Goal: Task Accomplishment & Management: Use online tool/utility

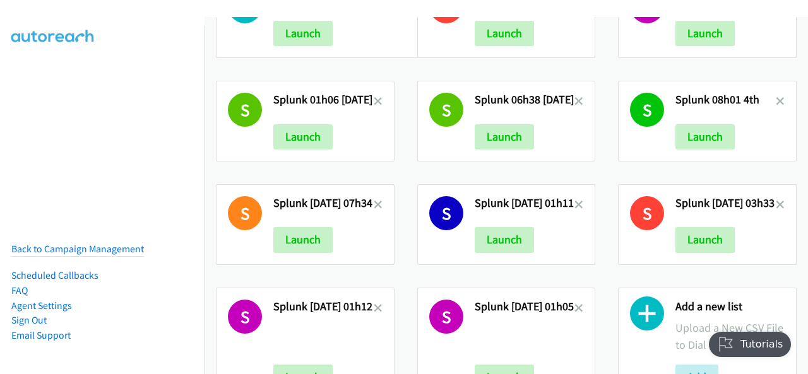
scroll to position [1246, 0]
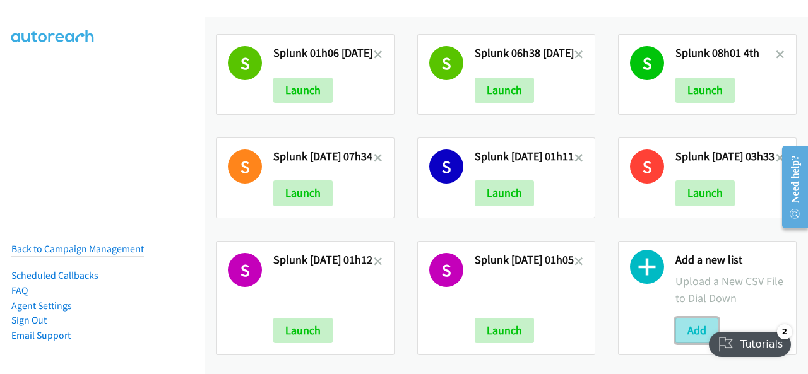
click at [683, 318] on button "Add" at bounding box center [696, 330] width 43 height 25
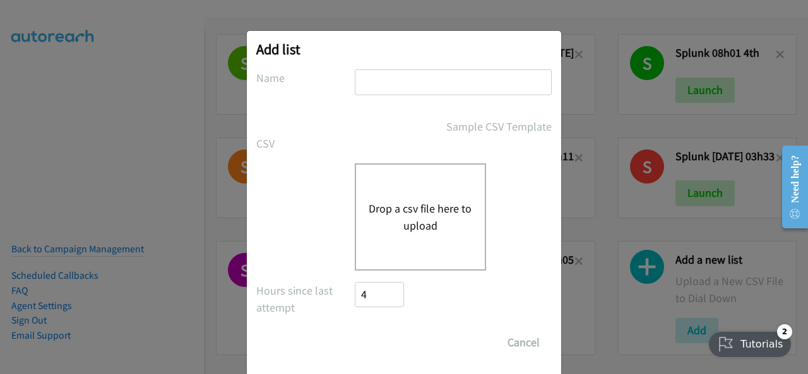
click at [380, 83] on input "text" at bounding box center [453, 82] width 197 height 26
type input "splunk"
click at [381, 200] on button "Drop a csv file here to upload" at bounding box center [420, 217] width 103 height 34
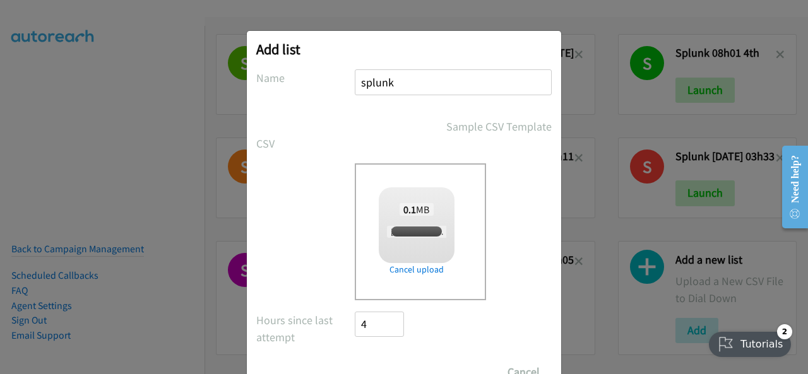
checkbox input "true"
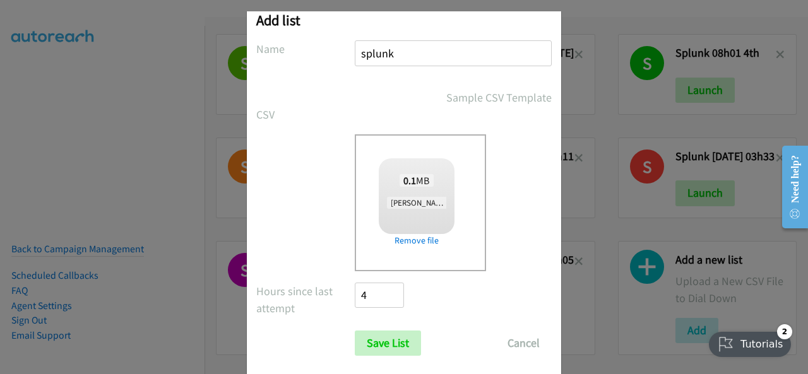
scroll to position [50, 0]
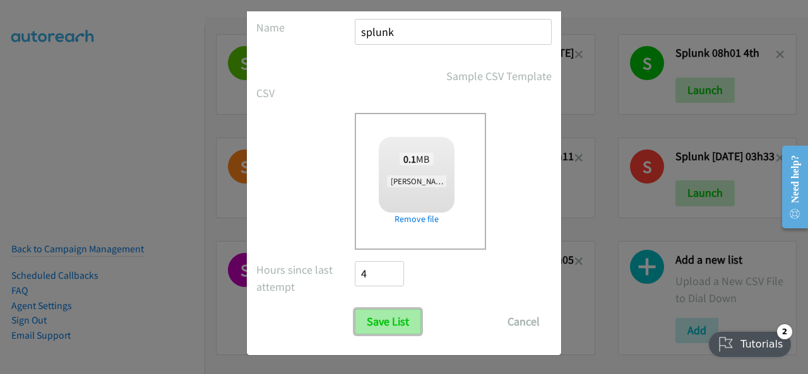
click at [382, 321] on input "Save List" at bounding box center [388, 321] width 66 height 25
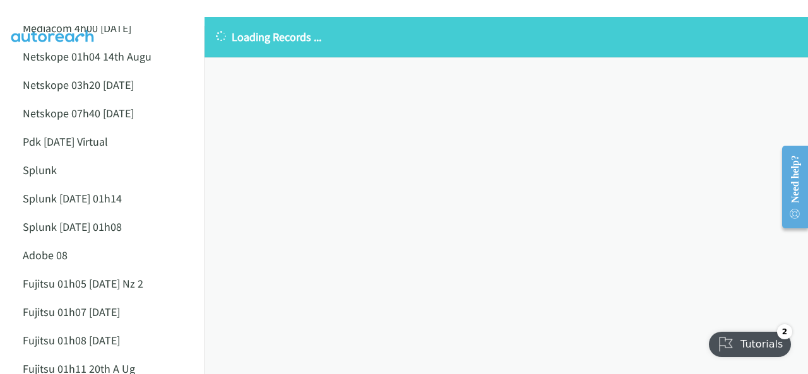
scroll to position [252, 0]
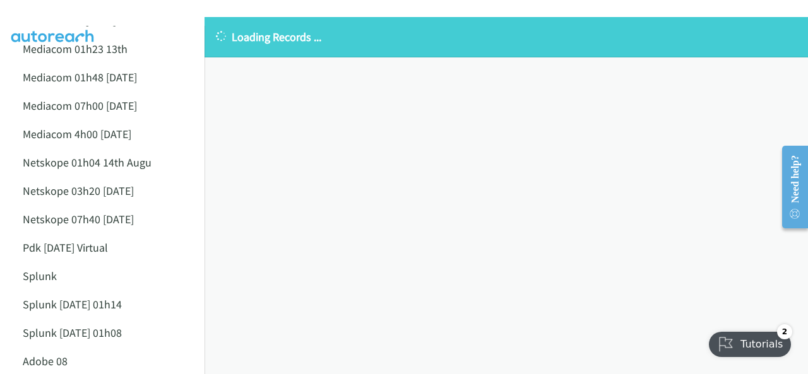
click at [48, 12] on img at bounding box center [53, 22] width 95 height 44
click at [220, 33] on icon at bounding box center [221, 37] width 14 height 14
drag, startPoint x: 523, startPoint y: 117, endPoint x: 557, endPoint y: 148, distance: 46.4
click at [525, 119] on div "Loading Records ... Sorry, something went wrong please try again." at bounding box center [505, 195] width 603 height 357
click at [596, 192] on div "Loading Records ... Sorry, something went wrong please try again." at bounding box center [505, 195] width 603 height 357
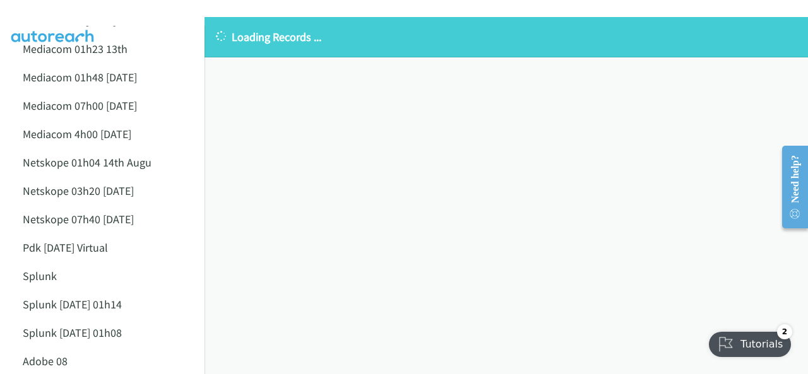
drag, startPoint x: 214, startPoint y: 178, endPoint x: 204, endPoint y: 165, distance: 16.7
click at [208, 168] on div "Loading Records ... Sorry, something went wrong please try again." at bounding box center [505, 195] width 603 height 357
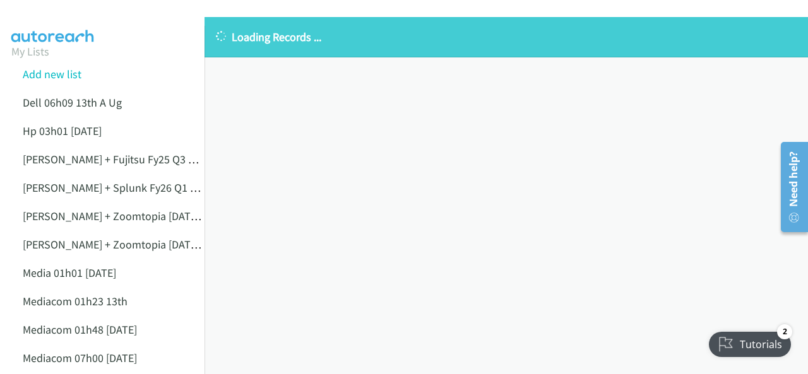
click at [221, 37] on icon at bounding box center [221, 37] width 14 height 14
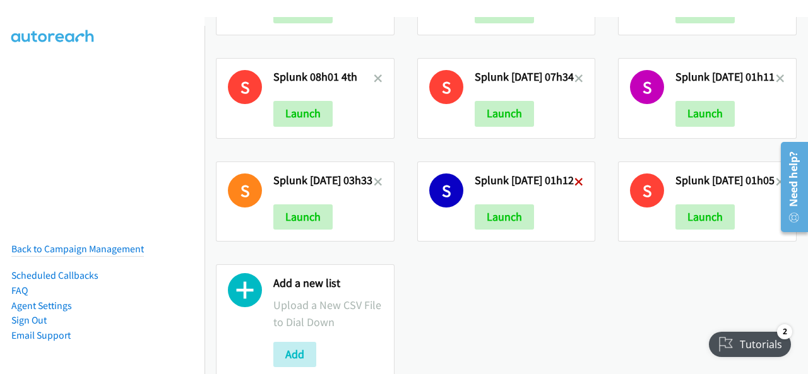
click at [583, 179] on icon at bounding box center [578, 183] width 9 height 9
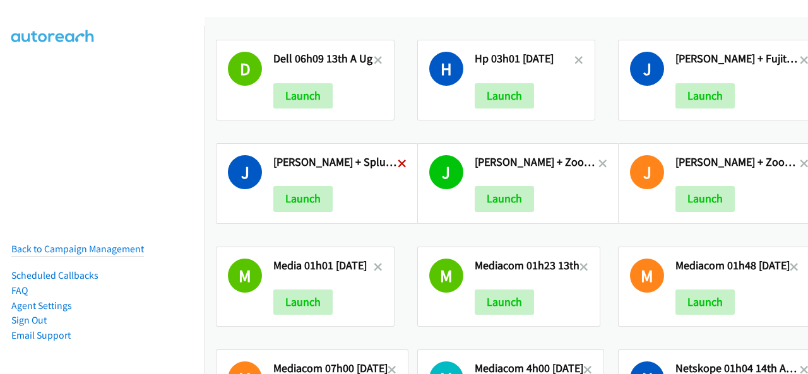
click at [399, 162] on icon at bounding box center [402, 164] width 9 height 9
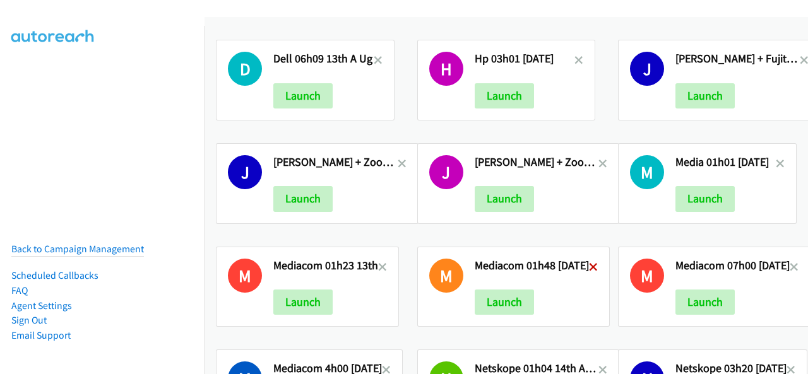
click at [596, 264] on icon at bounding box center [593, 268] width 9 height 9
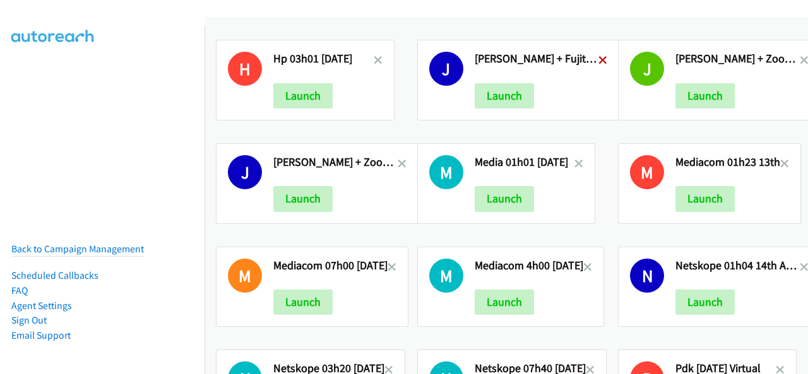
drag, startPoint x: 609, startPoint y: 58, endPoint x: 599, endPoint y: 62, distance: 10.4
click at [610, 59] on div "J Justin Lennert + Zoomtopia 18 September Anz (1)2 Launch" at bounding box center [706, 79] width 201 height 103
click at [598, 62] on icon at bounding box center [602, 61] width 9 height 9
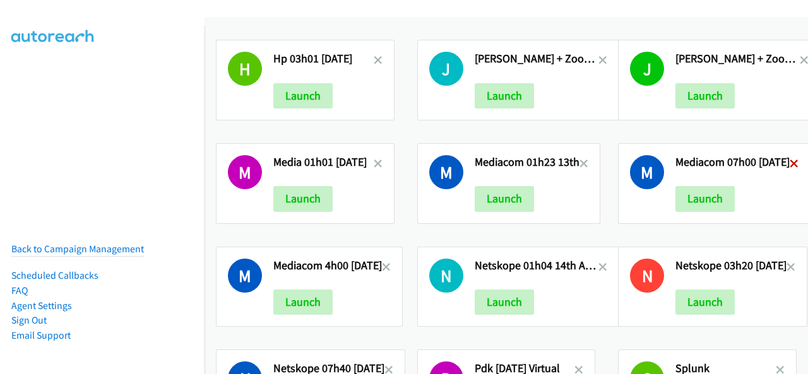
click at [794, 162] on icon at bounding box center [793, 164] width 9 height 9
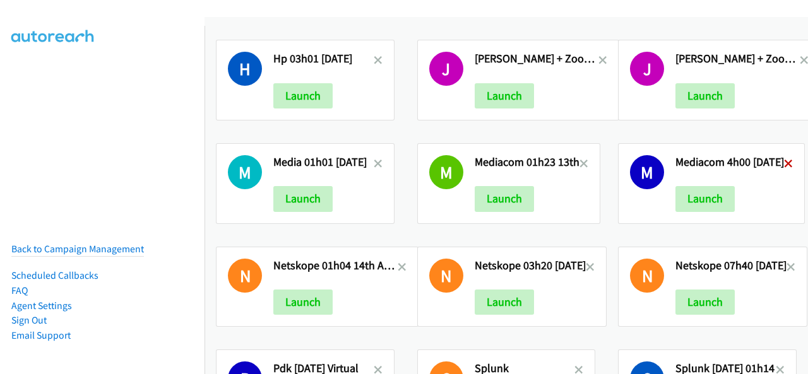
click at [786, 160] on icon at bounding box center [788, 164] width 9 height 9
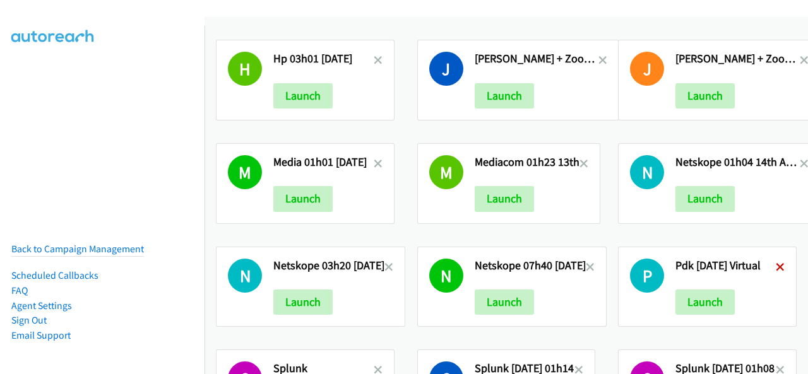
click at [776, 264] on icon at bounding box center [780, 268] width 9 height 9
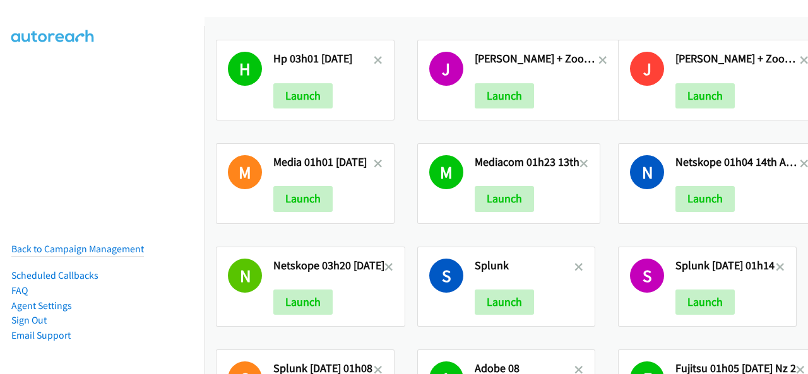
click at [606, 54] on div "J Justin Lennert + Zoomtopia 18 September Anz 11th Sep Launch" at bounding box center [706, 79] width 201 height 103
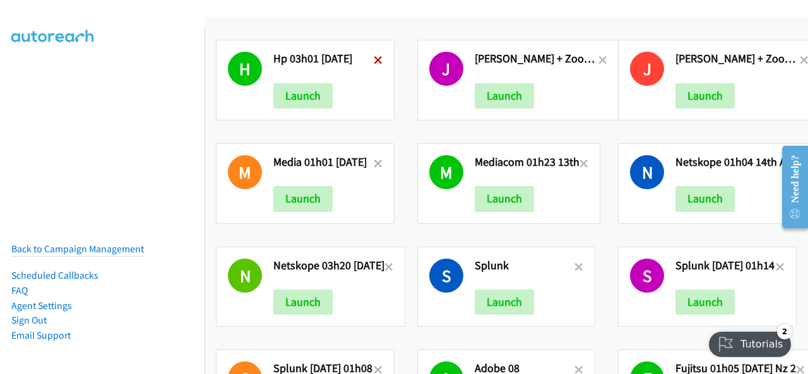
click at [374, 62] on icon at bounding box center [378, 61] width 9 height 9
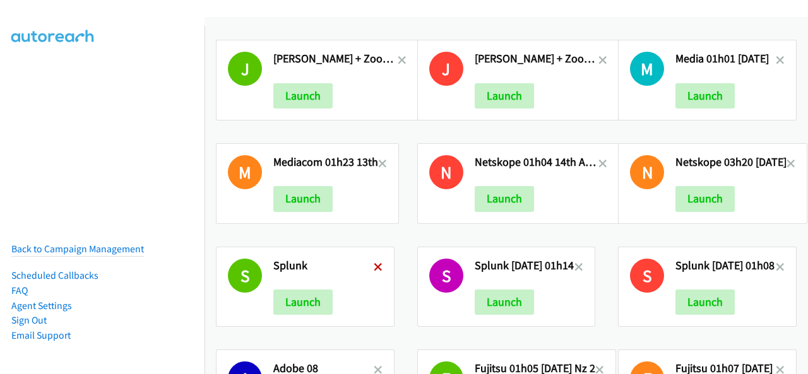
click at [378, 264] on icon at bounding box center [378, 268] width 9 height 9
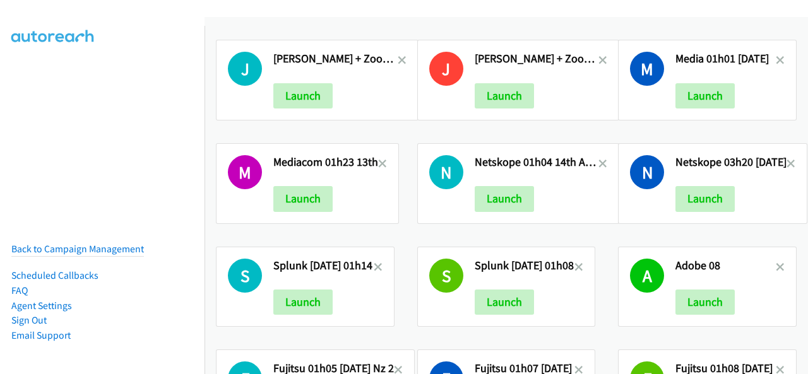
click at [606, 53] on div "M Media 01h01 [DATE] Launch" at bounding box center [706, 79] width 201 height 103
click at [598, 57] on icon at bounding box center [602, 61] width 9 height 9
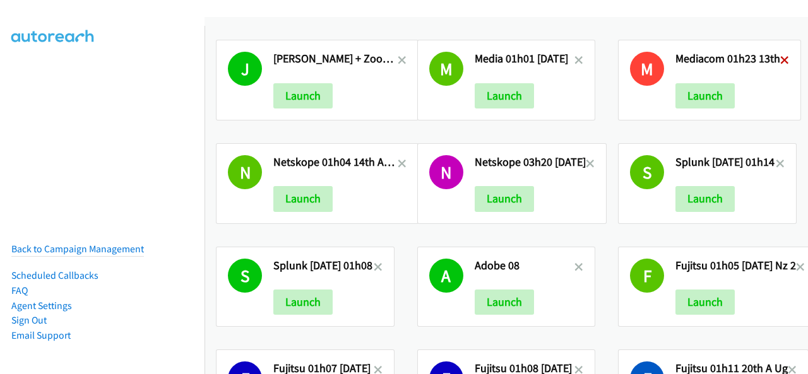
click at [780, 59] on icon at bounding box center [784, 61] width 9 height 9
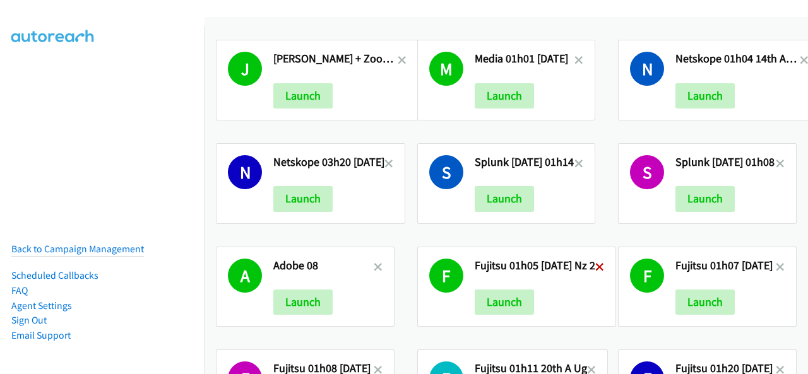
click at [596, 264] on icon at bounding box center [599, 268] width 9 height 9
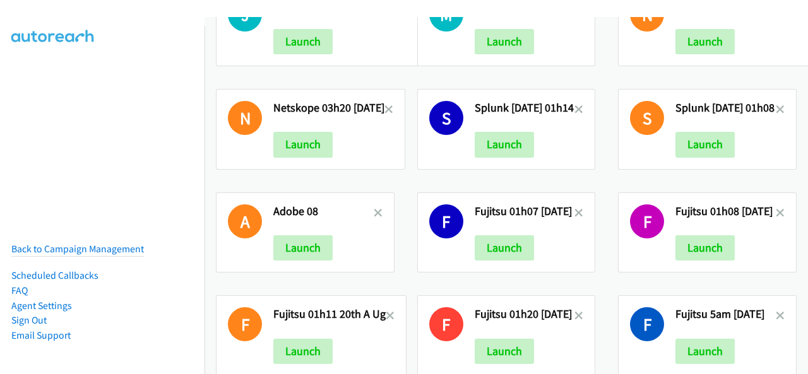
scroll to position [189, 0]
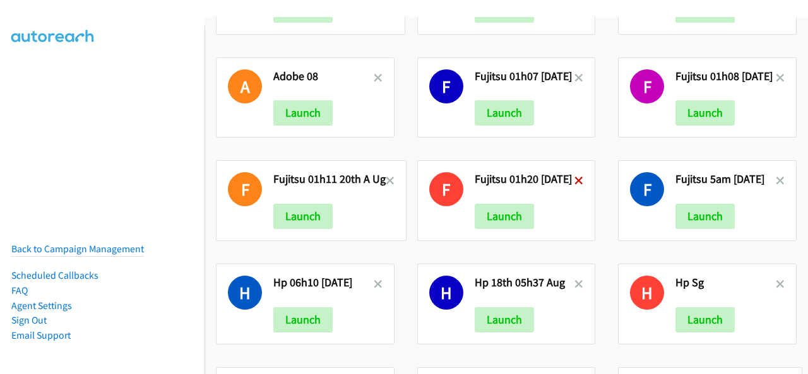
click at [582, 177] on icon at bounding box center [578, 181] width 9 height 9
click at [581, 177] on icon at bounding box center [578, 181] width 9 height 9
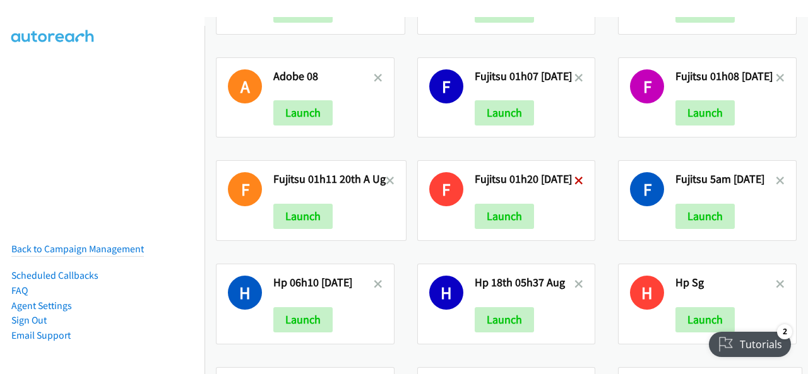
click at [581, 177] on icon at bounding box center [578, 181] width 9 height 9
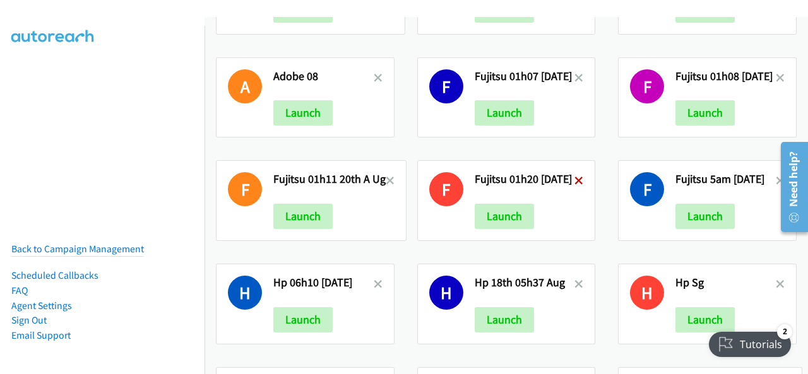
click at [581, 177] on icon at bounding box center [578, 181] width 9 height 9
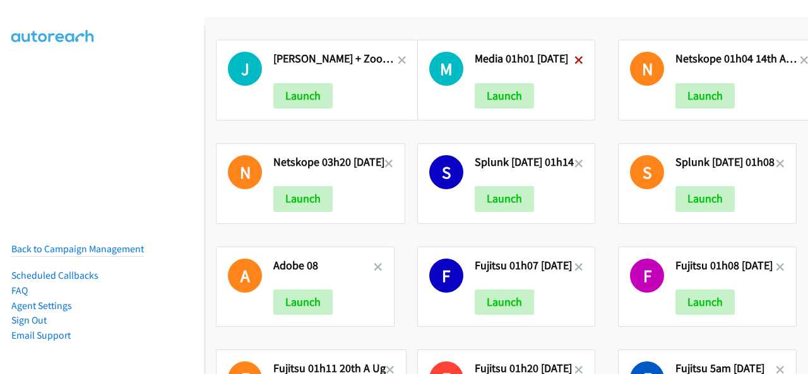
click at [581, 61] on icon at bounding box center [578, 61] width 9 height 9
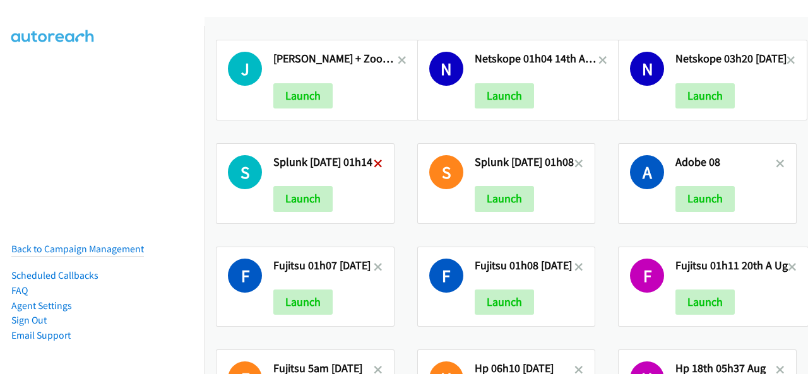
click at [375, 160] on icon at bounding box center [378, 164] width 9 height 9
click at [381, 264] on icon at bounding box center [378, 268] width 9 height 9
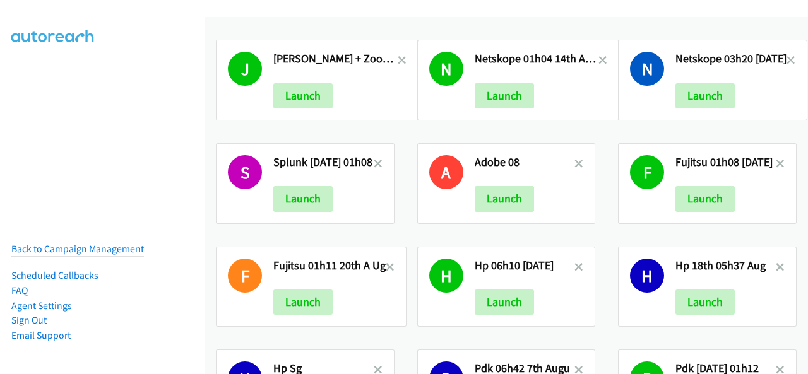
click at [598, 54] on link at bounding box center [602, 60] width 9 height 15
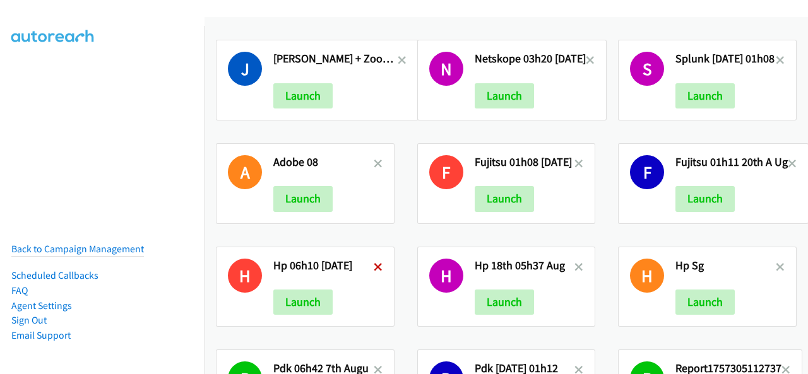
click at [375, 264] on icon at bounding box center [378, 268] width 9 height 9
click at [375, 162] on icon at bounding box center [378, 164] width 9 height 9
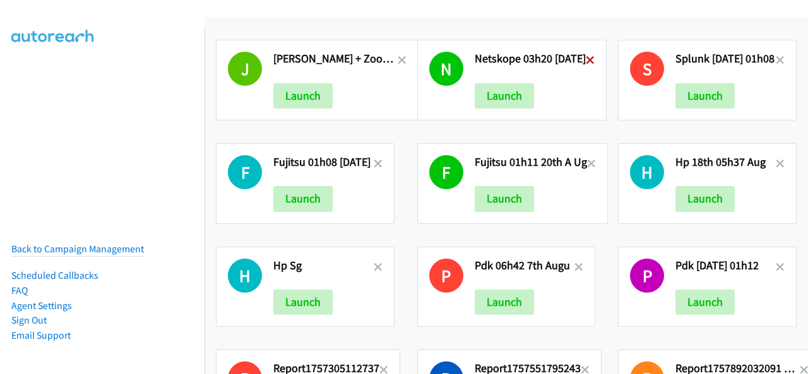
click at [594, 57] on icon at bounding box center [590, 61] width 9 height 9
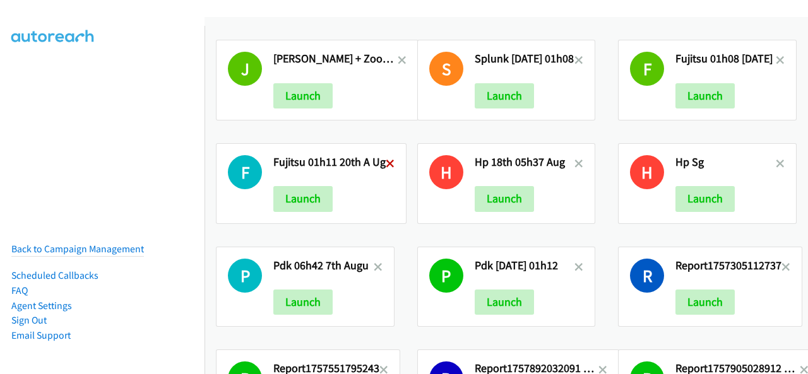
click at [386, 160] on icon at bounding box center [390, 164] width 9 height 9
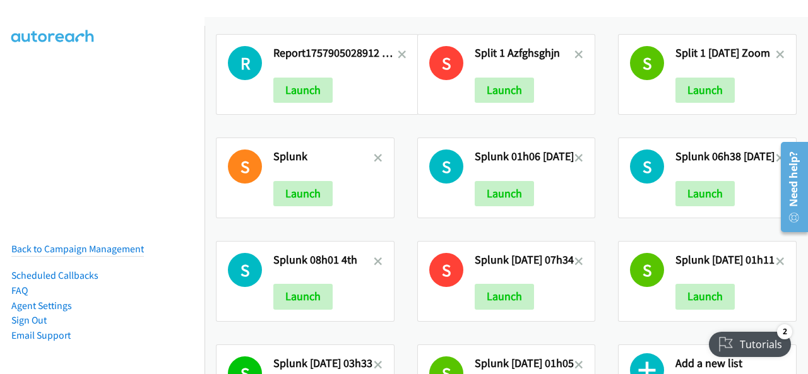
scroll to position [426, 0]
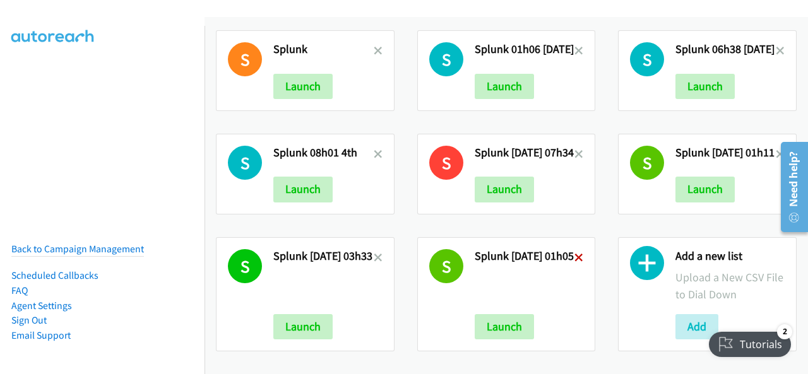
click at [578, 254] on icon at bounding box center [578, 258] width 9 height 9
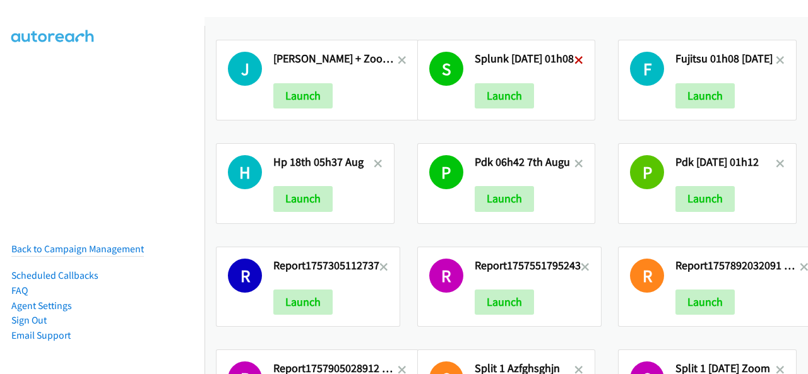
click at [579, 59] on icon at bounding box center [578, 61] width 9 height 9
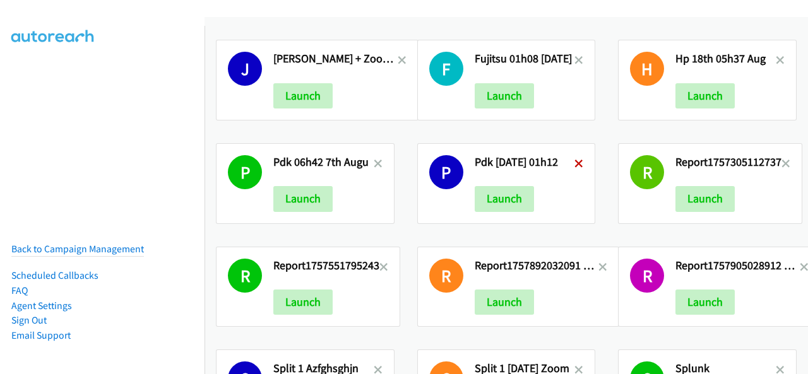
click at [574, 162] on icon at bounding box center [578, 164] width 9 height 9
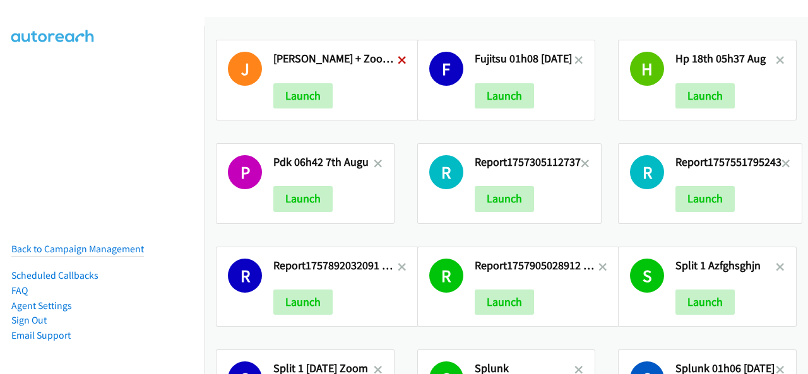
click at [400, 57] on icon at bounding box center [402, 61] width 9 height 9
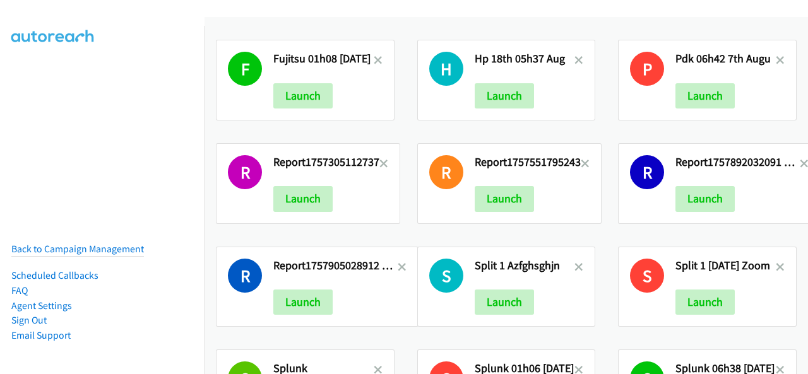
click at [398, 264] on icon at bounding box center [402, 268] width 9 height 9
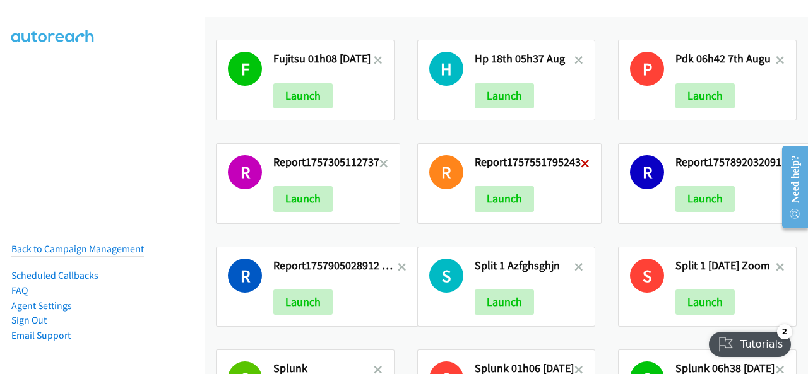
click at [581, 160] on icon at bounding box center [585, 164] width 9 height 9
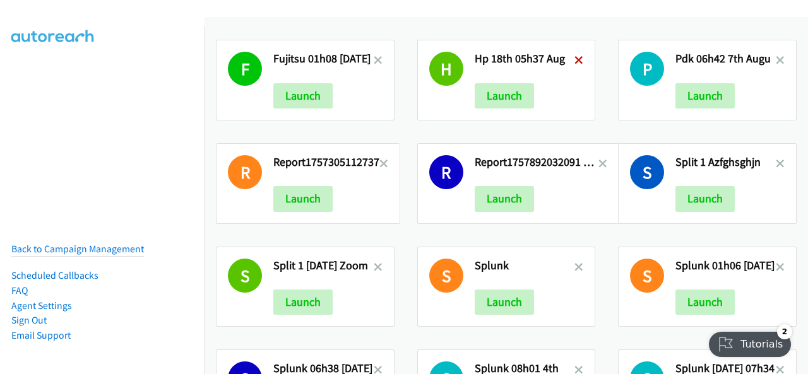
click at [574, 61] on icon at bounding box center [578, 61] width 9 height 9
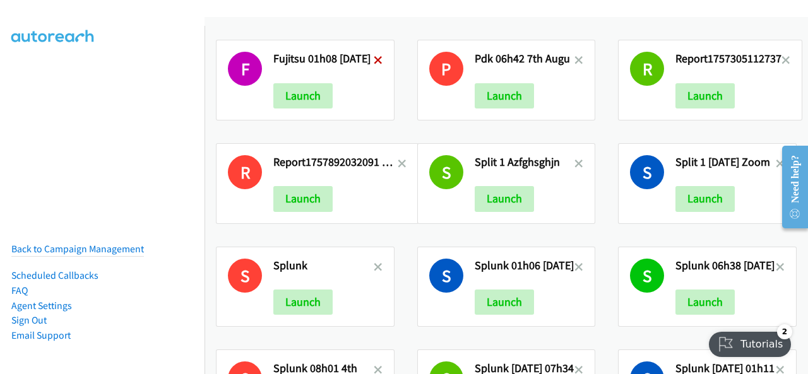
click at [374, 60] on icon at bounding box center [378, 61] width 9 height 9
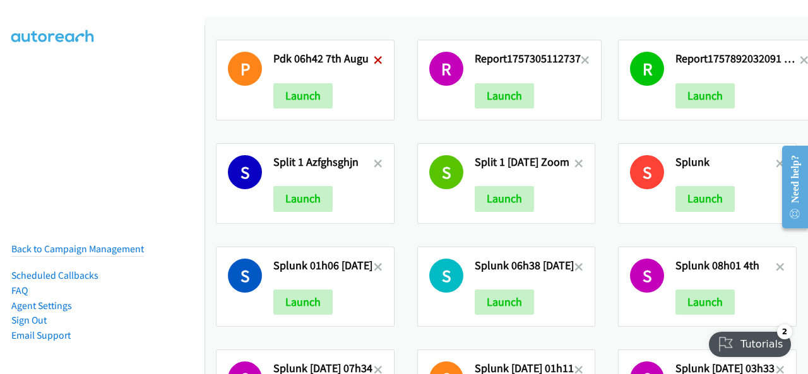
click at [374, 59] on icon at bounding box center [378, 61] width 9 height 9
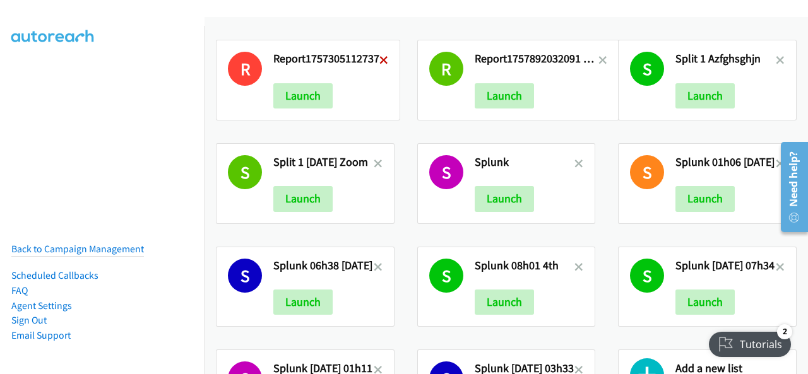
click at [382, 61] on icon at bounding box center [383, 61] width 9 height 9
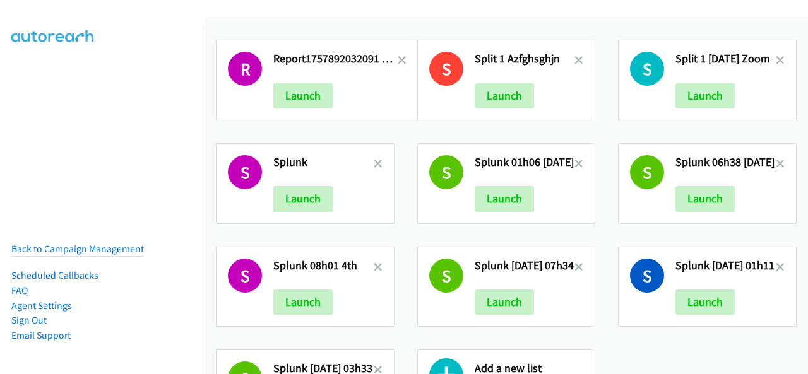
click at [377, 162] on icon at bounding box center [378, 164] width 9 height 9
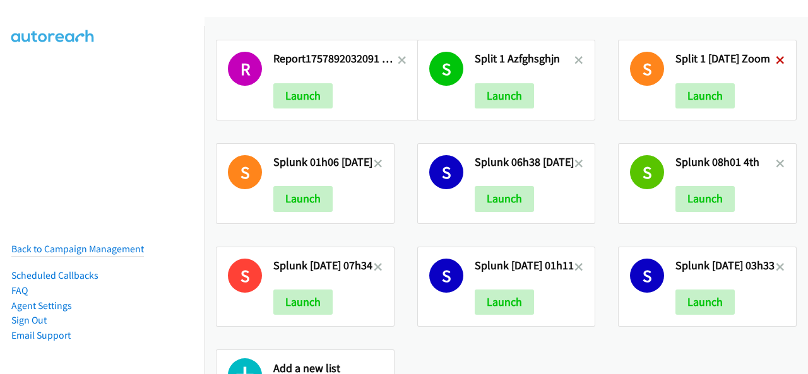
click at [777, 57] on icon at bounding box center [780, 61] width 9 height 9
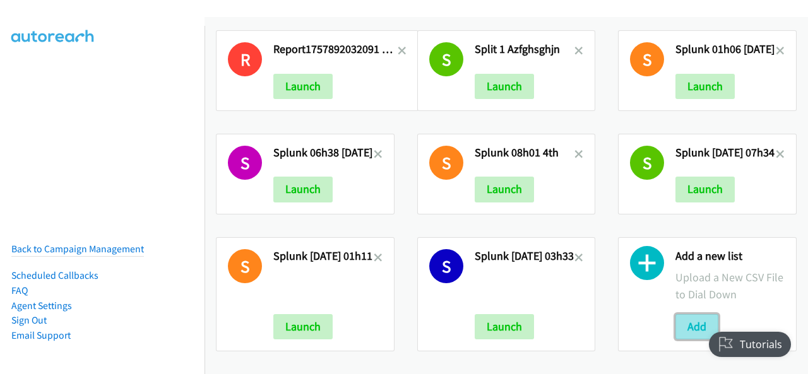
click at [694, 321] on button "Add" at bounding box center [696, 326] width 43 height 25
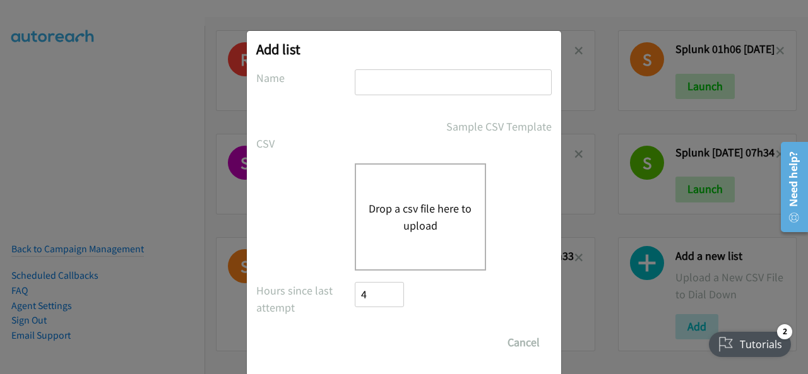
click at [380, 93] on input "text" at bounding box center [453, 82] width 197 height 26
type input "Splunk"
click at [393, 215] on button "Drop a csv file here to upload" at bounding box center [420, 217] width 103 height 34
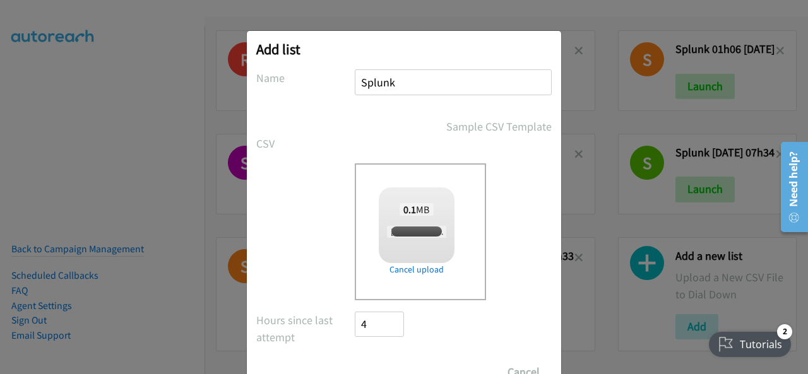
checkbox input "true"
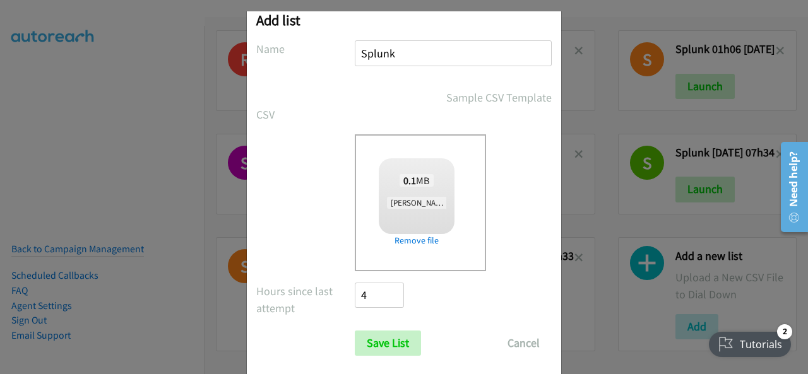
scroll to position [50, 0]
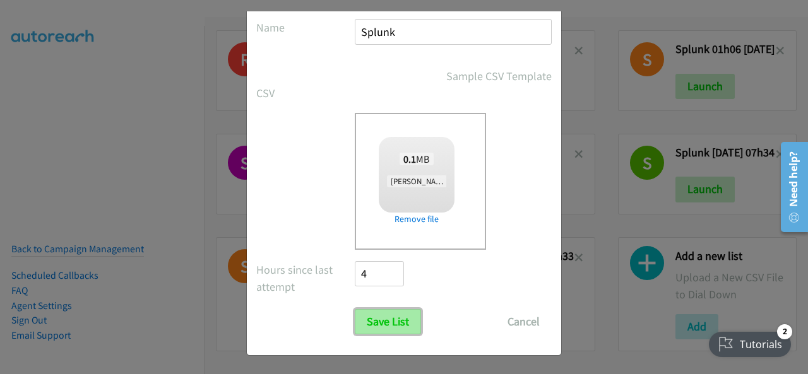
click at [382, 322] on input "Save List" at bounding box center [388, 321] width 66 height 25
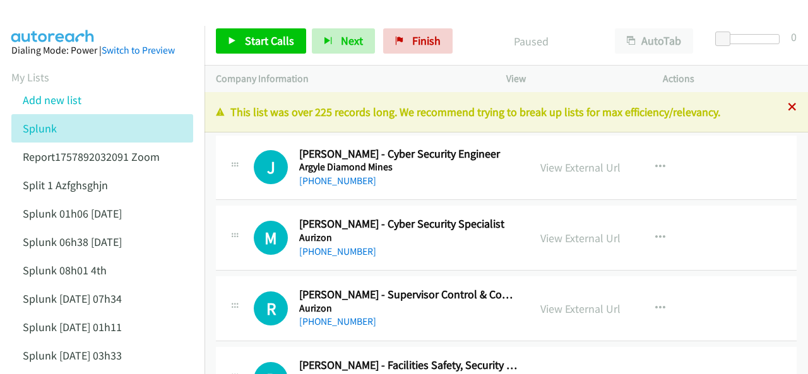
click at [788, 107] on icon at bounding box center [792, 107] width 9 height 9
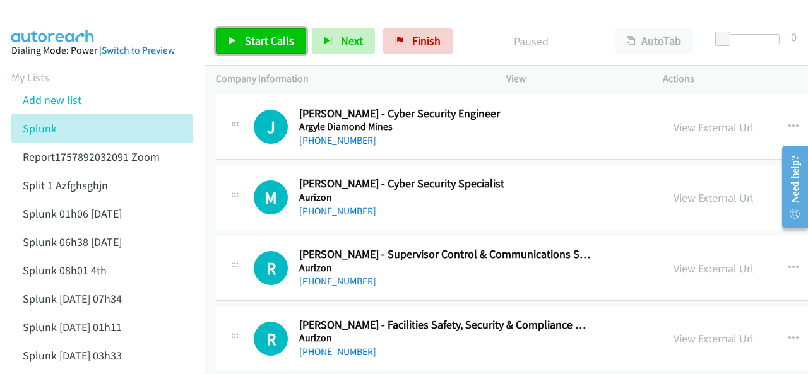
click at [250, 41] on span "Start Calls" at bounding box center [269, 40] width 49 height 15
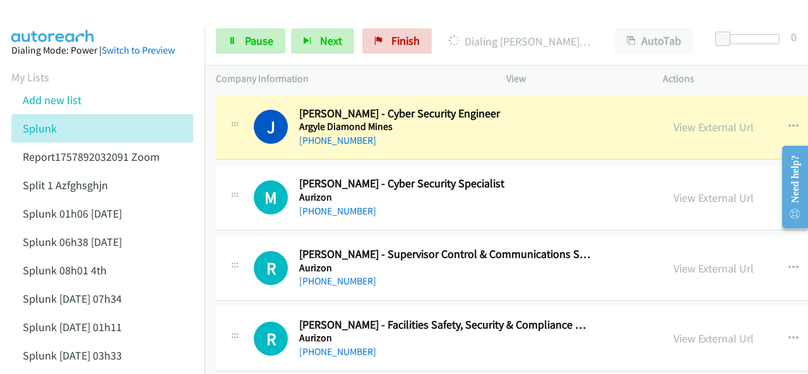
click at [78, 17] on img at bounding box center [53, 22] width 95 height 44
click at [35, 15] on img at bounding box center [53, 22] width 95 height 44
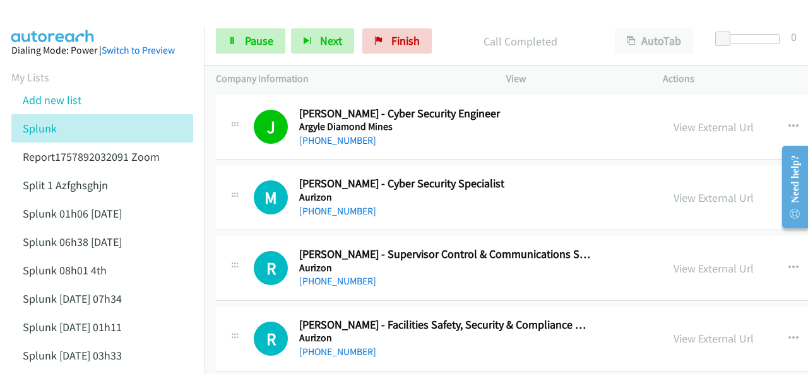
click at [39, 25] on img at bounding box center [53, 22] width 95 height 44
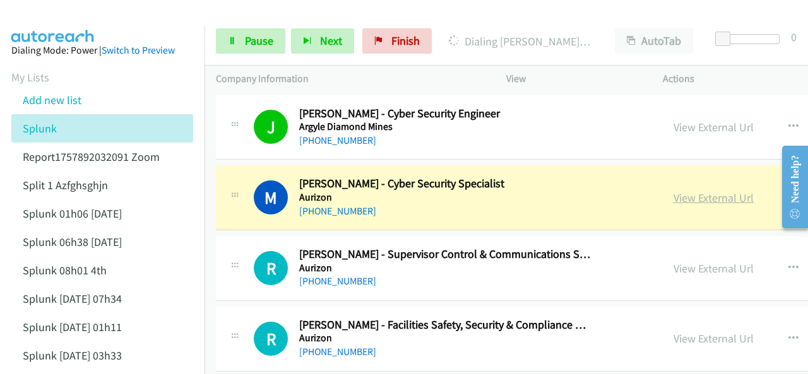
click at [673, 197] on link "View External Url" at bounding box center [713, 198] width 80 height 15
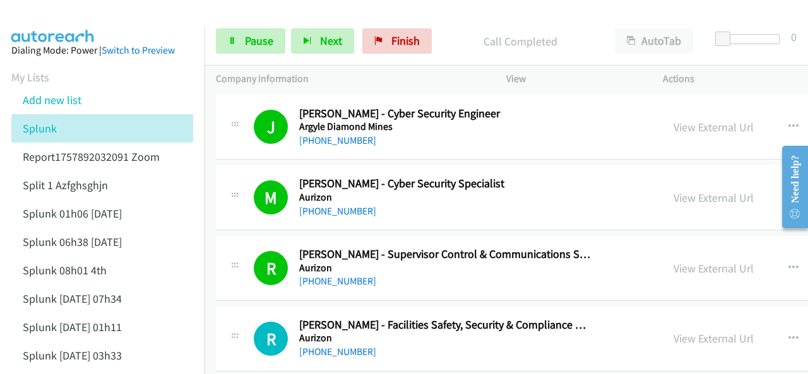
click at [43, 12] on img at bounding box center [53, 22] width 95 height 44
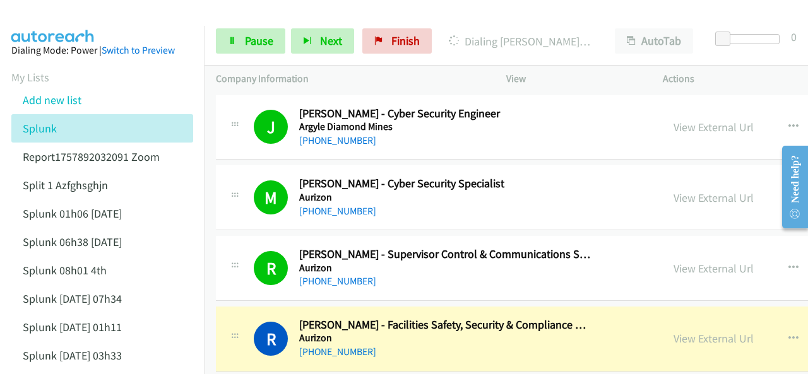
scroll to position [126, 0]
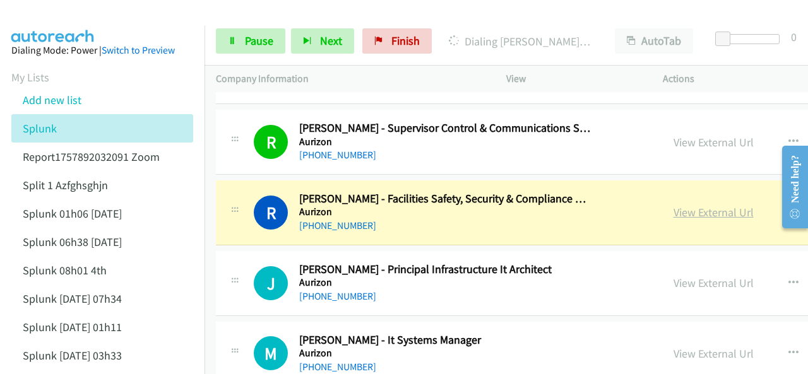
click at [673, 214] on link "View External Url" at bounding box center [713, 212] width 80 height 15
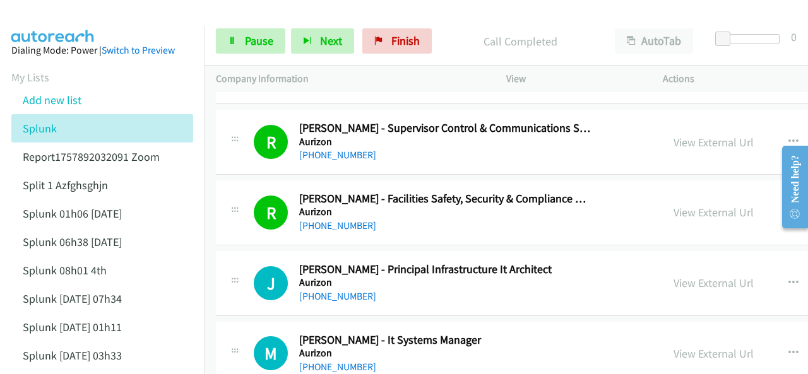
click at [64, 26] on aside "Dialing Mode: Power | Switch to Preview My Lists Add new list Splunk Report1757…" at bounding box center [102, 290] width 204 height 529
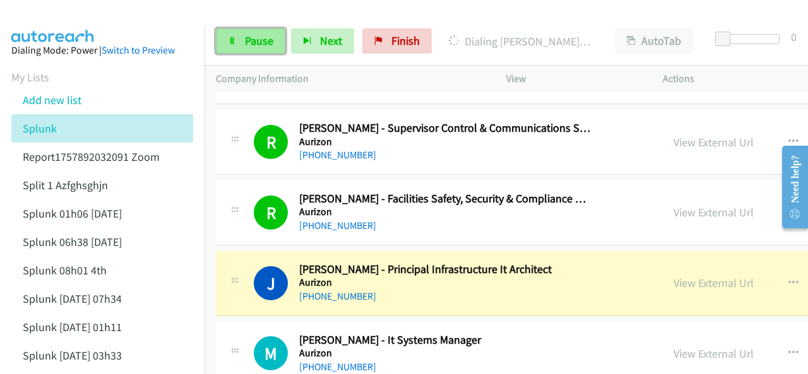
click at [239, 42] on link "Pause" at bounding box center [250, 40] width 69 height 25
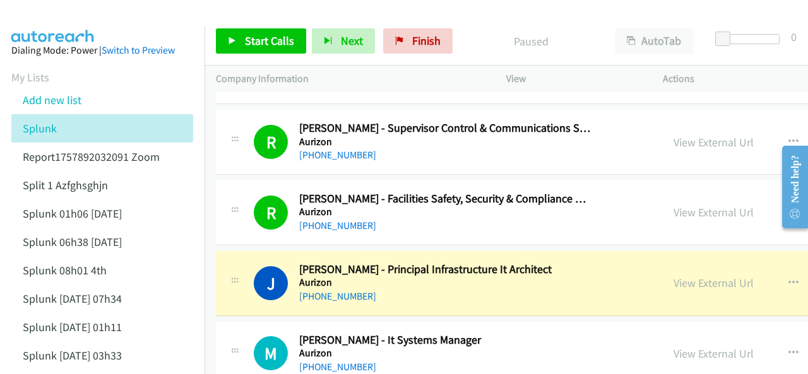
click at [50, 15] on img at bounding box center [53, 22] width 95 height 44
drag, startPoint x: 49, startPoint y: 15, endPoint x: 88, endPoint y: 9, distance: 39.6
click at [49, 15] on img at bounding box center [53, 22] width 95 height 44
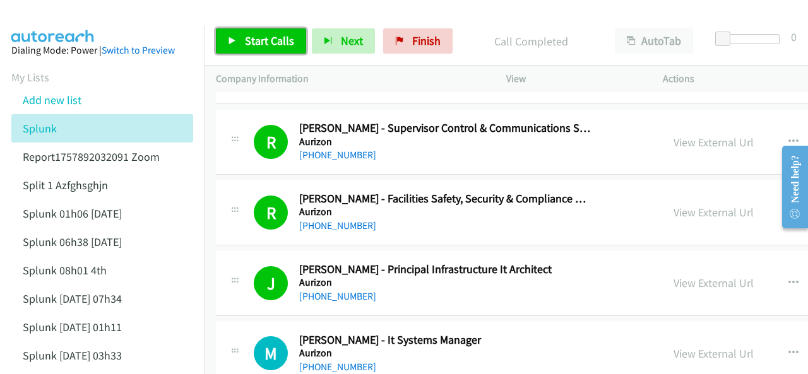
click at [252, 38] on span "Start Calls" at bounding box center [269, 40] width 49 height 15
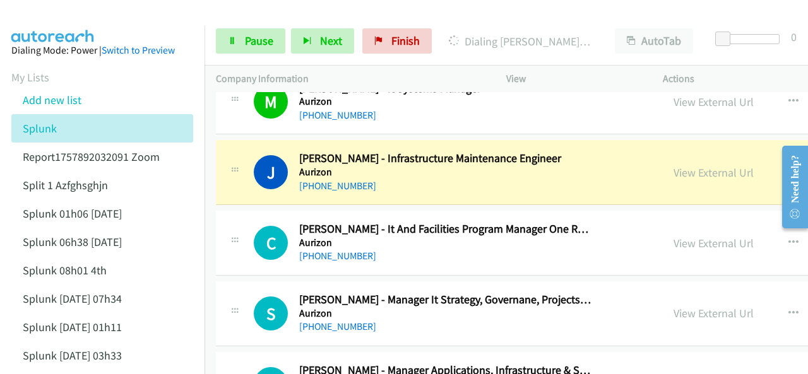
scroll to position [379, 0]
click at [673, 171] on link "View External Url" at bounding box center [713, 172] width 80 height 15
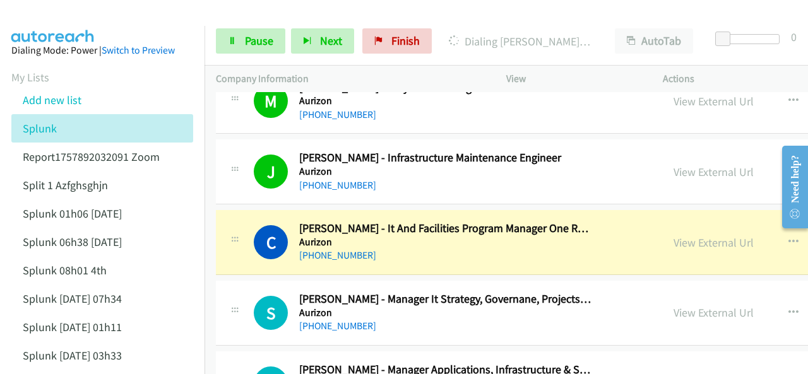
click at [58, 14] on img at bounding box center [53, 22] width 95 height 44
click at [673, 241] on link "View External Url" at bounding box center [713, 242] width 80 height 15
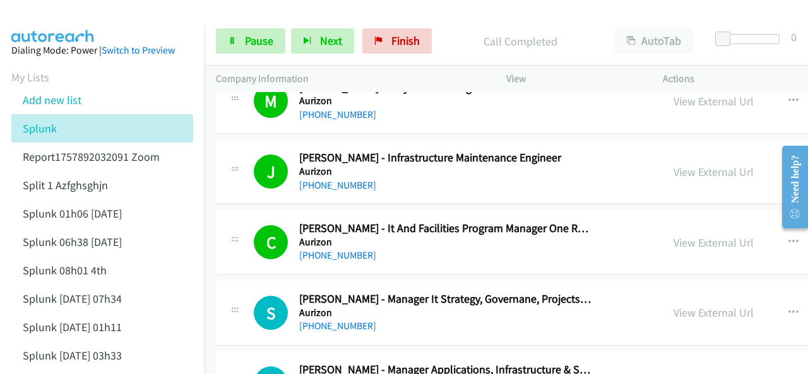
click at [68, 15] on img at bounding box center [53, 22] width 95 height 44
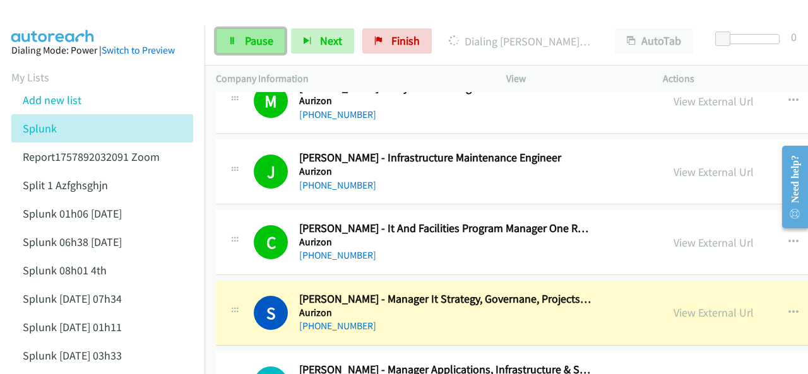
click at [245, 38] on span "Pause" at bounding box center [259, 40] width 28 height 15
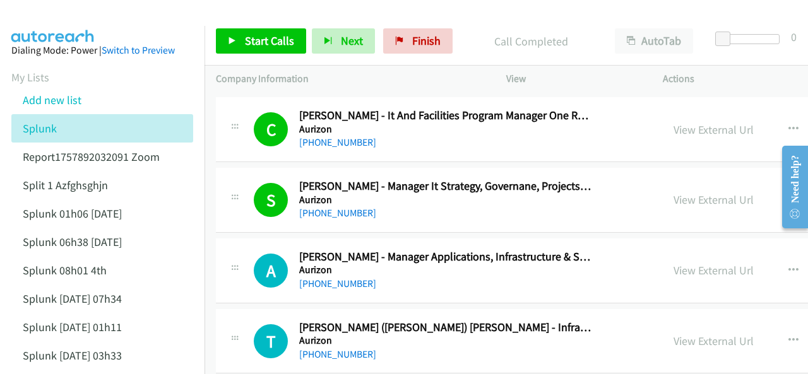
scroll to position [505, 0]
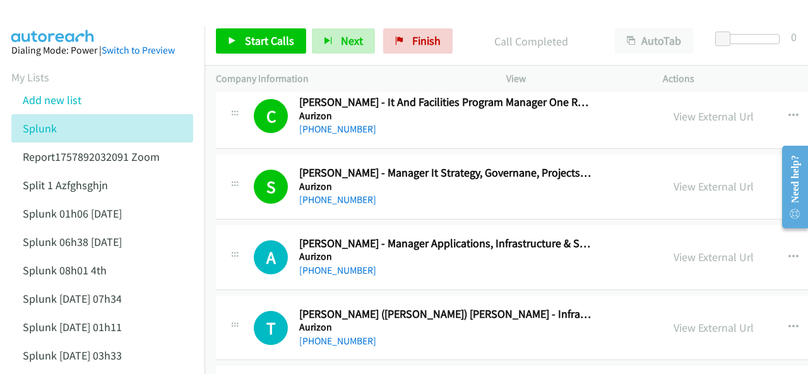
click at [101, 20] on div at bounding box center [398, 24] width 796 height 49
click at [245, 44] on span "Start Calls" at bounding box center [269, 40] width 49 height 15
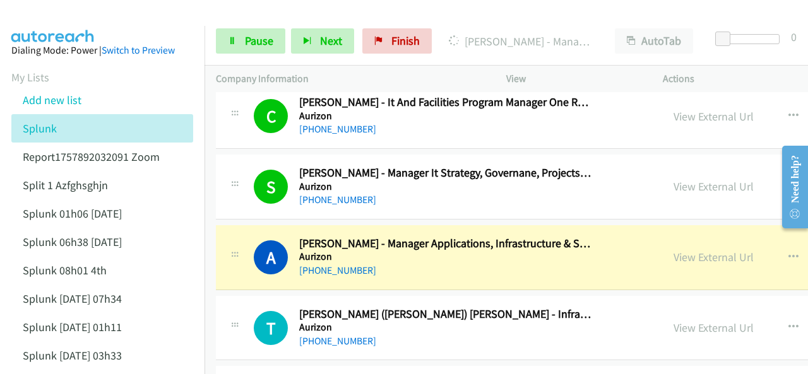
click at [42, 13] on img at bounding box center [53, 22] width 95 height 44
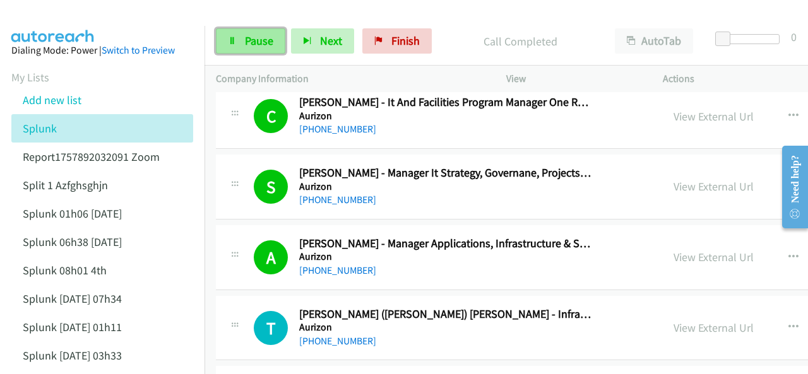
click at [235, 43] on icon at bounding box center [232, 41] width 9 height 9
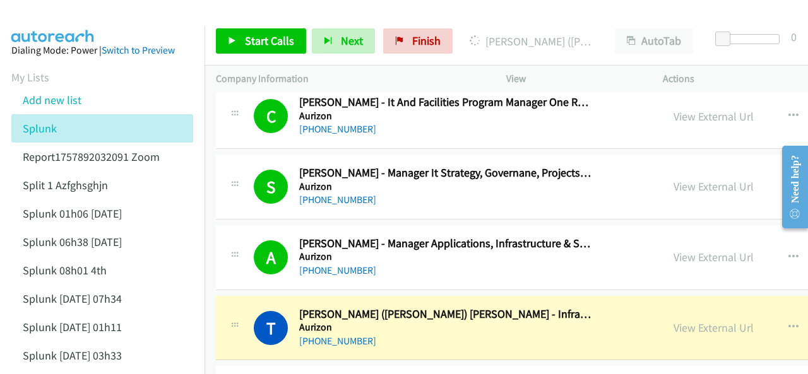
scroll to position [568, 0]
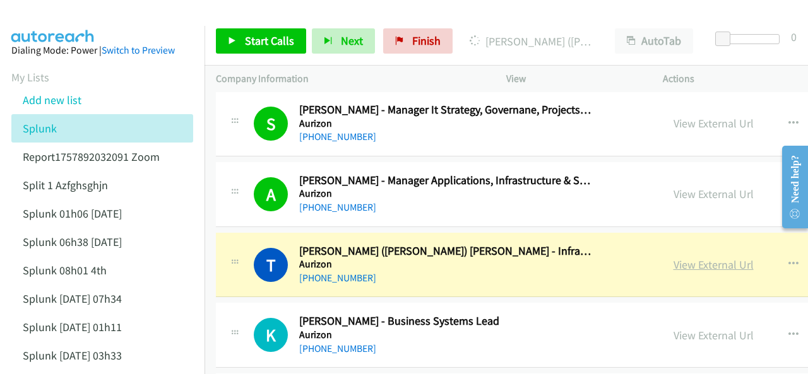
click at [673, 263] on link "View External Url" at bounding box center [713, 264] width 80 height 15
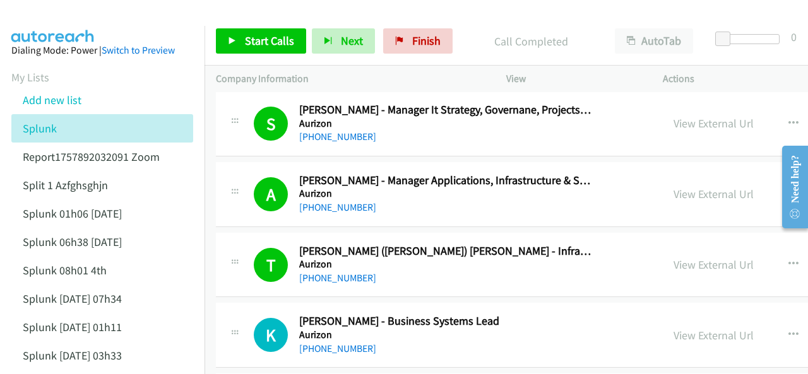
scroll to position [631, 0]
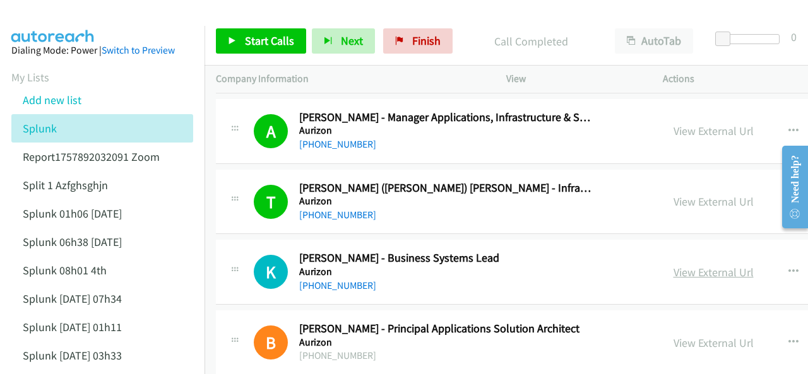
click at [673, 269] on link "View External Url" at bounding box center [713, 272] width 80 height 15
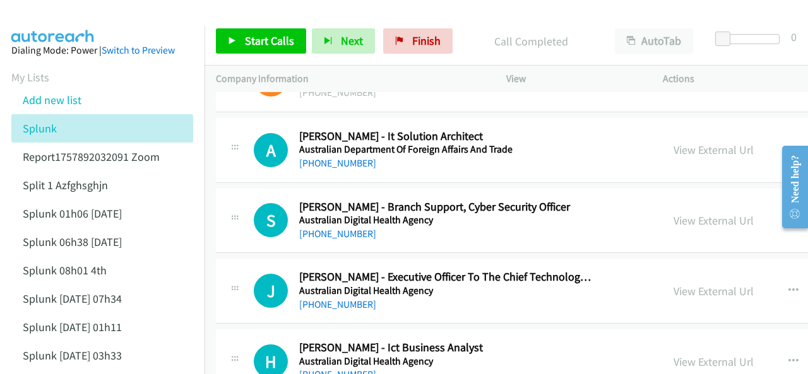
scroll to position [1325, 0]
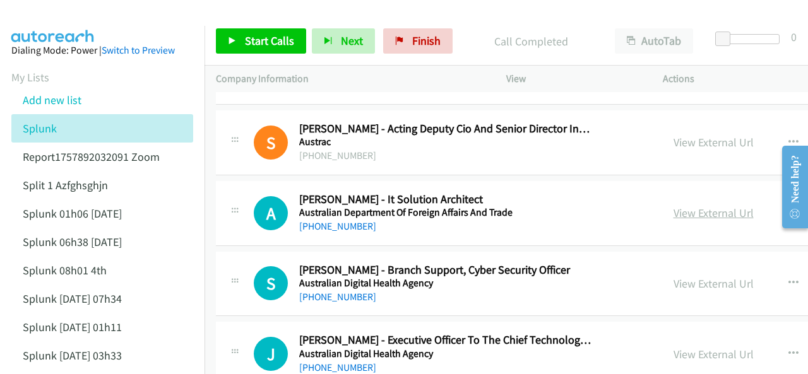
click at [673, 212] on link "View External Url" at bounding box center [713, 213] width 80 height 15
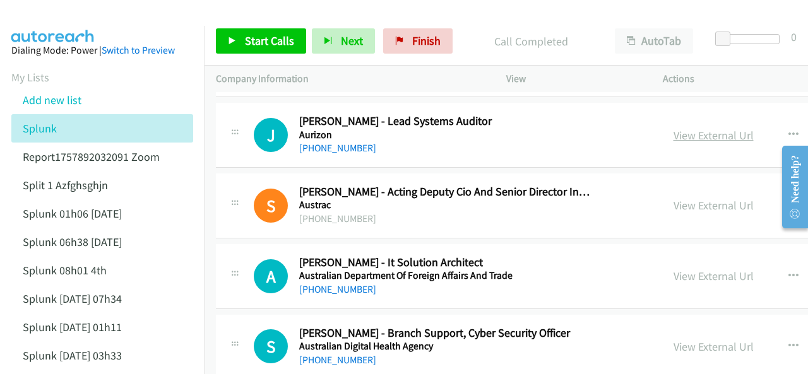
click at [673, 128] on link "View External Url" at bounding box center [713, 135] width 80 height 15
click at [673, 275] on link "View External Url" at bounding box center [713, 276] width 80 height 15
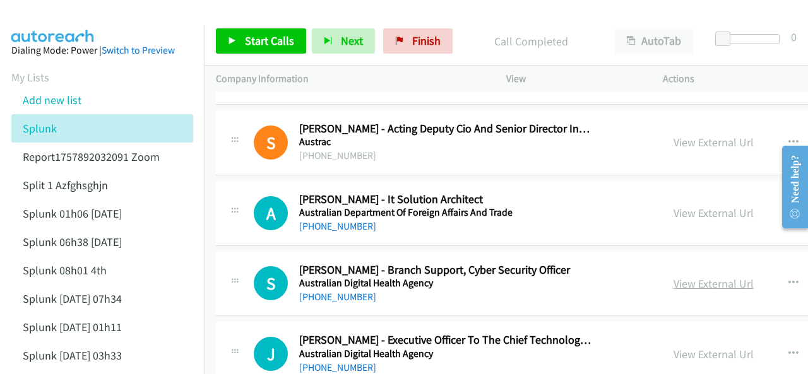
click at [673, 281] on link "View External Url" at bounding box center [713, 283] width 80 height 15
click at [673, 209] on link "View External Url" at bounding box center [713, 213] width 80 height 15
click at [776, 272] on button "button" at bounding box center [793, 283] width 34 height 25
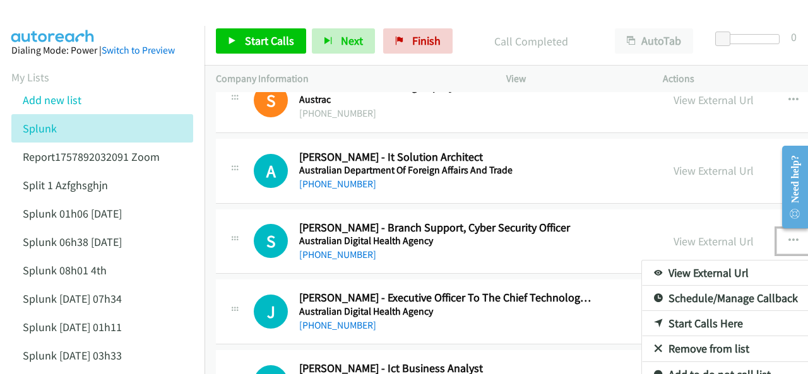
scroll to position [1388, 0]
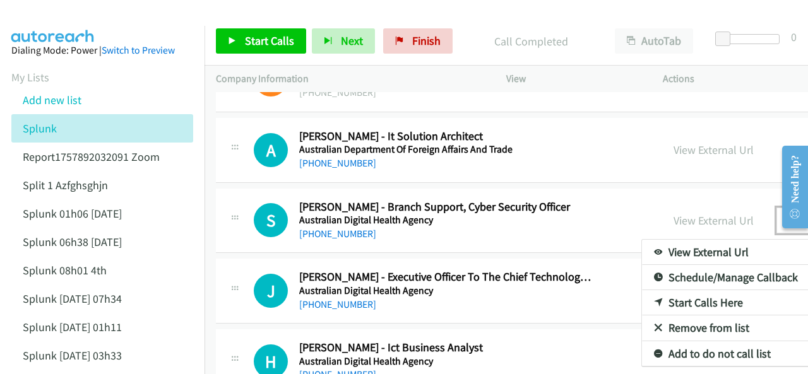
click at [642, 298] on link "Start Calls Here" at bounding box center [726, 302] width 168 height 25
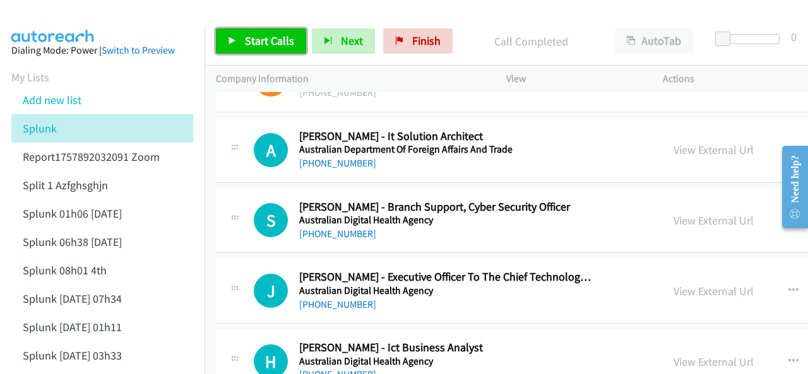
click at [244, 41] on link "Start Calls" at bounding box center [261, 40] width 90 height 25
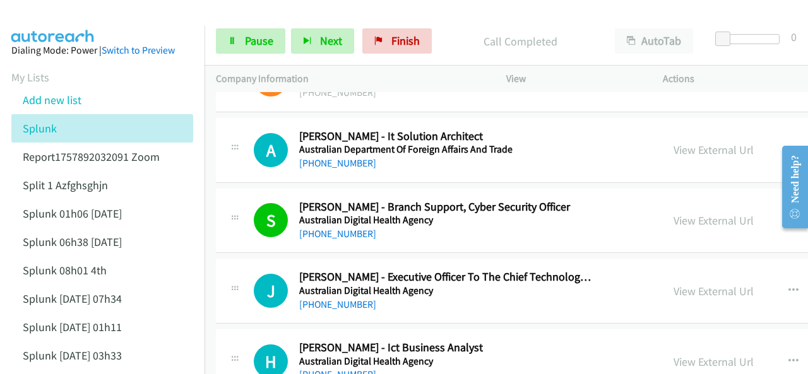
click at [38, 9] on img at bounding box center [53, 22] width 95 height 44
click at [62, 16] on img at bounding box center [53, 22] width 95 height 44
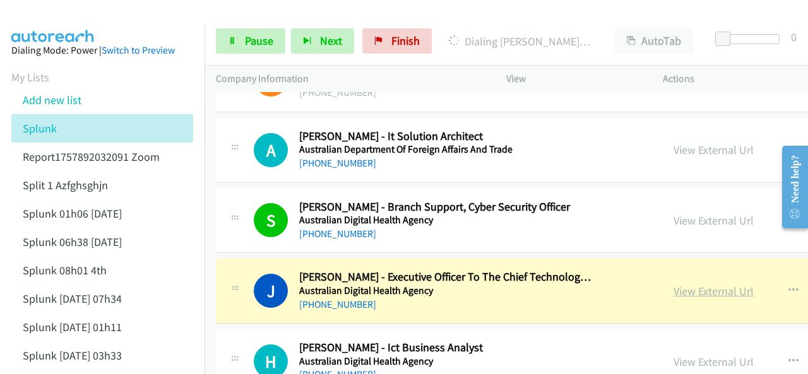
click at [673, 285] on link "View External Url" at bounding box center [713, 291] width 80 height 15
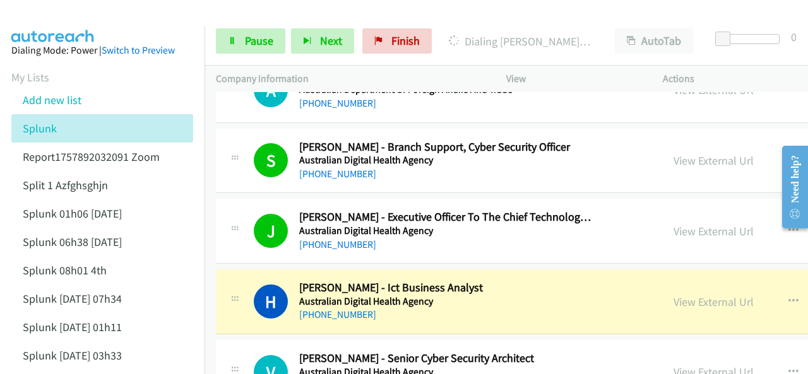
scroll to position [1578, 0]
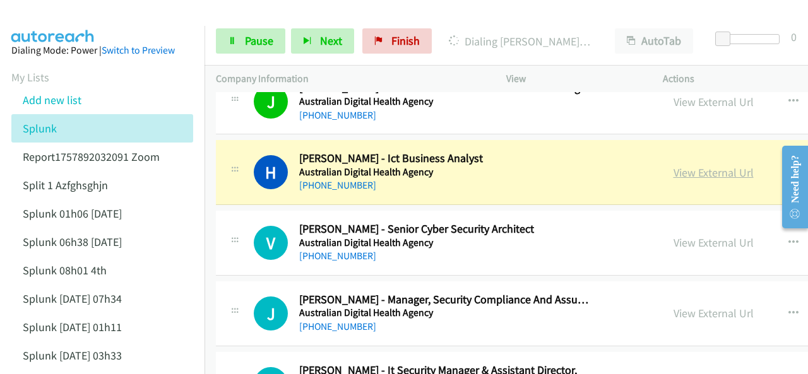
click at [673, 168] on link "View External Url" at bounding box center [713, 172] width 80 height 15
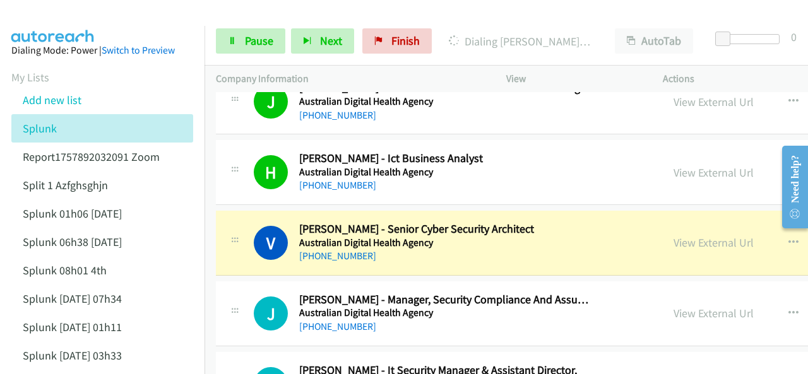
click at [38, 27] on aside "Dialing Mode: Power | Switch to Preview My Lists Add new list Splunk Report1757…" at bounding box center [102, 290] width 204 height 529
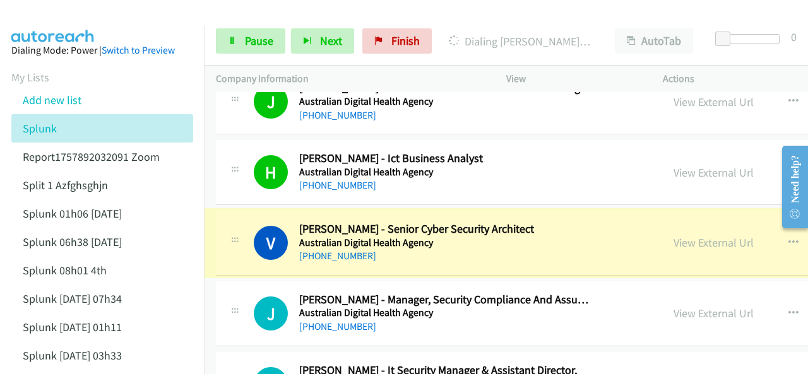
drag, startPoint x: 637, startPoint y: 239, endPoint x: 636, endPoint y: 245, distance: 6.3
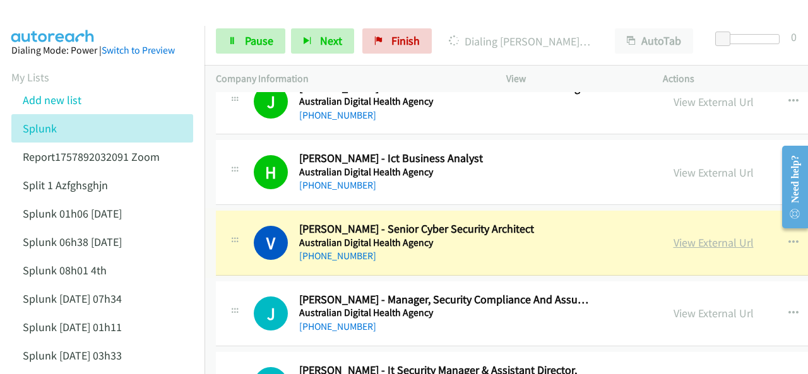
click at [673, 238] on link "View External Url" at bounding box center [713, 242] width 80 height 15
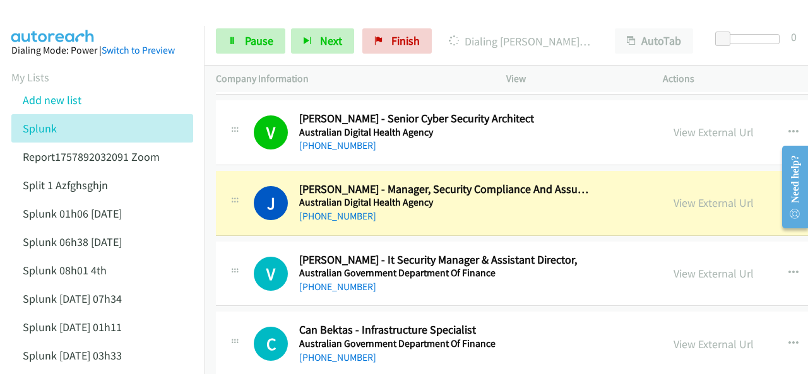
scroll to position [1704, 0]
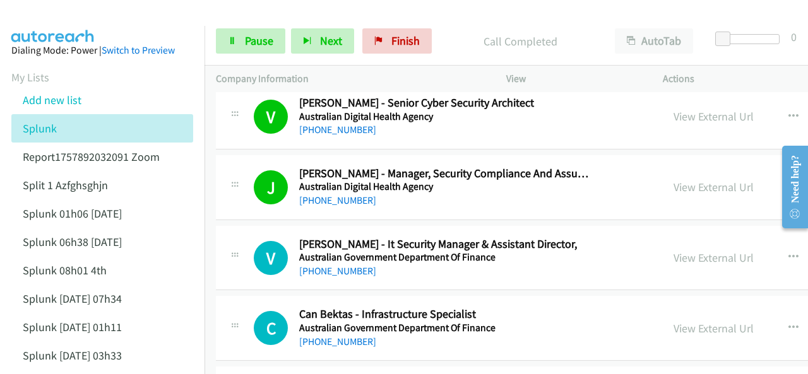
click at [57, 21] on img at bounding box center [53, 22] width 95 height 44
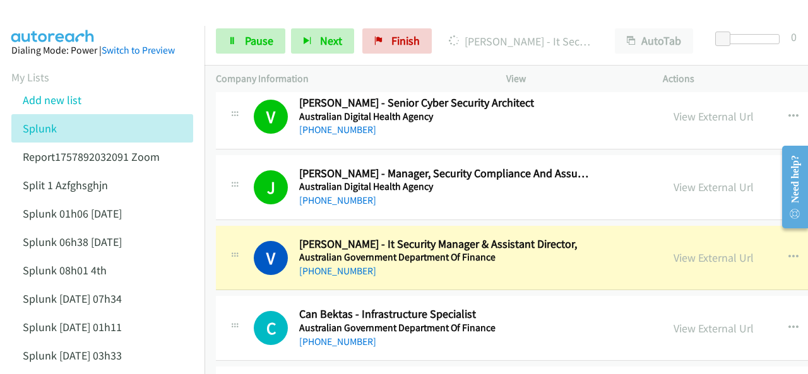
click at [73, 27] on aside "Dialing Mode: Power | Switch to Preview My Lists Add new list Splunk Report1757…" at bounding box center [102, 290] width 204 height 529
click at [61, 17] on img at bounding box center [53, 22] width 95 height 44
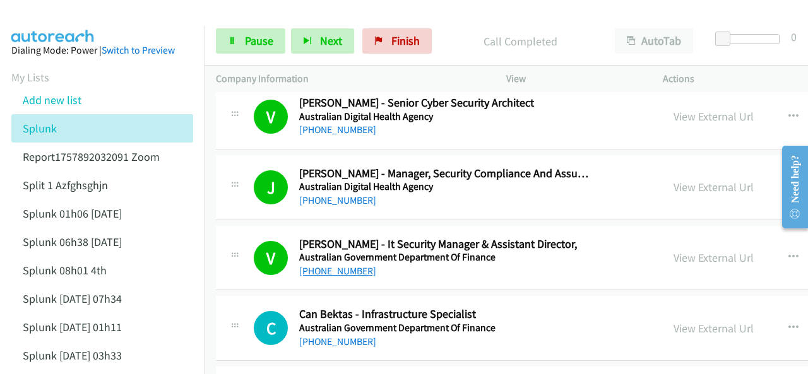
click at [347, 265] on link "[PHONE_NUMBER]" at bounding box center [337, 271] width 77 height 12
click at [53, 20] on img at bounding box center [53, 22] width 95 height 44
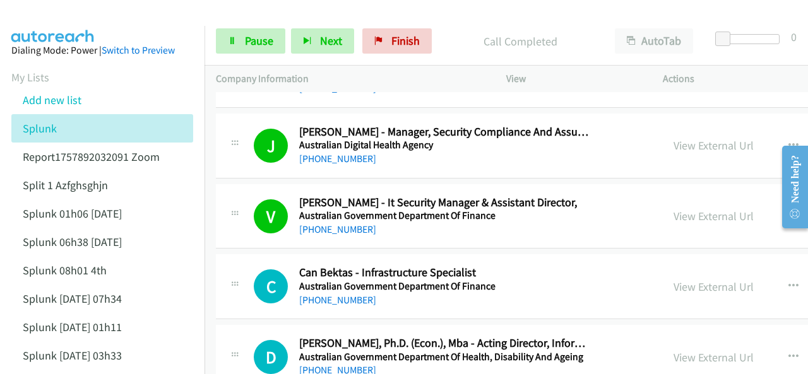
scroll to position [1767, 0]
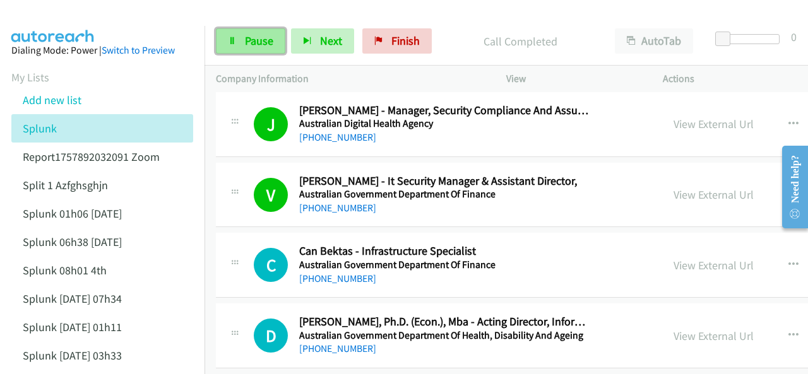
click at [233, 47] on link "Pause" at bounding box center [250, 40] width 69 height 25
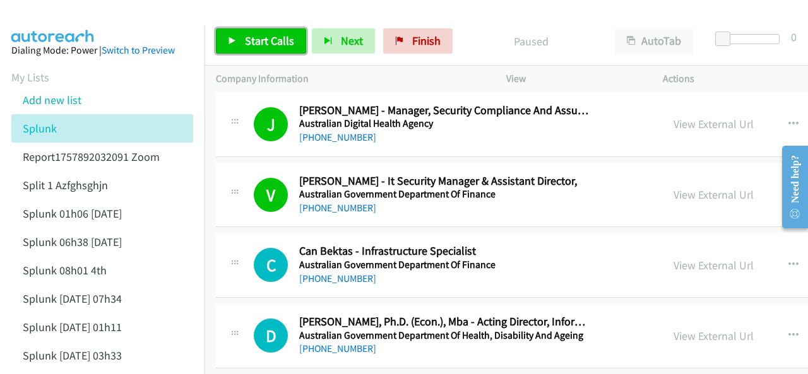
click at [249, 41] on span "Start Calls" at bounding box center [269, 40] width 49 height 15
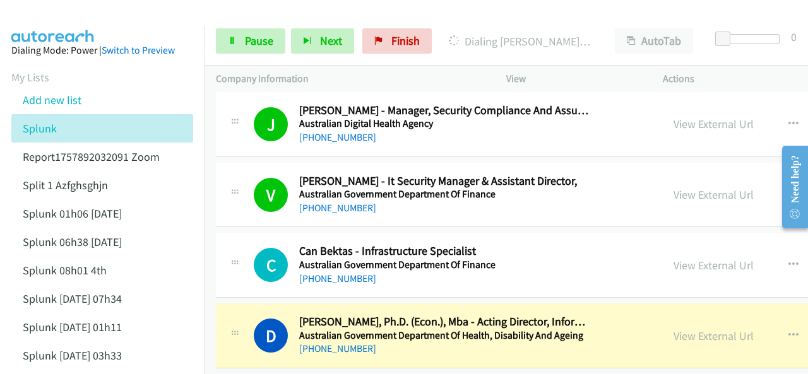
click at [56, 23] on img at bounding box center [53, 22] width 95 height 44
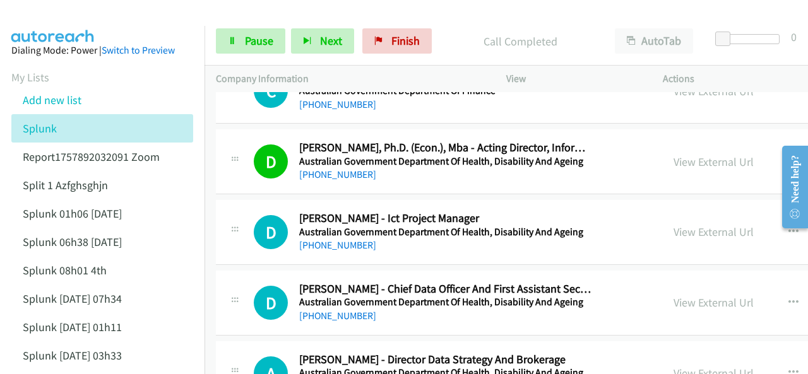
scroll to position [1956, 0]
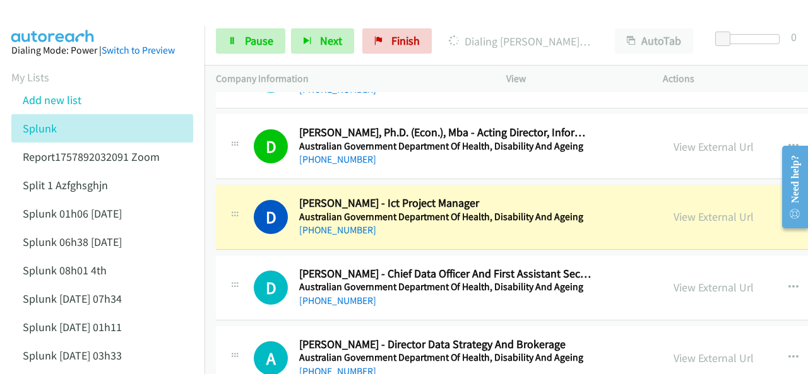
click at [66, 22] on img at bounding box center [53, 22] width 95 height 44
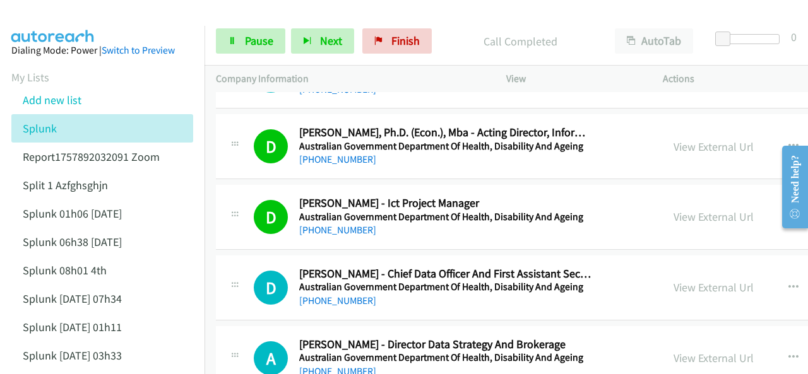
click at [57, 25] on img at bounding box center [53, 22] width 95 height 44
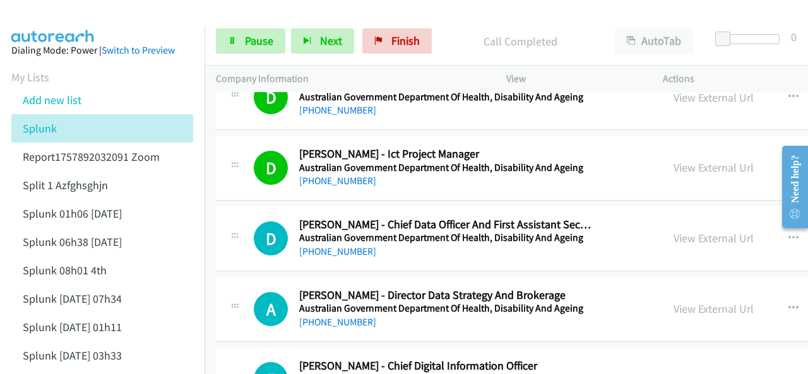
scroll to position [2019, 0]
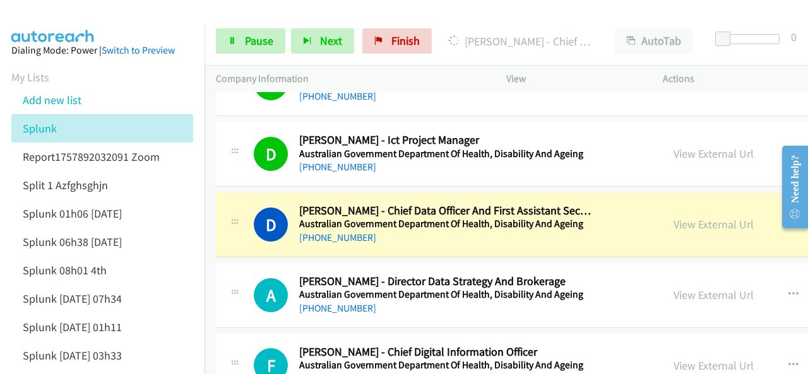
click at [38, 11] on img at bounding box center [53, 22] width 95 height 44
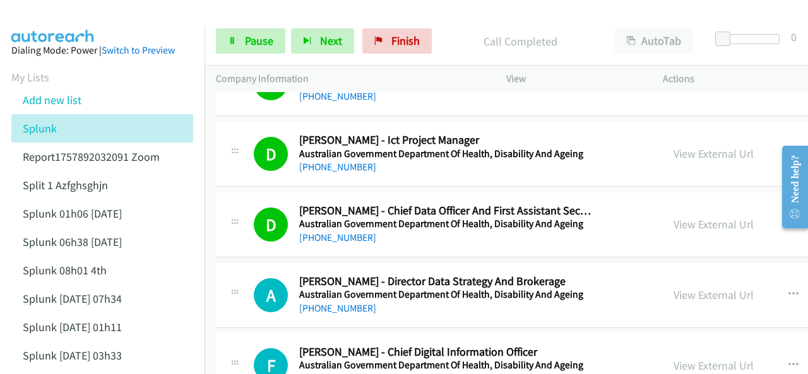
click at [66, 11] on img at bounding box center [53, 22] width 95 height 44
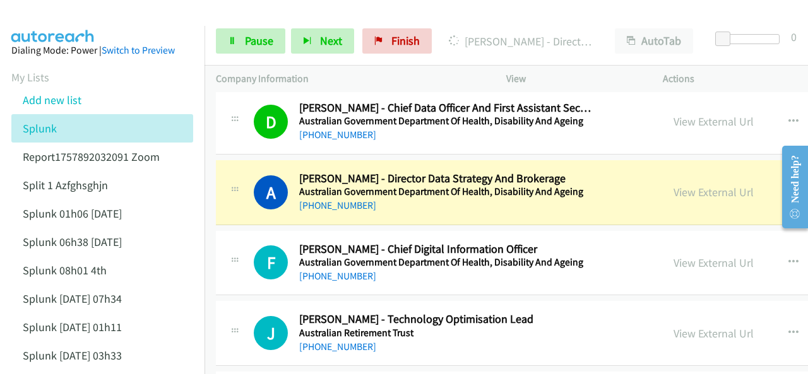
scroll to position [2146, 0]
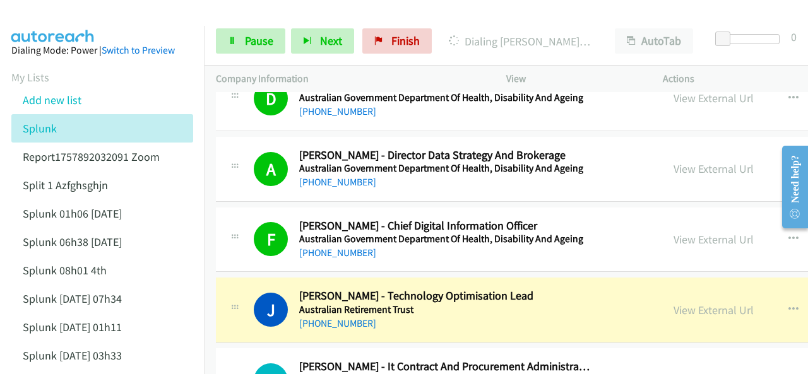
click at [52, 30] on aside "Dialing Mode: Power | Switch to Preview My Lists Add new list Splunk Report1757…" at bounding box center [102, 290] width 204 height 529
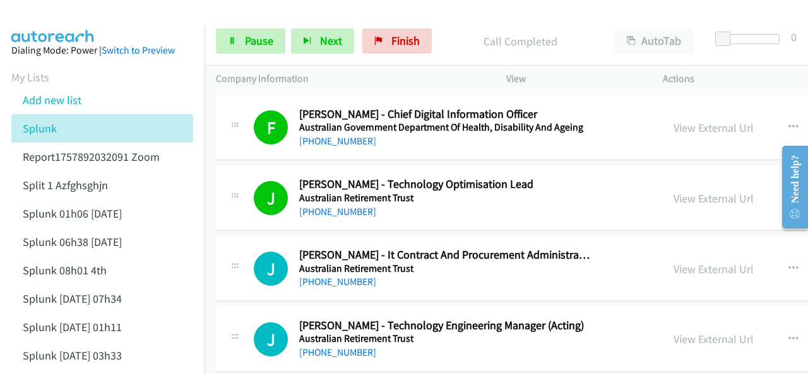
scroll to position [2272, 0]
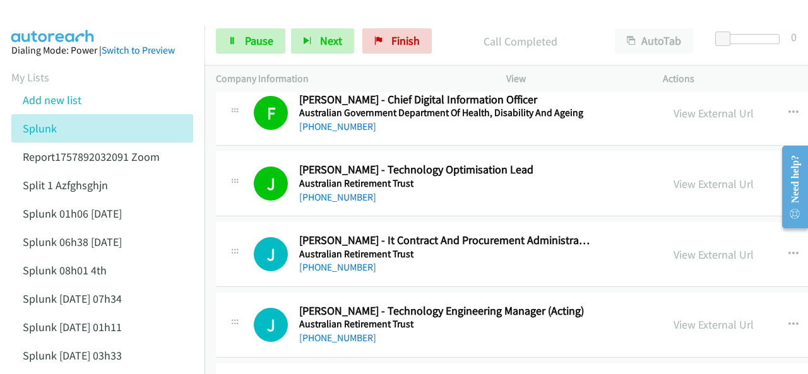
click at [44, 16] on img at bounding box center [53, 22] width 95 height 44
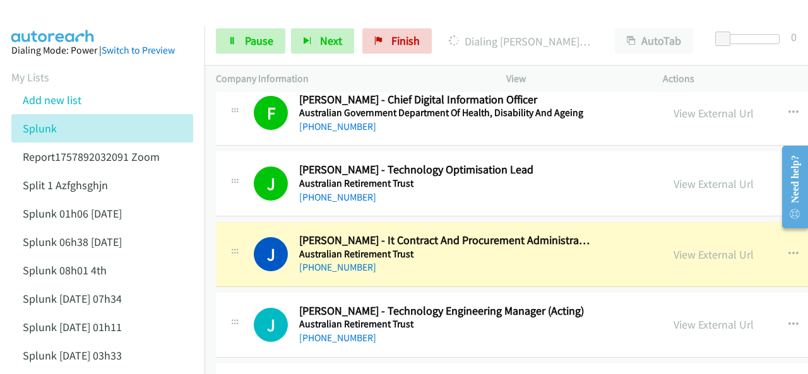
click at [42, 24] on img at bounding box center [53, 22] width 95 height 44
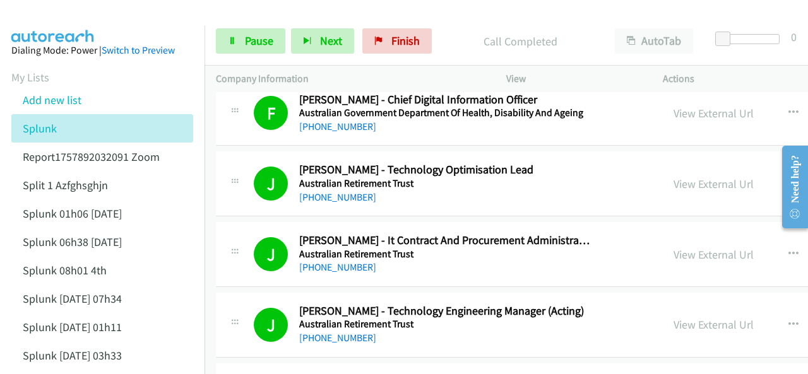
click at [68, 19] on img at bounding box center [53, 22] width 95 height 44
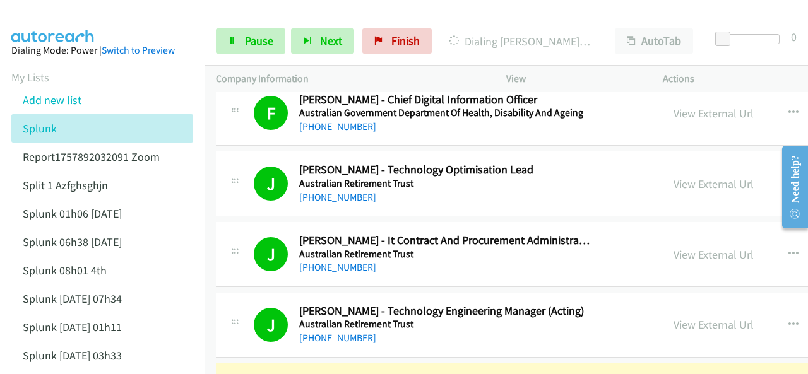
click at [64, 17] on img at bounding box center [53, 22] width 95 height 44
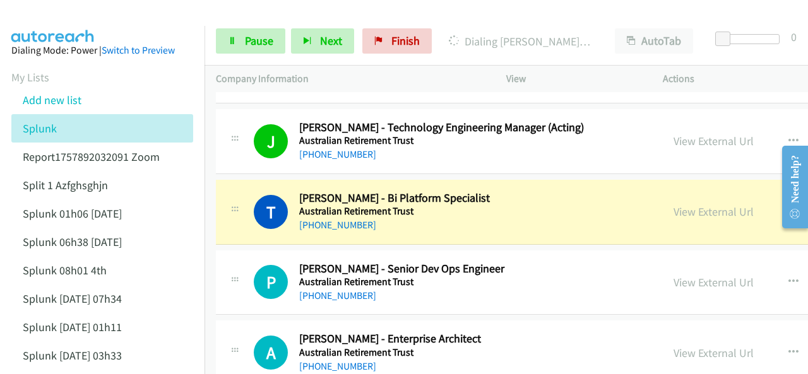
scroll to position [2461, 0]
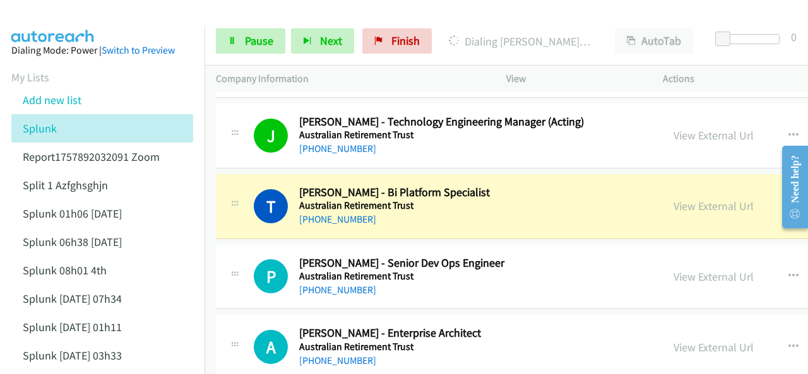
click at [56, 19] on img at bounding box center [53, 22] width 95 height 44
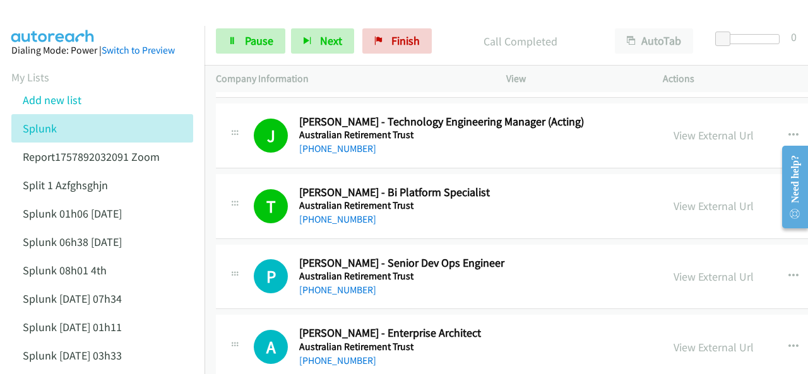
click at [49, 9] on img at bounding box center [53, 22] width 95 height 44
click at [50, 13] on img at bounding box center [53, 22] width 95 height 44
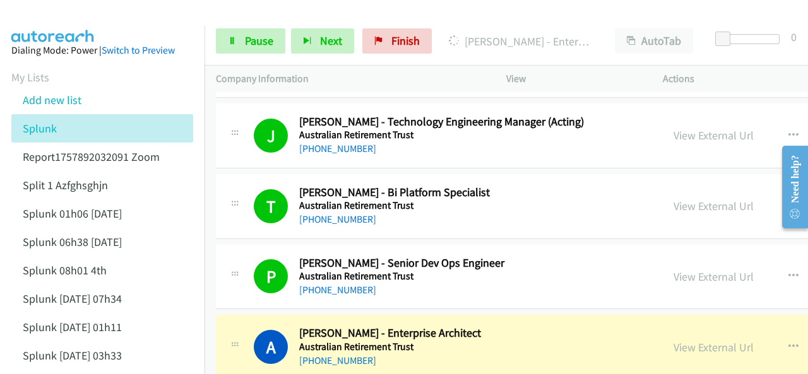
drag, startPoint x: 74, startPoint y: 41, endPoint x: 72, endPoint y: 23, distance: 17.8
click at [73, 33] on aside "Dialing Mode: Power | Switch to Preview My Lists Add new list Splunk Report1757…" at bounding box center [102, 290] width 204 height 529
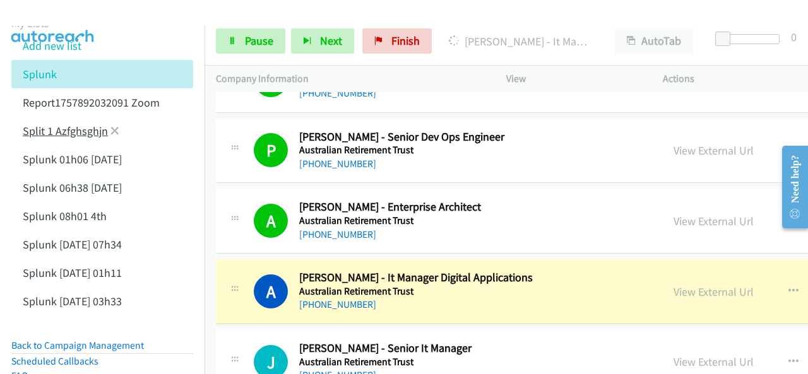
scroll to position [63, 0]
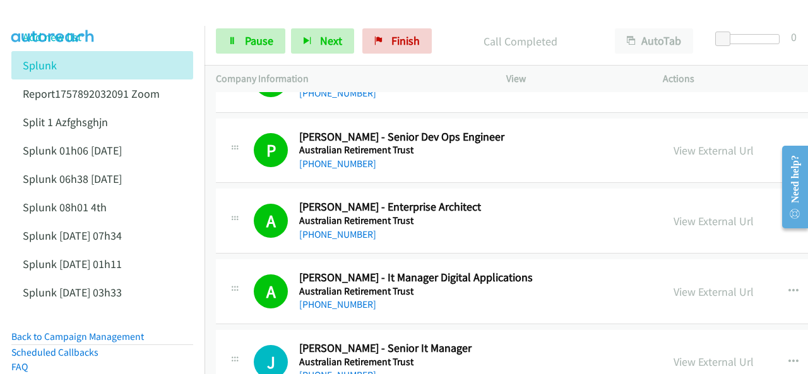
click at [37, 12] on img at bounding box center [53, 22] width 95 height 44
click at [64, 11] on img at bounding box center [53, 22] width 95 height 44
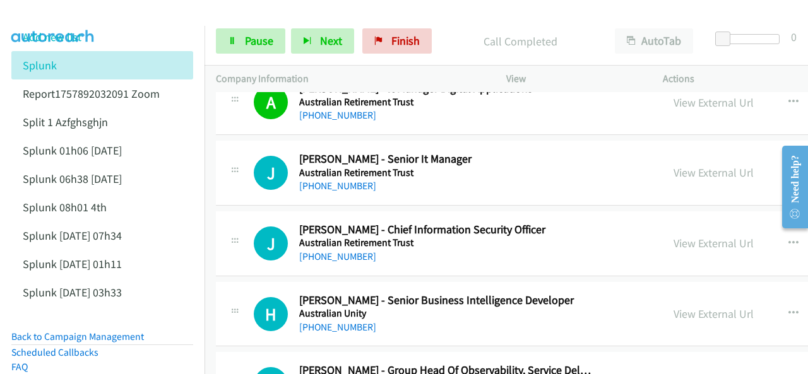
scroll to position [2650, 0]
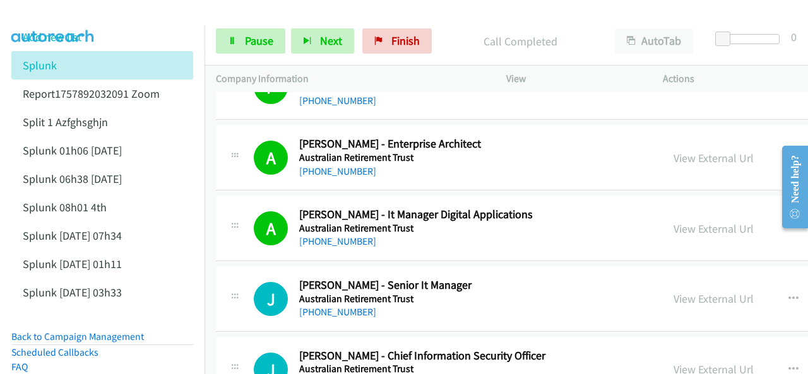
click at [52, 20] on img at bounding box center [53, 22] width 95 height 44
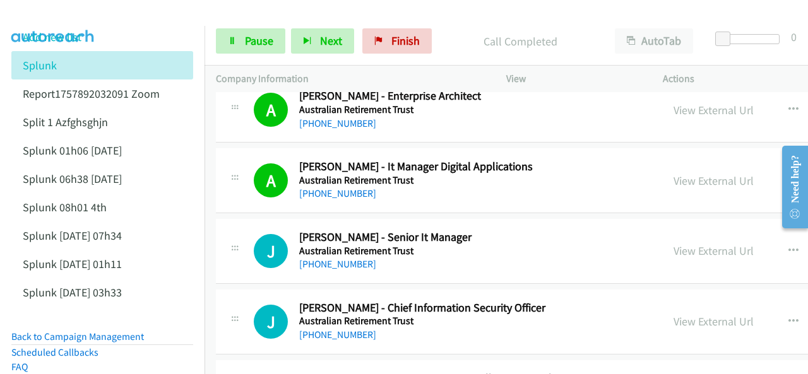
scroll to position [2713, 0]
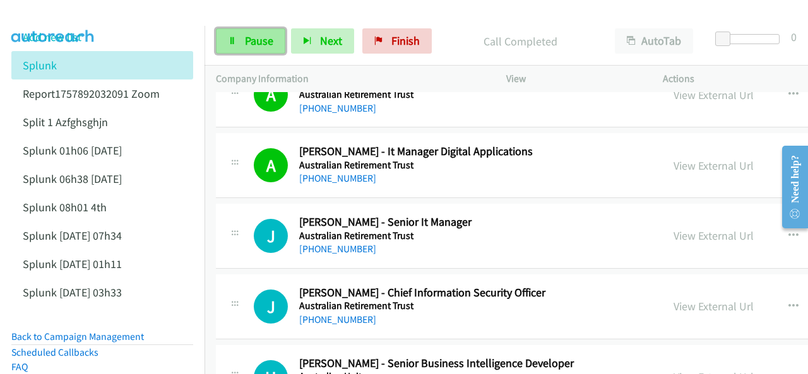
click at [249, 37] on span "Pause" at bounding box center [259, 40] width 28 height 15
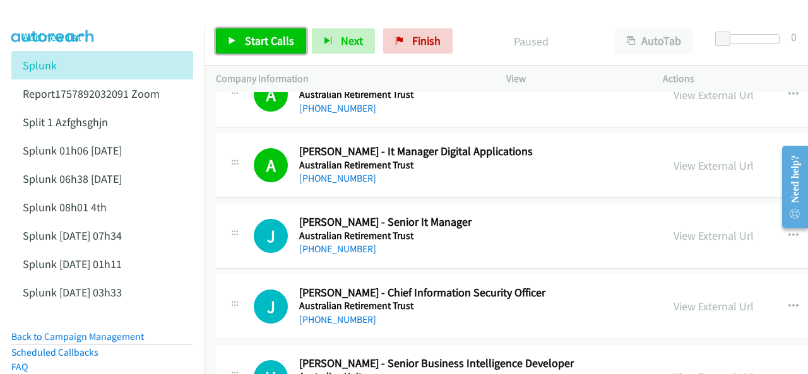
click at [247, 33] on span "Start Calls" at bounding box center [269, 40] width 49 height 15
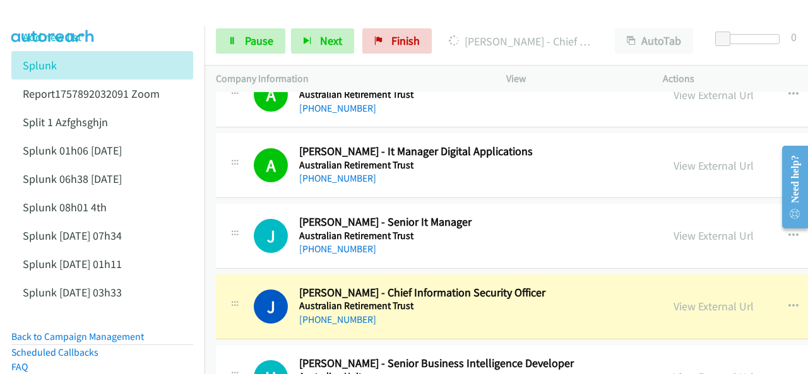
drag, startPoint x: 58, startPoint y: 12, endPoint x: 94, endPoint y: 15, distance: 36.1
click at [58, 12] on img at bounding box center [53, 22] width 95 height 44
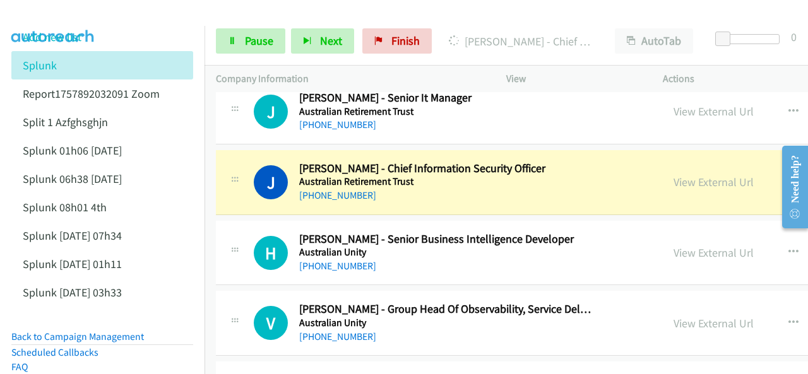
scroll to position [2840, 0]
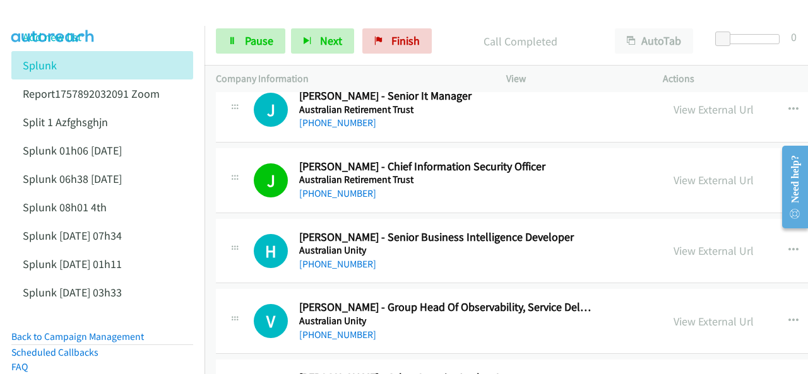
click at [57, 19] on img at bounding box center [53, 22] width 95 height 44
click at [33, 14] on img at bounding box center [53, 22] width 95 height 44
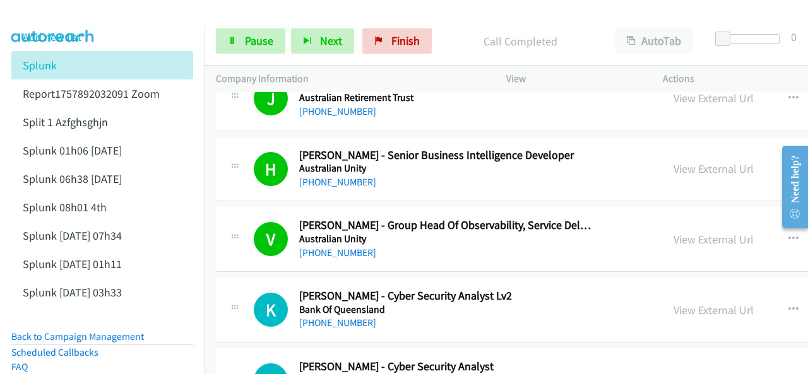
scroll to position [3029, 0]
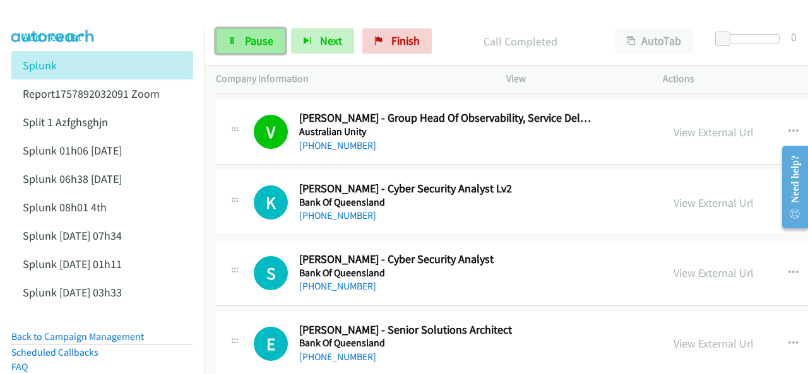
click at [244, 29] on link "Pause" at bounding box center [250, 40] width 69 height 25
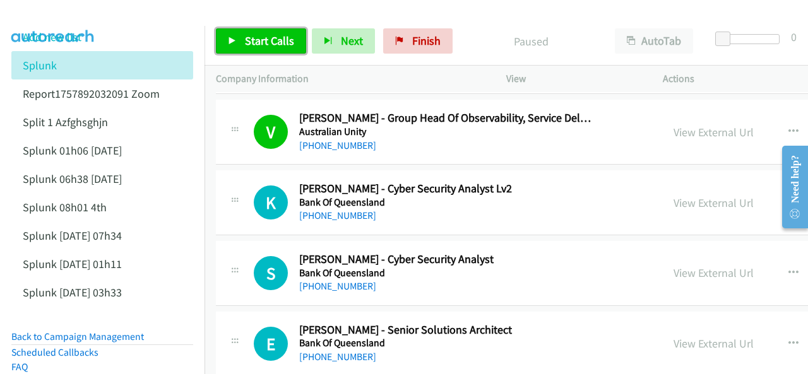
click at [261, 38] on span "Start Calls" at bounding box center [269, 40] width 49 height 15
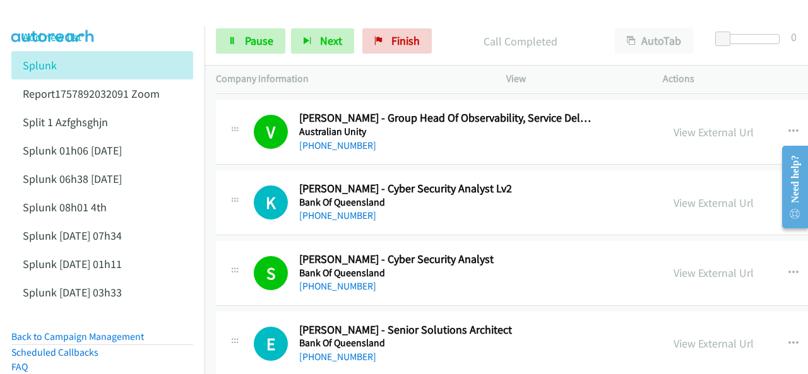
drag, startPoint x: 58, startPoint y: 15, endPoint x: 64, endPoint y: 8, distance: 8.9
click at [58, 15] on img at bounding box center [53, 22] width 95 height 44
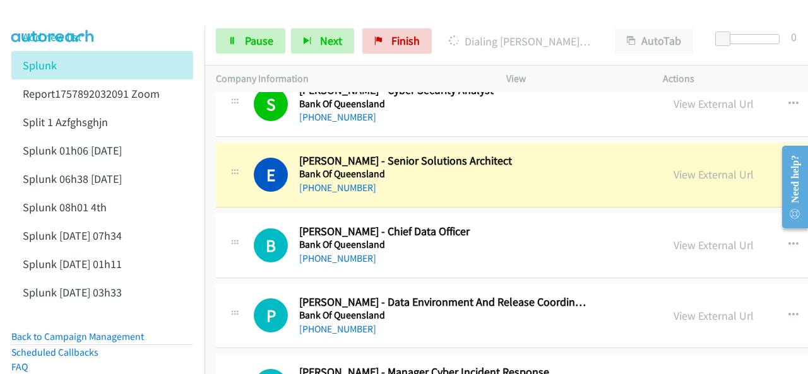
scroll to position [3218, 0]
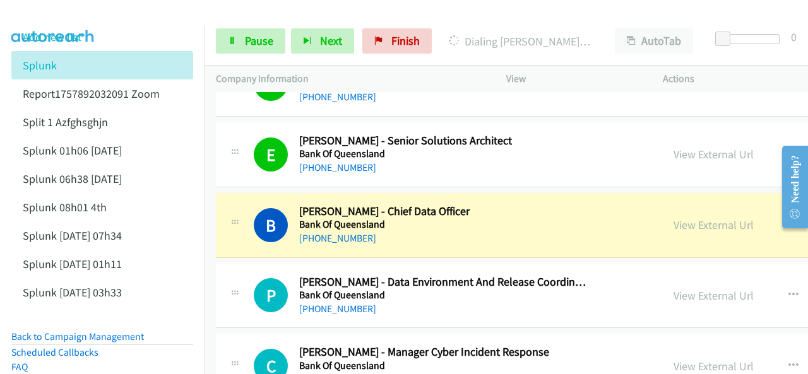
click at [74, 11] on img at bounding box center [53, 22] width 95 height 44
click at [66, 11] on img at bounding box center [53, 22] width 95 height 44
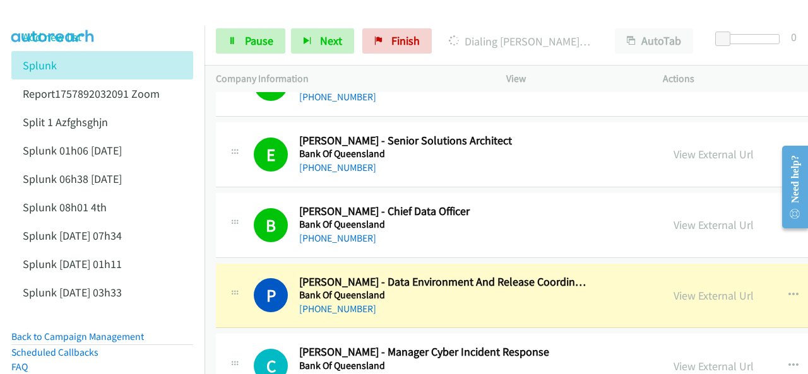
click at [43, 18] on img at bounding box center [53, 22] width 95 height 44
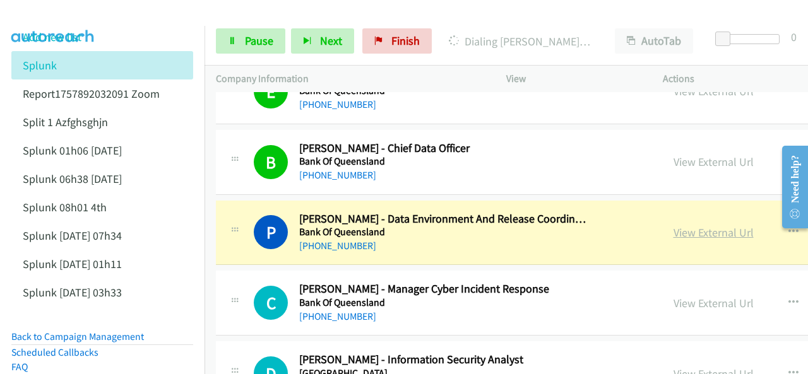
click at [673, 225] on link "View External Url" at bounding box center [713, 232] width 80 height 15
click at [29, 16] on img at bounding box center [53, 22] width 95 height 44
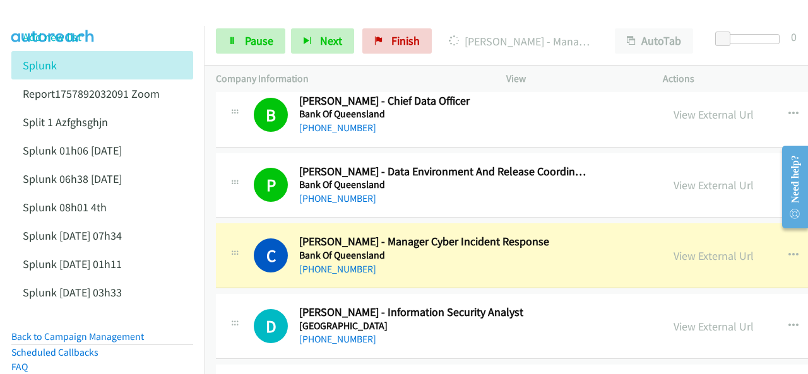
scroll to position [3345, 0]
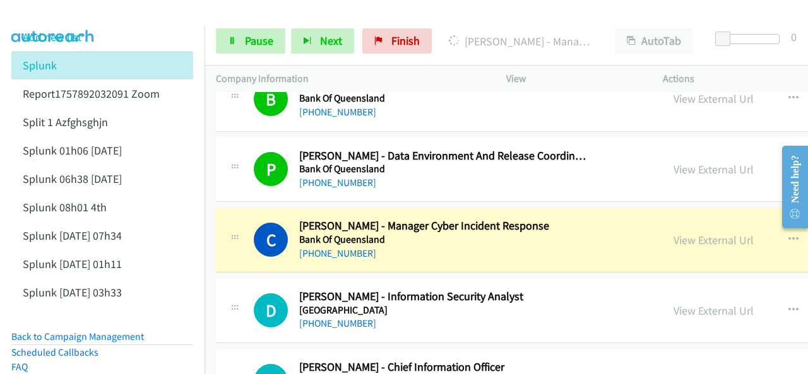
click at [40, 13] on img at bounding box center [53, 22] width 95 height 44
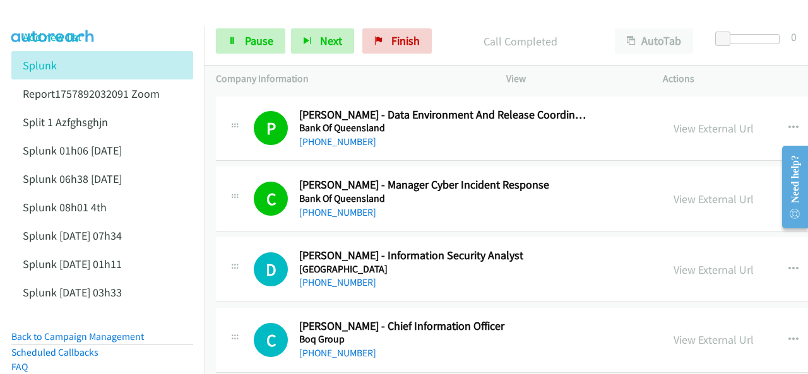
scroll to position [3408, 0]
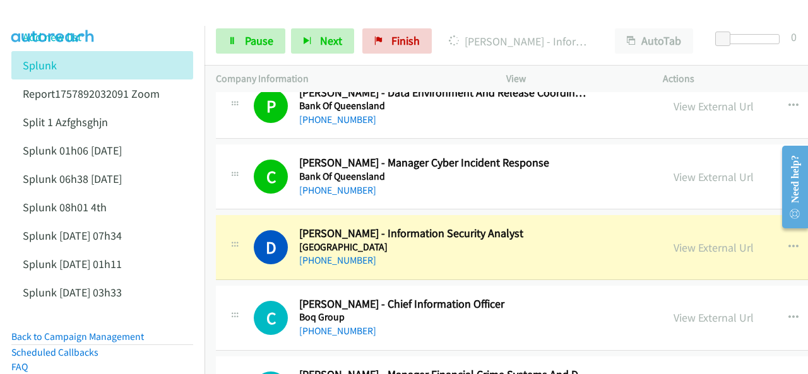
click at [41, 9] on img at bounding box center [53, 22] width 95 height 44
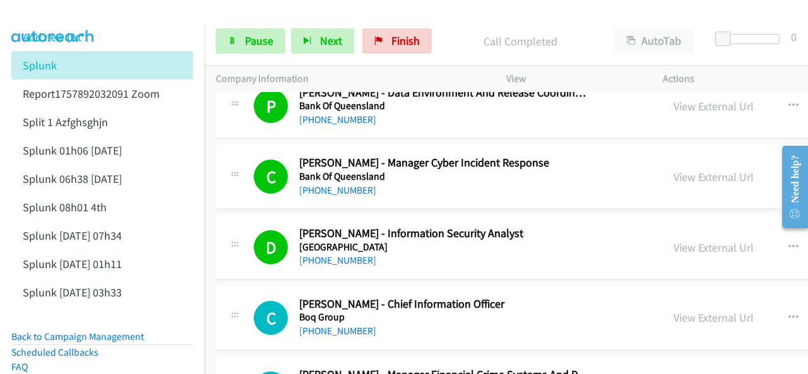
click at [62, 15] on img at bounding box center [53, 22] width 95 height 44
click at [53, 13] on img at bounding box center [53, 22] width 95 height 44
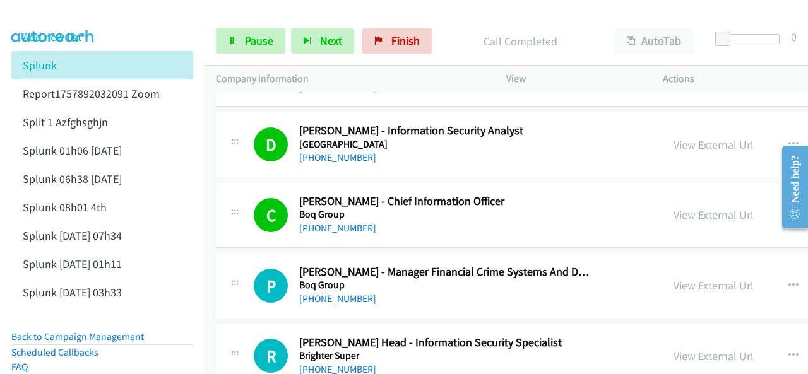
scroll to position [3597, 0]
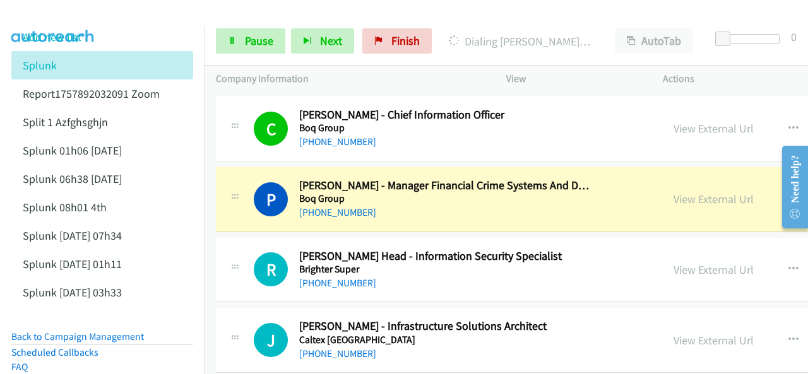
click at [48, 13] on img at bounding box center [53, 22] width 95 height 44
click at [673, 192] on link "View External Url" at bounding box center [713, 199] width 80 height 15
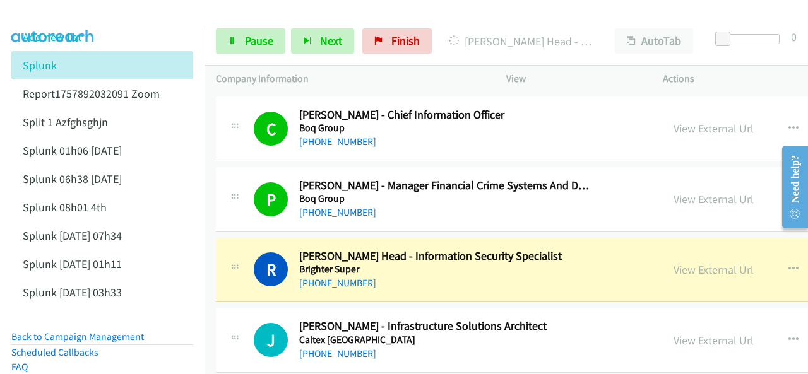
click at [65, 12] on img at bounding box center [53, 22] width 95 height 44
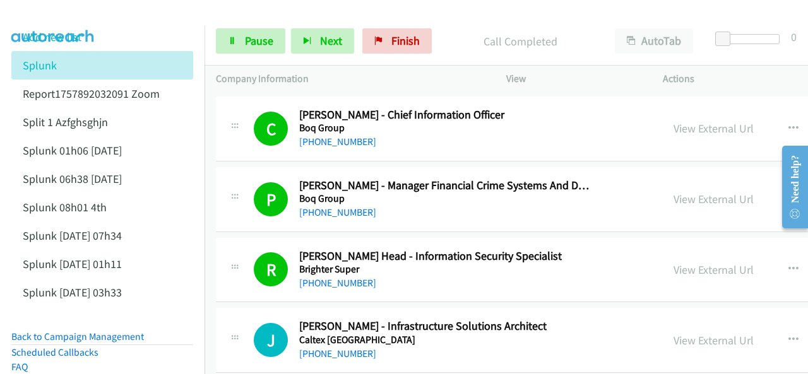
click at [50, 20] on img at bounding box center [53, 22] width 95 height 44
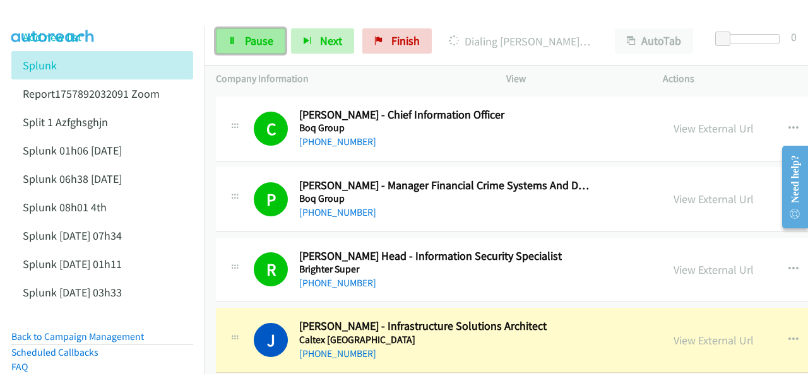
click at [236, 41] on icon at bounding box center [232, 41] width 9 height 9
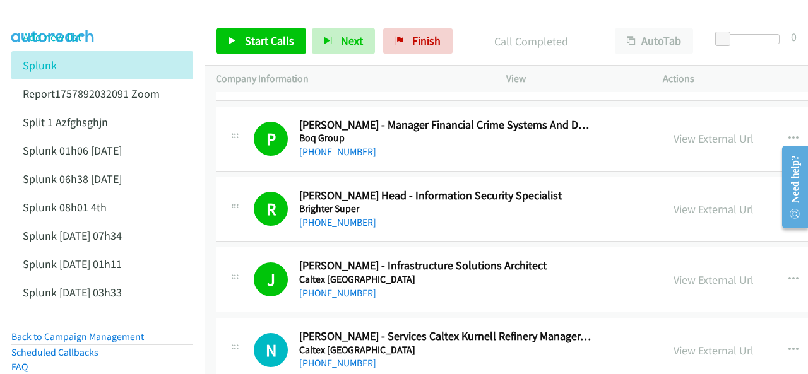
scroll to position [3660, 0]
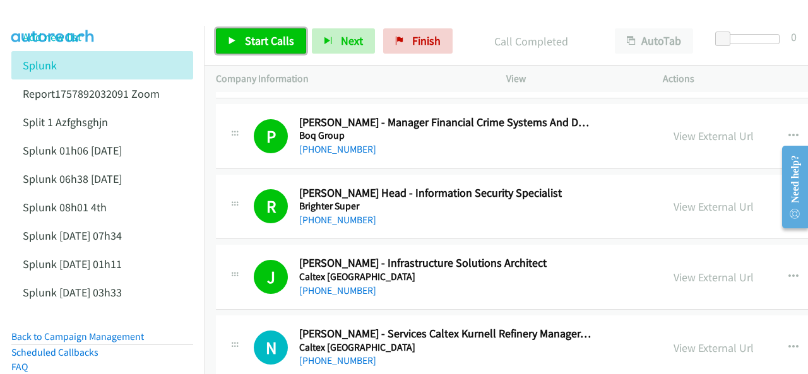
click at [242, 38] on link "Start Calls" at bounding box center [261, 40] width 90 height 25
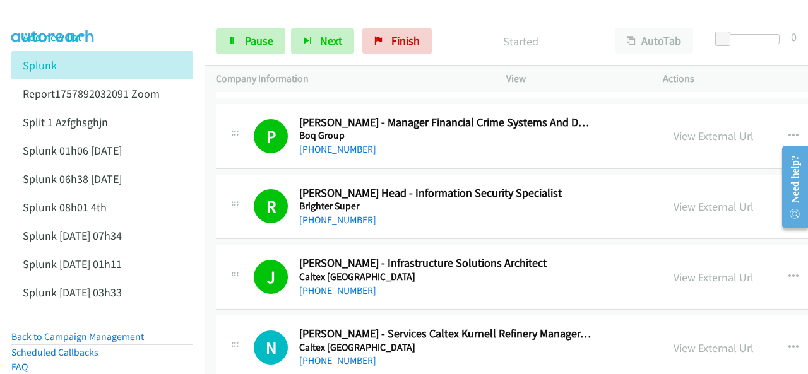
scroll to position [3786, 0]
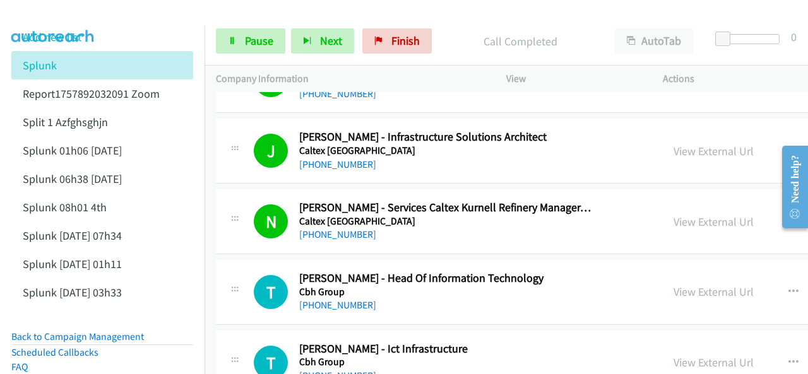
click at [56, 17] on img at bounding box center [53, 22] width 95 height 44
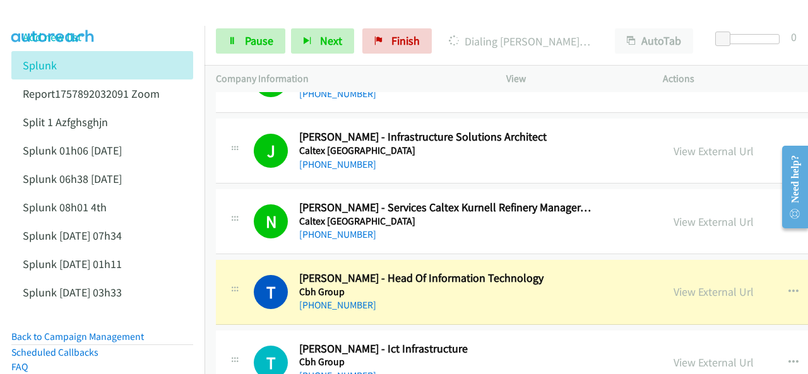
click at [46, 11] on img at bounding box center [53, 22] width 95 height 44
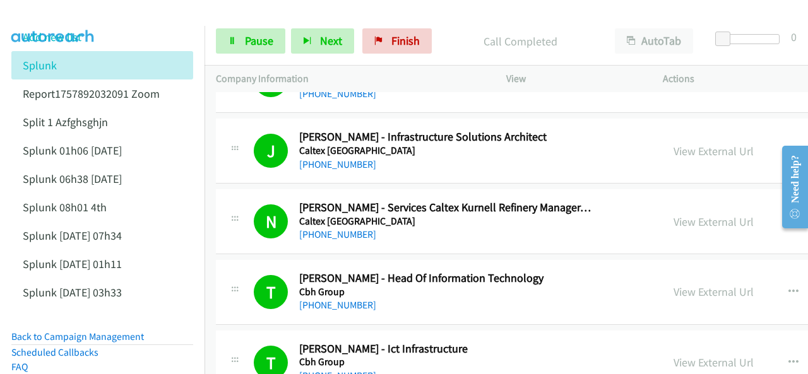
click at [54, 17] on img at bounding box center [53, 22] width 95 height 44
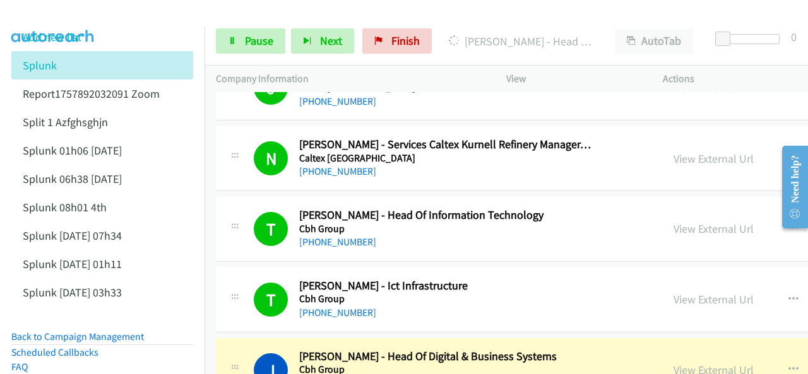
scroll to position [3976, 0]
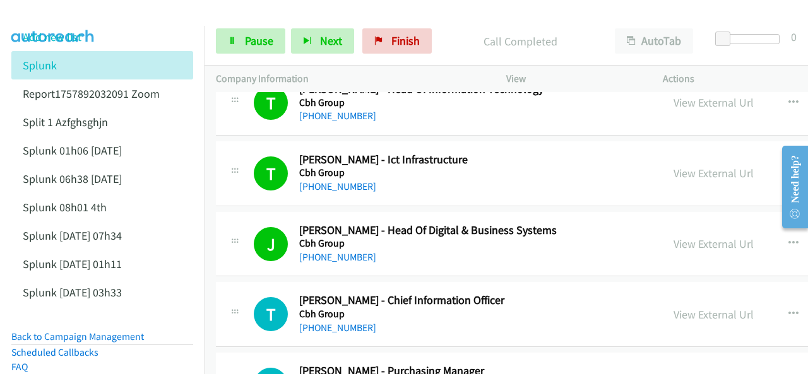
click at [73, 20] on img at bounding box center [53, 22] width 95 height 44
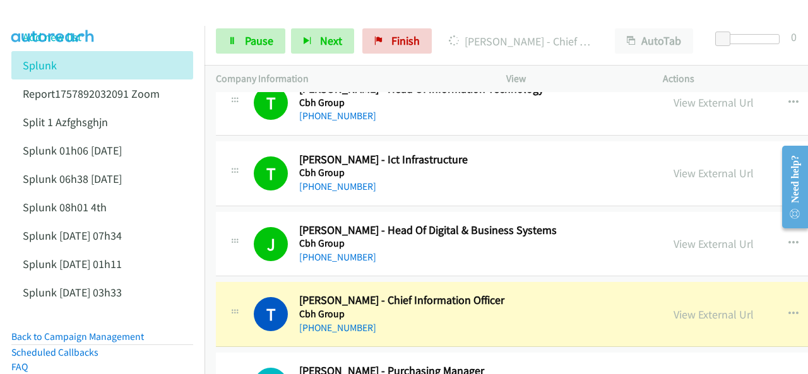
click at [48, 10] on img at bounding box center [53, 22] width 95 height 44
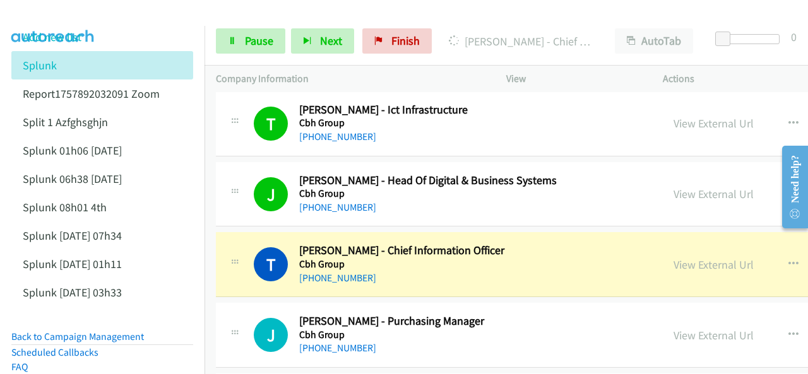
scroll to position [4039, 0]
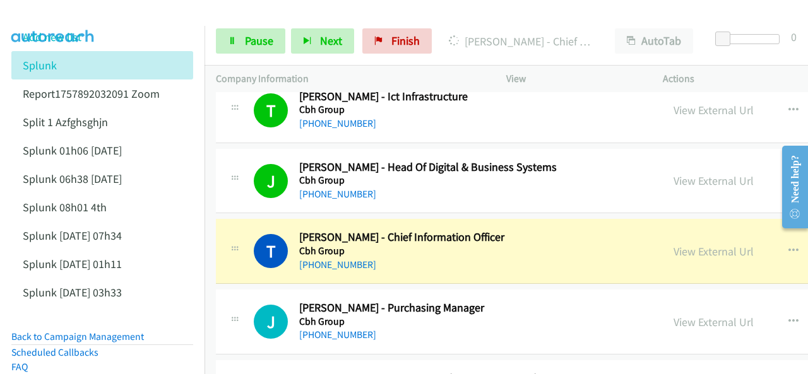
click at [70, 16] on img at bounding box center [53, 22] width 95 height 44
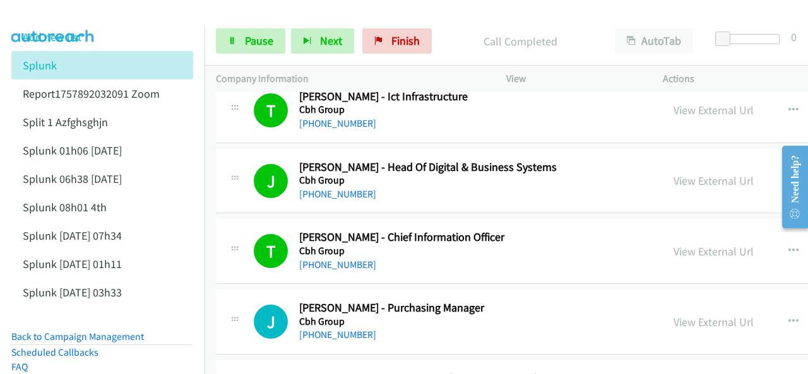
click at [65, 16] on img at bounding box center [53, 22] width 95 height 44
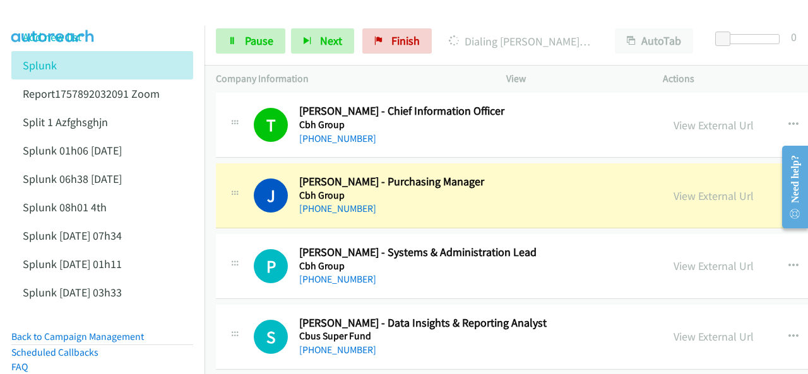
scroll to position [4228, 0]
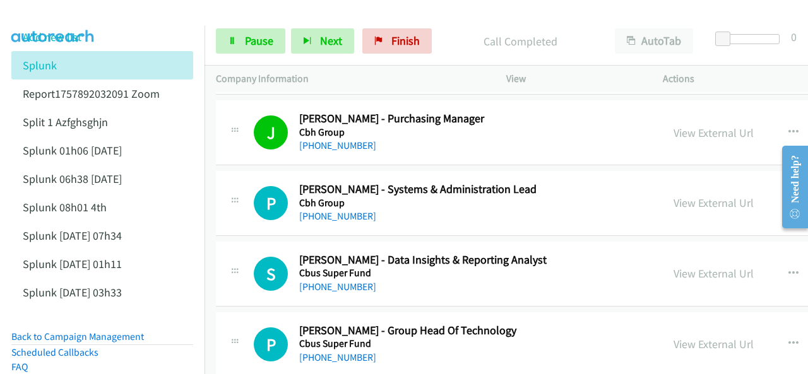
click at [50, 21] on img at bounding box center [53, 22] width 95 height 44
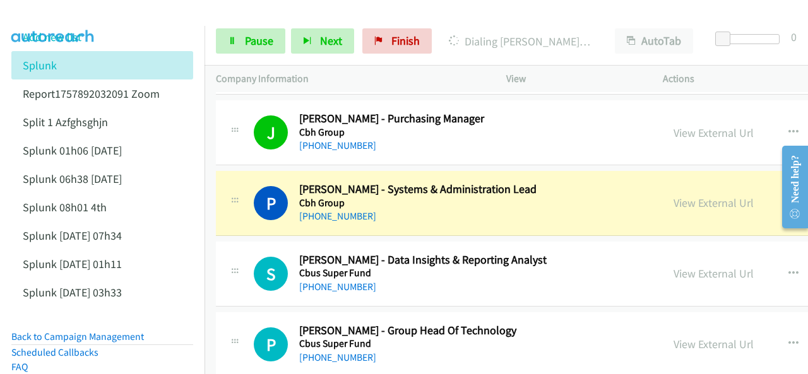
click at [69, 12] on img at bounding box center [53, 22] width 95 height 44
click at [673, 196] on link "View External Url" at bounding box center [713, 203] width 80 height 15
click at [237, 35] on link "Pause" at bounding box center [250, 40] width 69 height 25
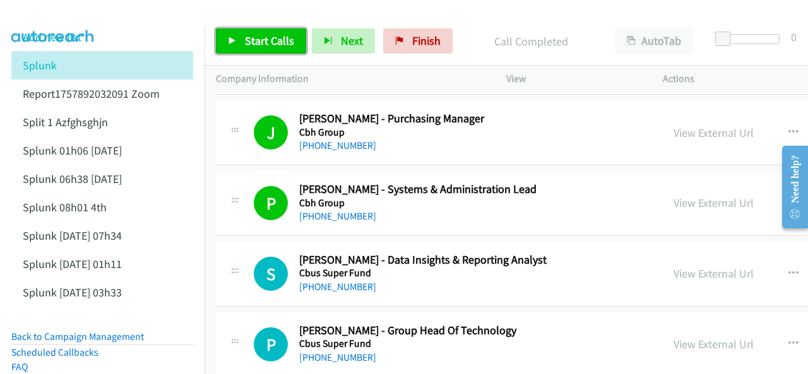
click at [248, 30] on link "Start Calls" at bounding box center [261, 40] width 90 height 25
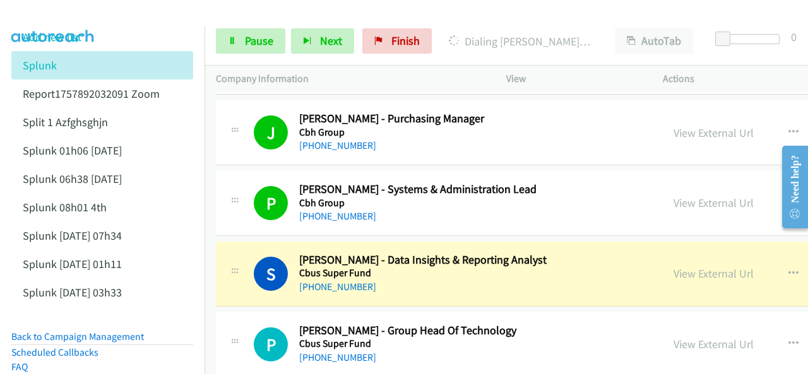
click at [59, 21] on img at bounding box center [53, 22] width 95 height 44
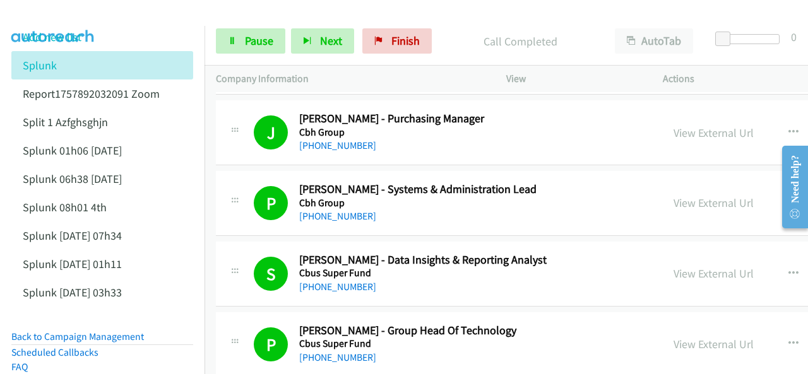
click at [54, 15] on img at bounding box center [53, 22] width 95 height 44
click at [237, 38] on link "Pause" at bounding box center [250, 40] width 69 height 25
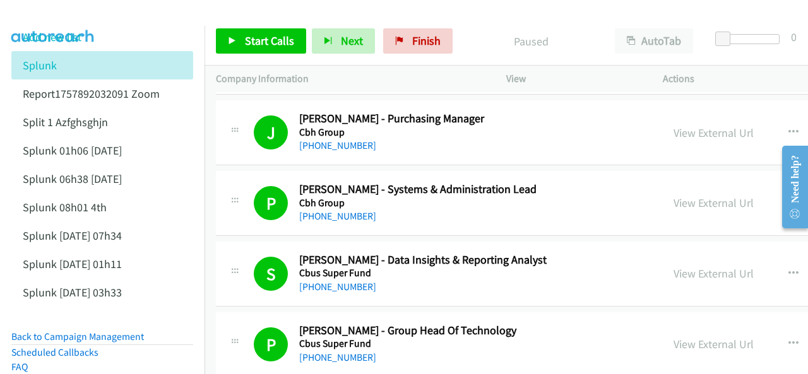
click at [117, 12] on div at bounding box center [398, 24] width 796 height 49
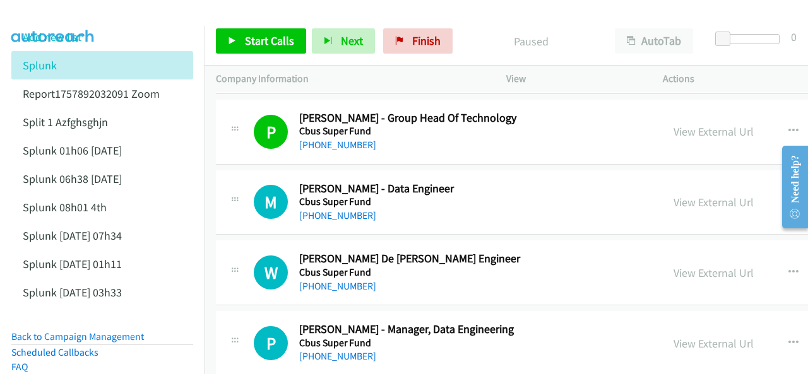
scroll to position [4417, 0]
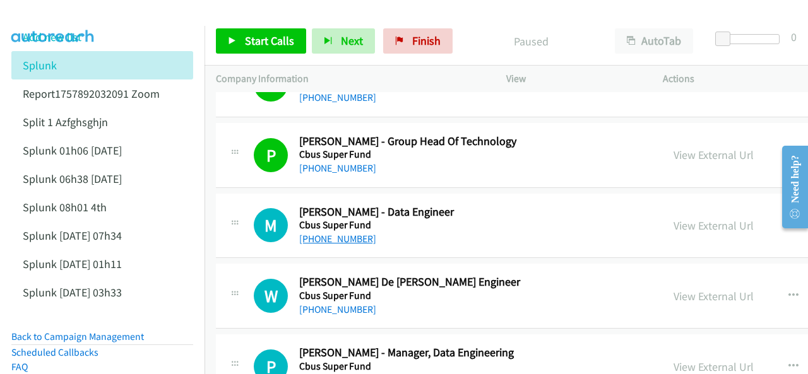
click at [315, 233] on link "[PHONE_NUMBER]" at bounding box center [337, 239] width 77 height 12
click at [70, 12] on img at bounding box center [53, 22] width 95 height 44
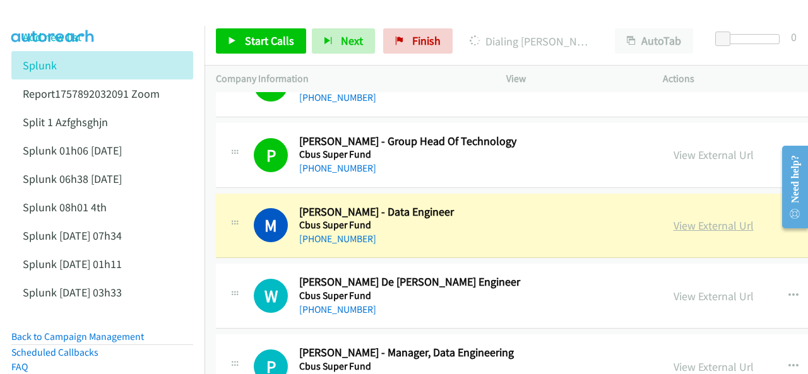
click at [673, 218] on link "View External Url" at bounding box center [713, 225] width 80 height 15
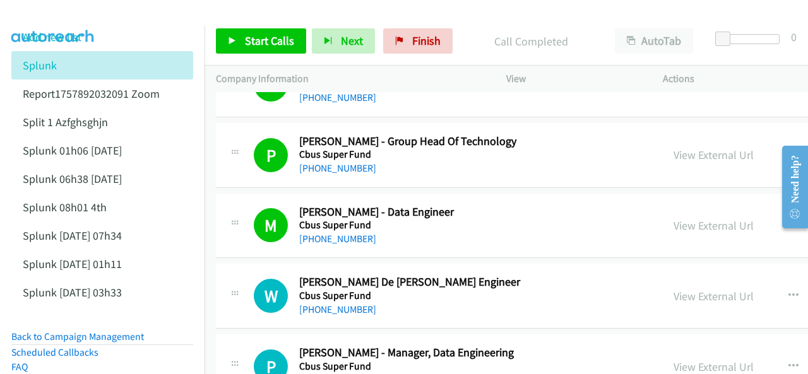
click at [52, 16] on img at bounding box center [53, 22] width 95 height 44
click at [58, 20] on img at bounding box center [53, 22] width 95 height 44
click at [246, 37] on span "Start Calls" at bounding box center [269, 40] width 49 height 15
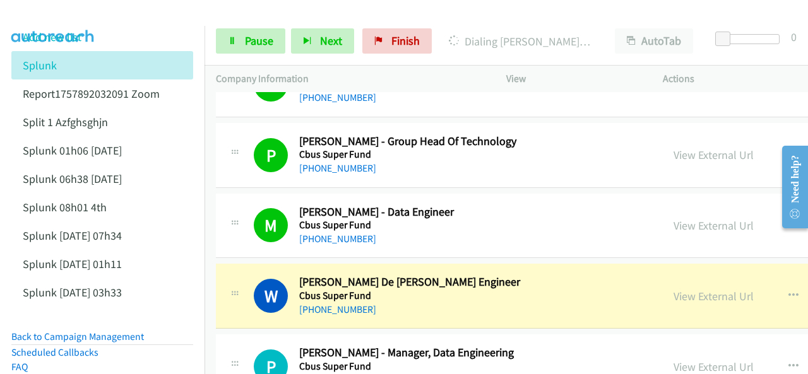
click at [61, 12] on img at bounding box center [53, 22] width 95 height 44
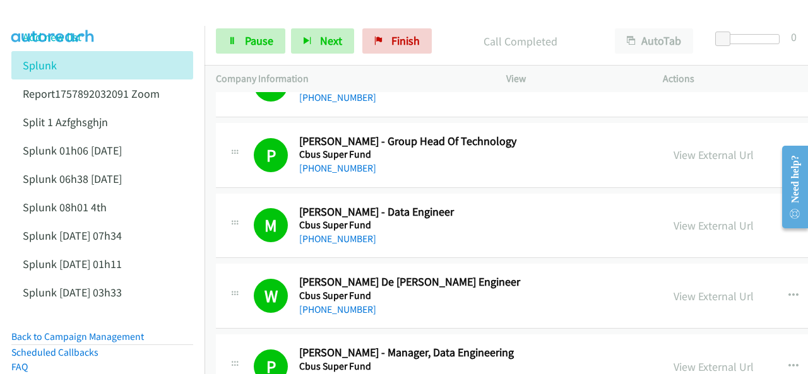
click at [72, 17] on img at bounding box center [53, 22] width 95 height 44
click at [249, 46] on span "Pause" at bounding box center [259, 40] width 28 height 15
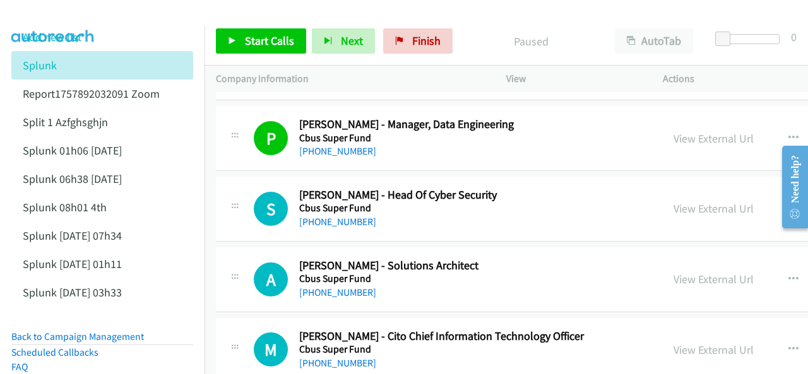
scroll to position [4670, 0]
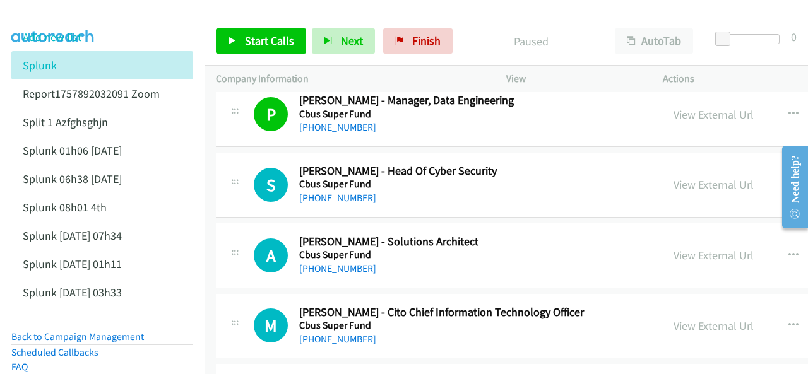
click at [78, 9] on img at bounding box center [53, 22] width 95 height 44
click at [273, 41] on span "Start Calls" at bounding box center [269, 40] width 49 height 15
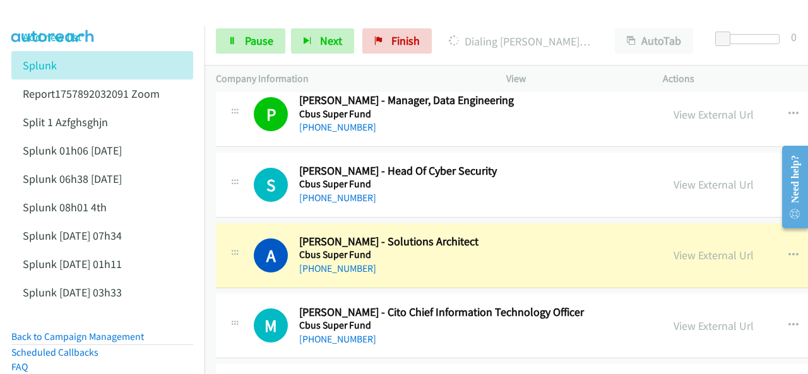
click at [51, 18] on img at bounding box center [53, 22] width 95 height 44
click at [673, 248] on link "View External Url" at bounding box center [713, 255] width 80 height 15
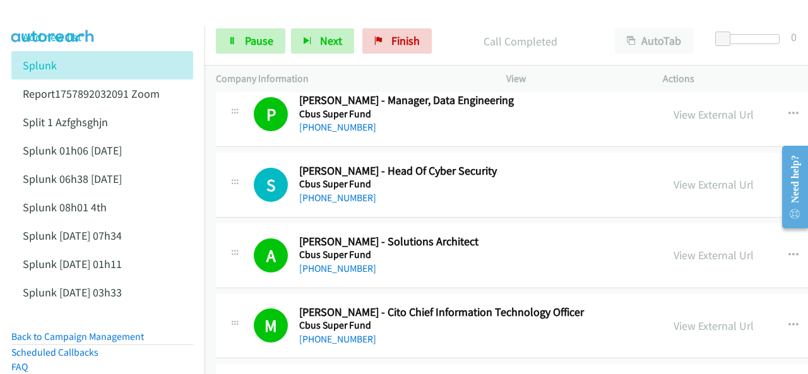
drag, startPoint x: 53, startPoint y: 11, endPoint x: 97, endPoint y: 1, distance: 45.3
click at [54, 11] on img at bounding box center [53, 22] width 95 height 44
click at [251, 54] on div "Start Calls Pause Next Finish Call Completed AutoTab AutoTab 0" at bounding box center [505, 41] width 603 height 49
click at [249, 42] on span "Pause" at bounding box center [259, 40] width 28 height 15
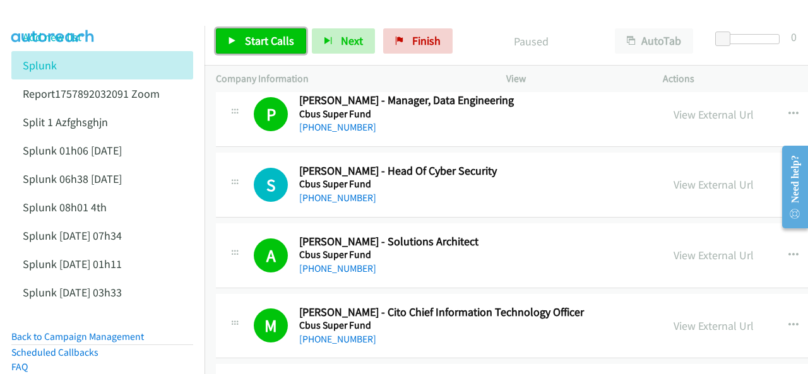
click at [276, 40] on span "Start Calls" at bounding box center [269, 40] width 49 height 15
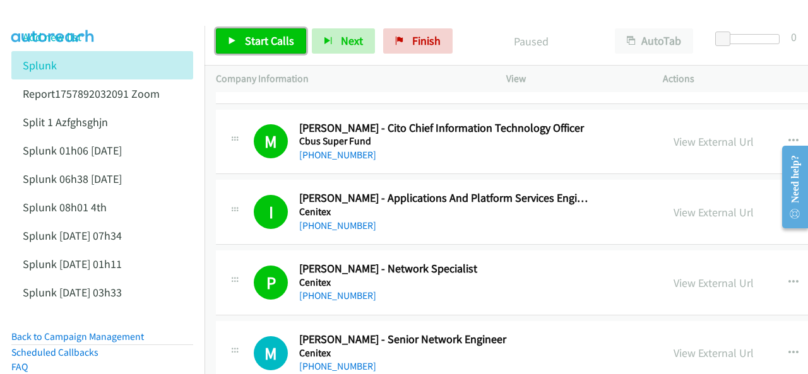
scroll to position [4922, 0]
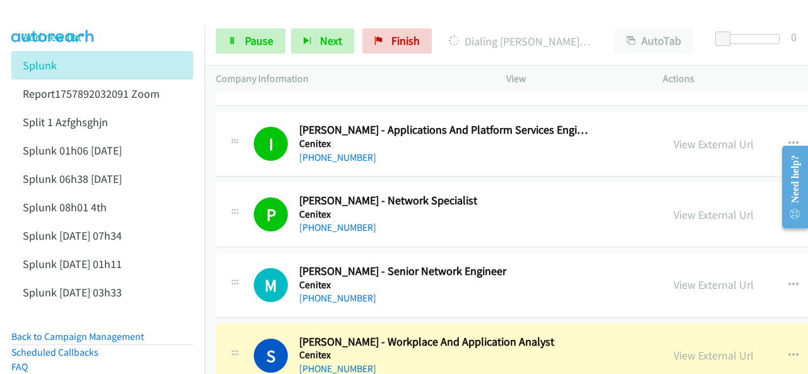
click at [83, 27] on li "Add new list" at bounding box center [113, 37] width 204 height 28
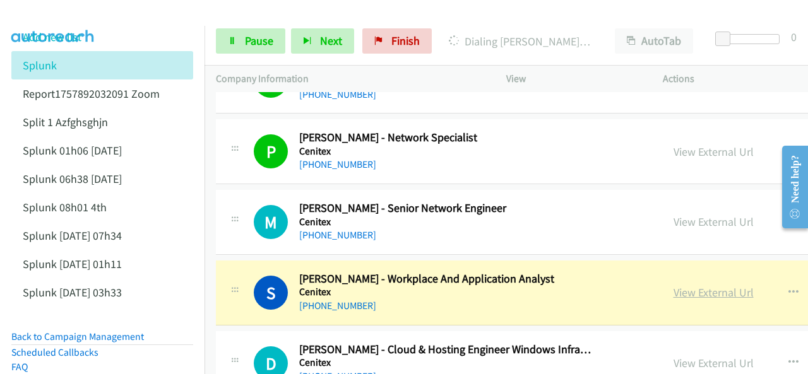
click at [673, 285] on link "View External Url" at bounding box center [713, 292] width 80 height 15
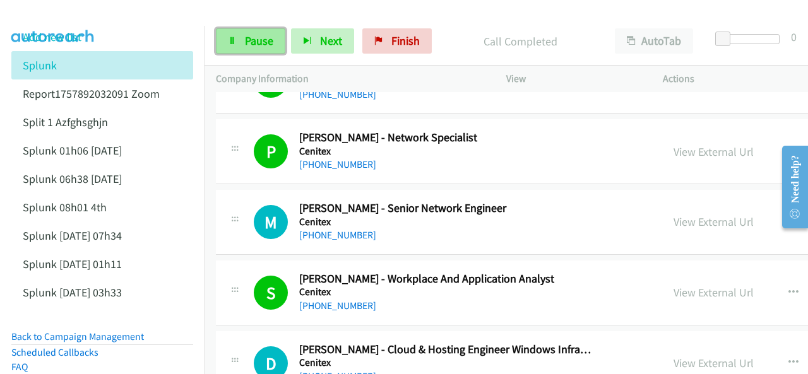
click at [237, 35] on link "Pause" at bounding box center [250, 40] width 69 height 25
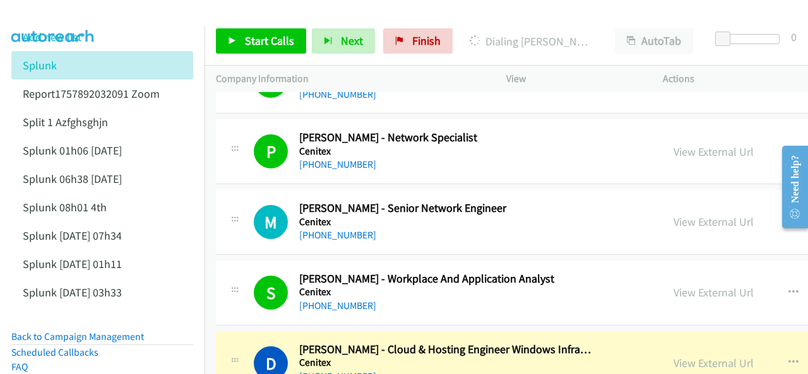
click at [41, 13] on img at bounding box center [53, 22] width 95 height 44
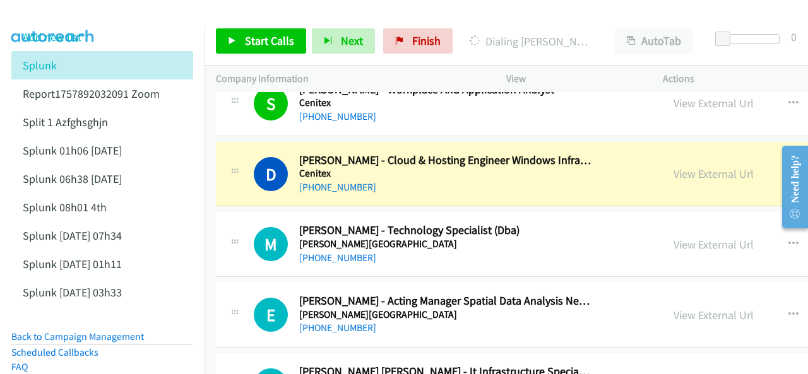
scroll to position [5111, 0]
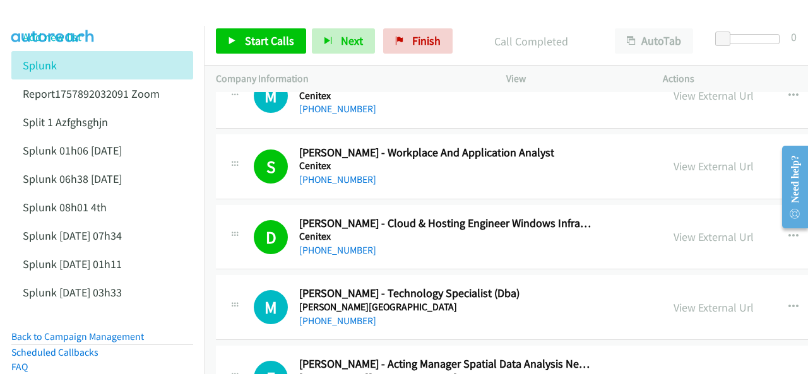
click at [68, 13] on img at bounding box center [53, 22] width 95 height 44
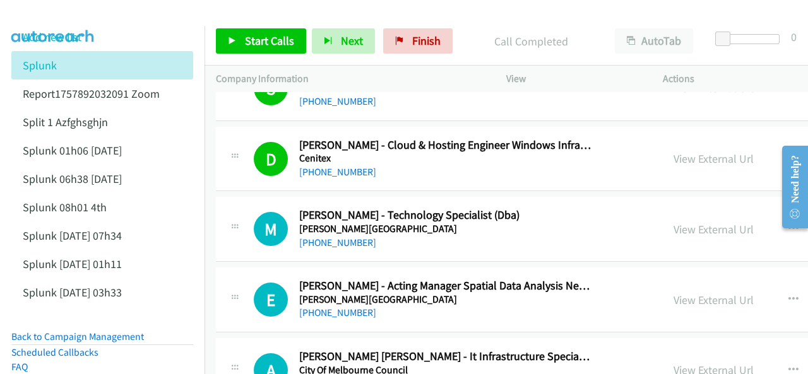
scroll to position [5175, 0]
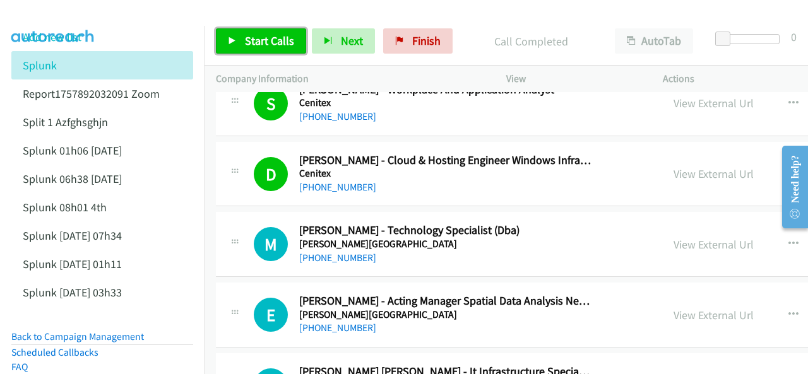
click at [242, 41] on link "Start Calls" at bounding box center [261, 40] width 90 height 25
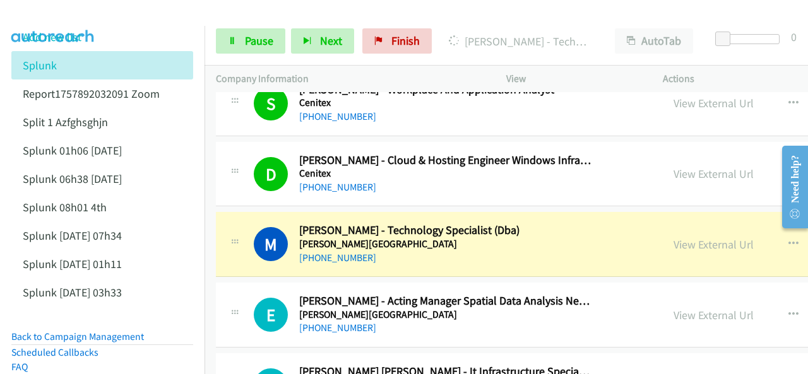
click at [68, 20] on img at bounding box center [53, 22] width 95 height 44
click at [673, 237] on link "View External Url" at bounding box center [713, 244] width 80 height 15
click at [249, 38] on span "Pause" at bounding box center [259, 40] width 28 height 15
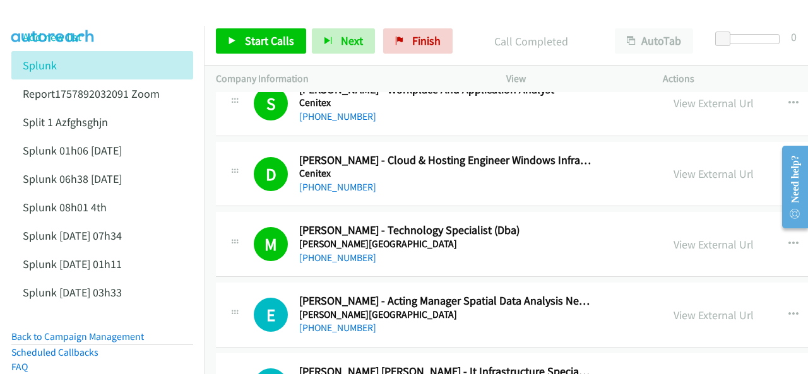
click at [45, 18] on img at bounding box center [53, 22] width 95 height 44
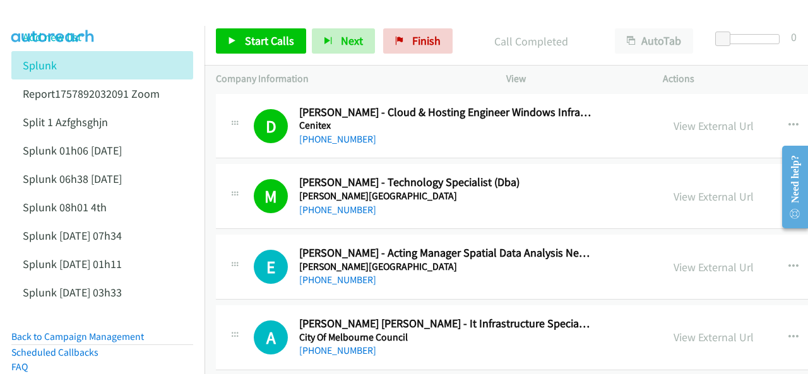
scroll to position [5238, 0]
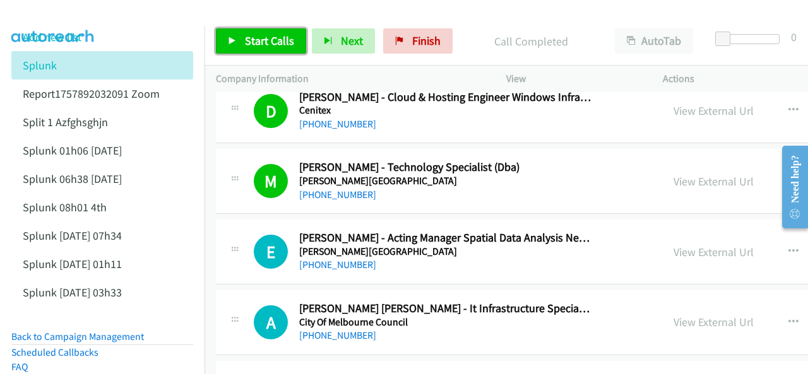
click at [231, 37] on icon at bounding box center [232, 41] width 9 height 9
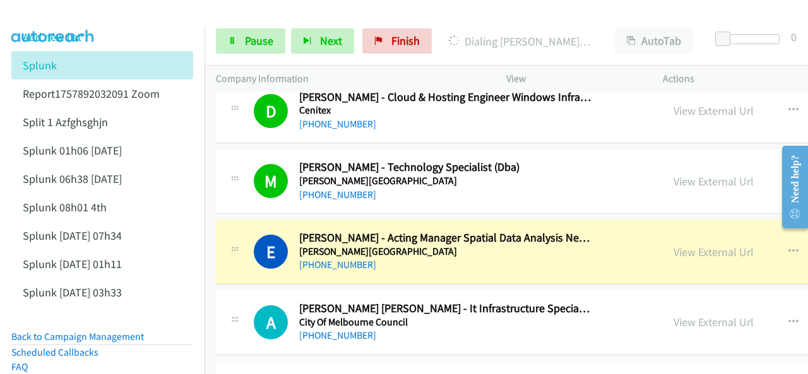
click at [64, 9] on img at bounding box center [53, 22] width 95 height 44
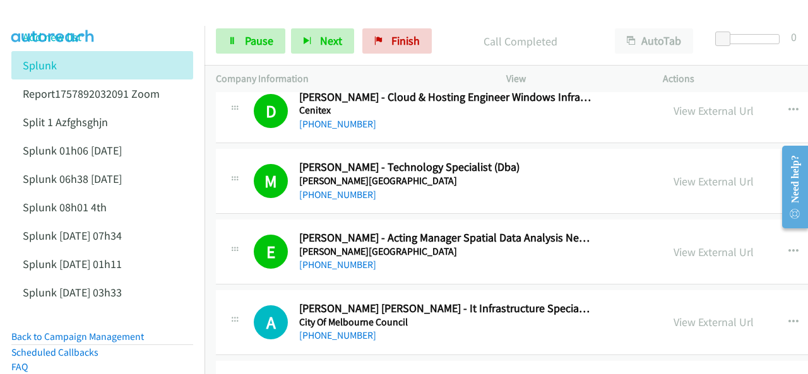
click at [42, 11] on img at bounding box center [53, 22] width 95 height 44
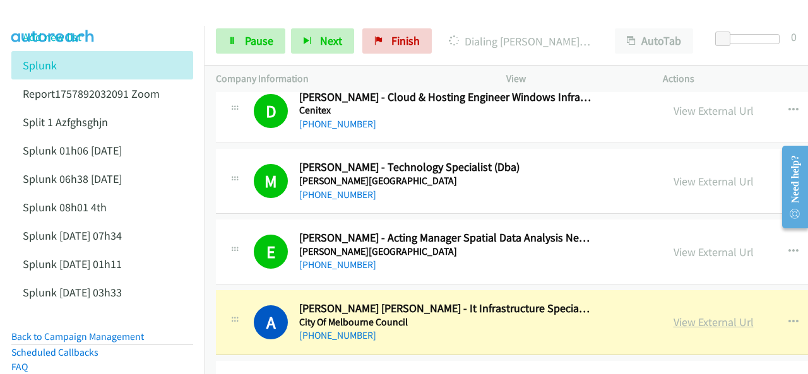
click at [673, 315] on link "View External Url" at bounding box center [713, 322] width 80 height 15
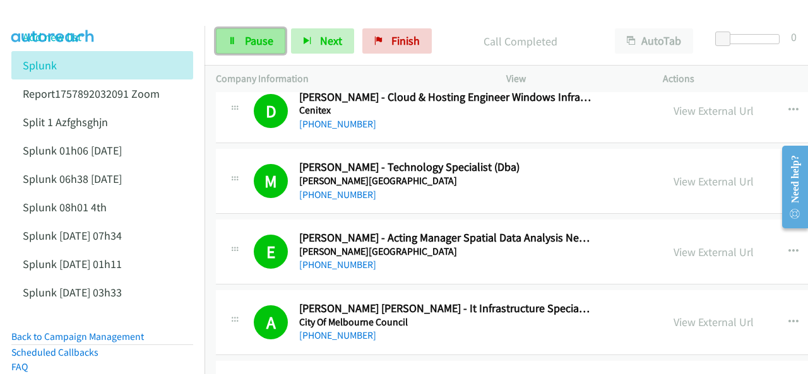
click at [259, 48] on link "Pause" at bounding box center [250, 40] width 69 height 25
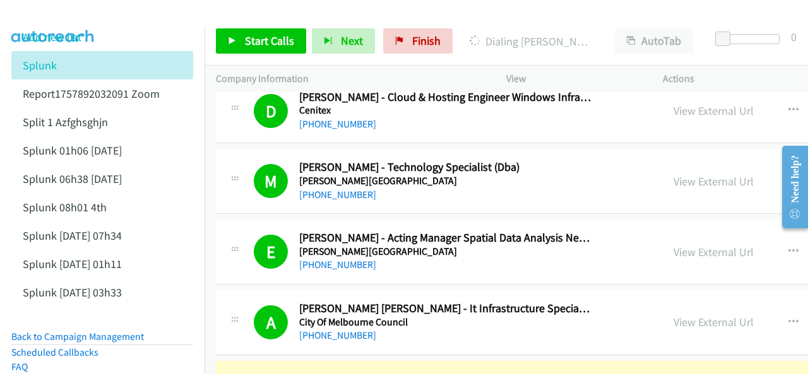
click at [38, 15] on img at bounding box center [53, 22] width 95 height 44
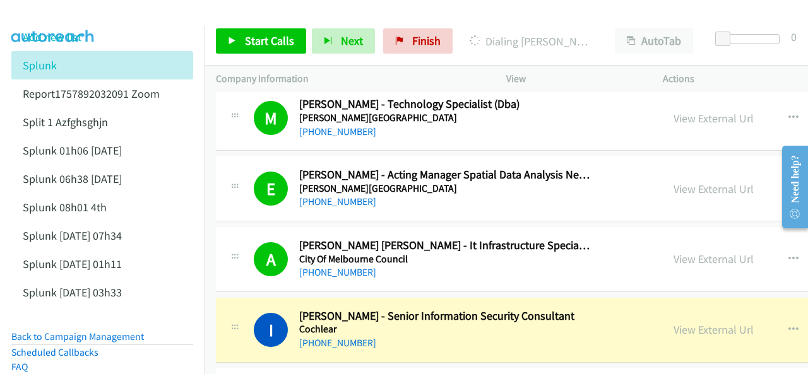
scroll to position [5364, 0]
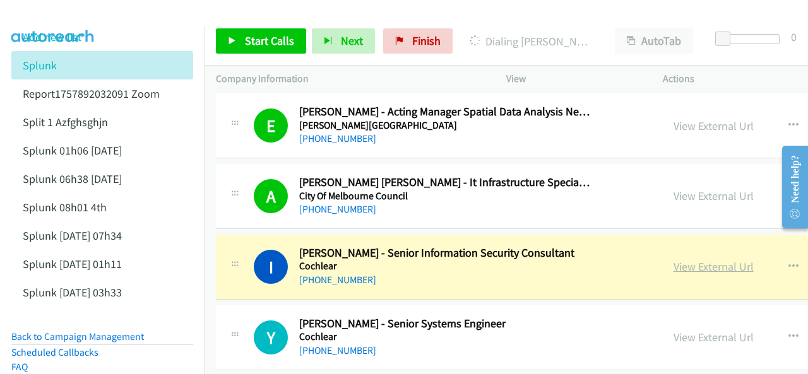
click at [673, 259] on link "View External Url" at bounding box center [713, 266] width 80 height 15
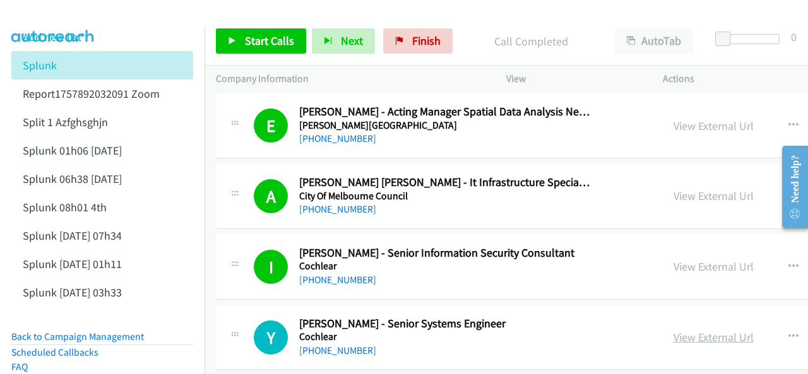
click at [673, 330] on link "View External Url" at bounding box center [713, 337] width 80 height 15
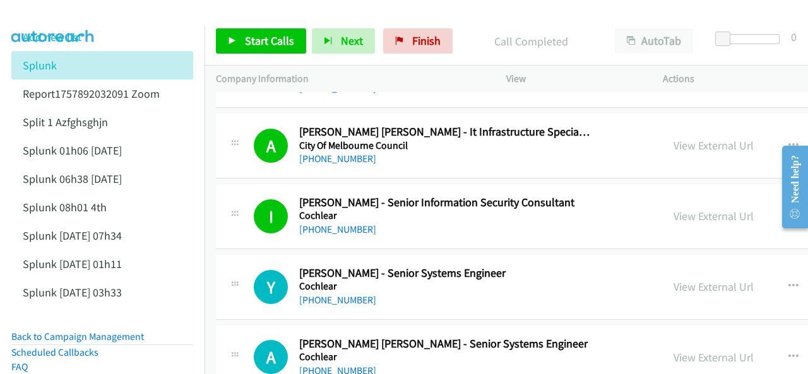
scroll to position [5427, 0]
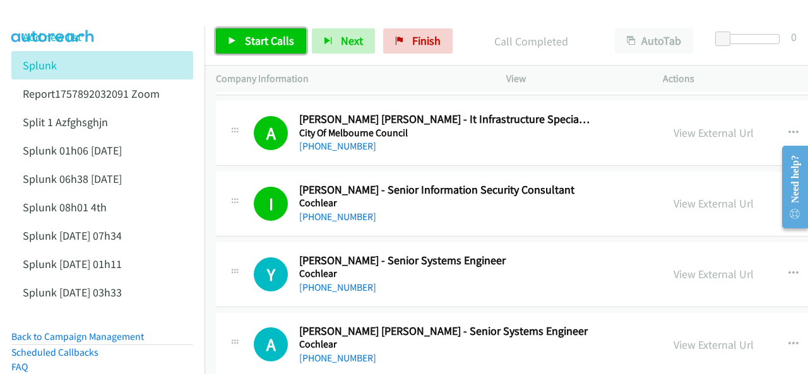
click at [265, 46] on span "Start Calls" at bounding box center [269, 40] width 49 height 15
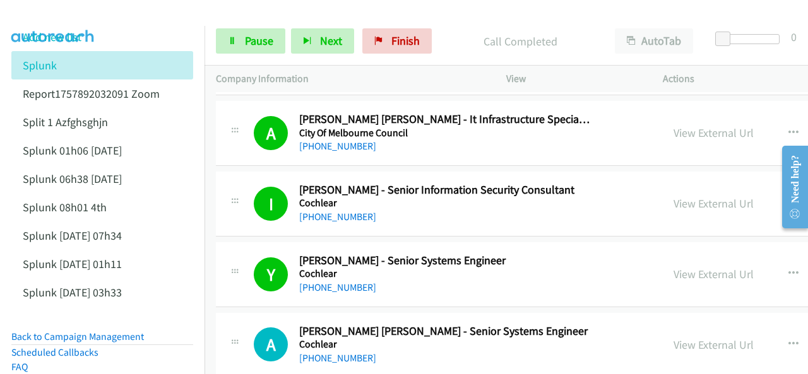
click at [67, 20] on img at bounding box center [53, 22] width 95 height 44
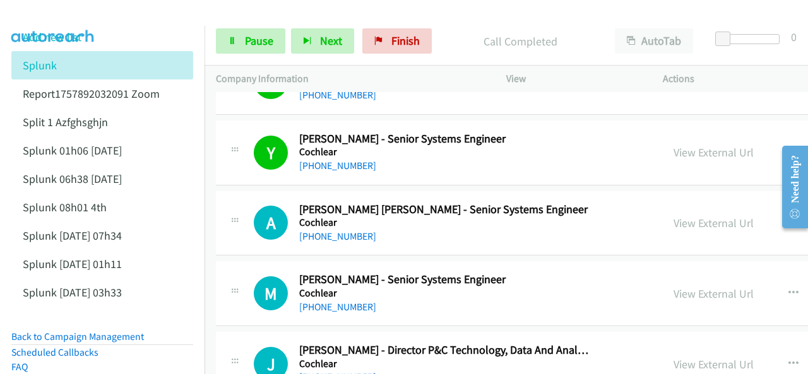
scroll to position [5553, 0]
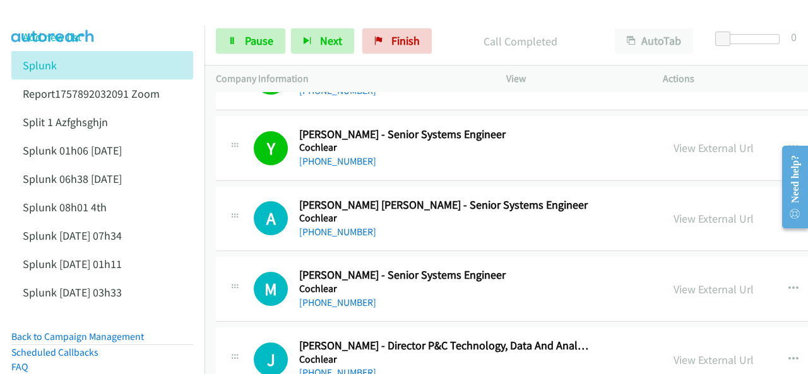
click at [42, 16] on img at bounding box center [53, 22] width 95 height 44
click at [245, 46] on span "Pause" at bounding box center [259, 40] width 28 height 15
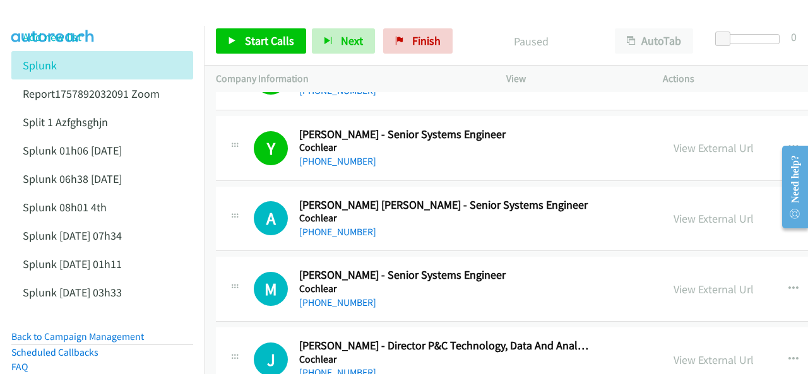
click at [62, 18] on img at bounding box center [53, 22] width 95 height 44
click at [247, 37] on span "Start Calls" at bounding box center [269, 40] width 49 height 15
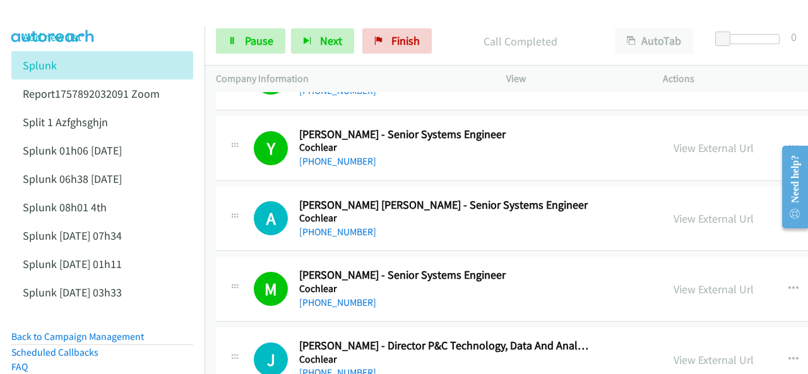
click at [58, 10] on img at bounding box center [53, 22] width 95 height 44
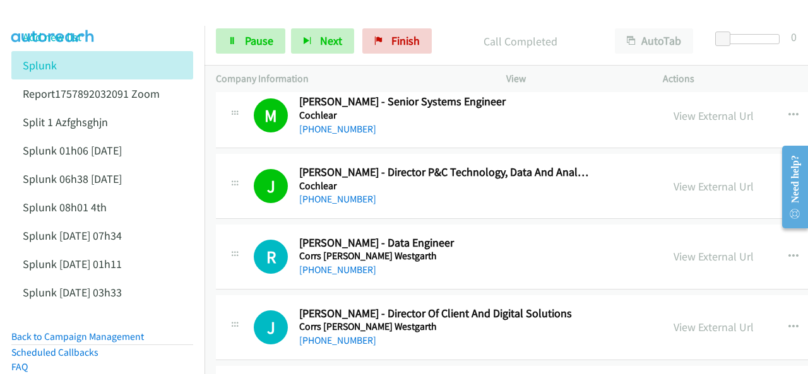
scroll to position [5743, 0]
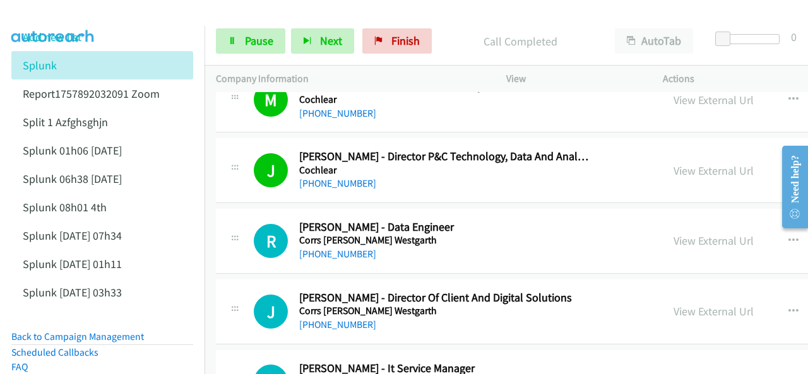
click at [85, 17] on img at bounding box center [53, 22] width 95 height 44
click at [231, 31] on link "Pause" at bounding box center [250, 40] width 69 height 25
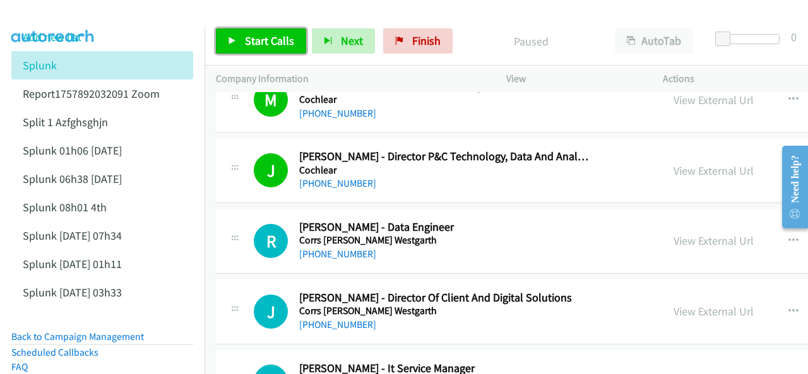
click at [246, 38] on span "Start Calls" at bounding box center [269, 40] width 49 height 15
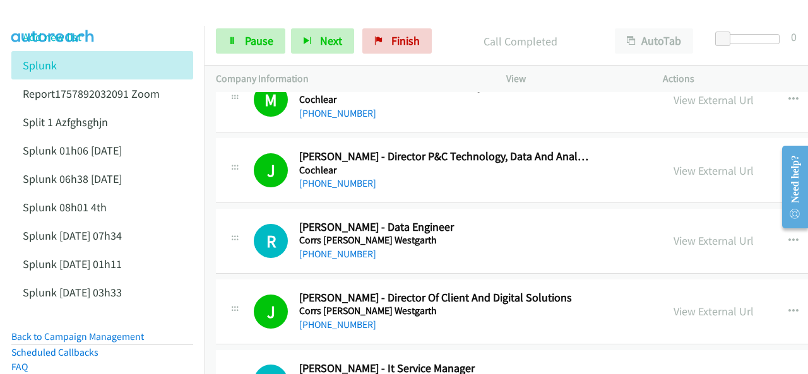
click at [41, 15] on img at bounding box center [53, 22] width 95 height 44
click at [321, 248] on link "[PHONE_NUMBER]" at bounding box center [337, 254] width 77 height 12
click at [48, 18] on img at bounding box center [53, 22] width 95 height 44
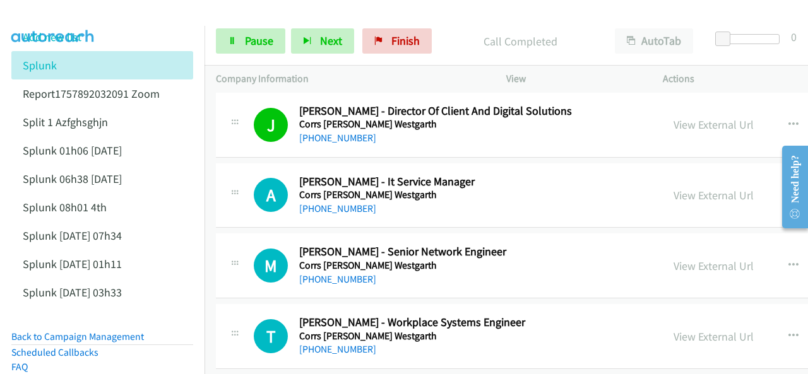
scroll to position [5932, 0]
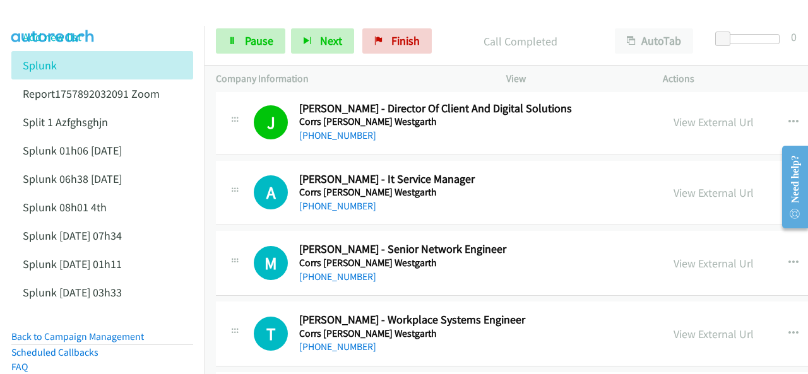
click at [85, 13] on img at bounding box center [53, 22] width 95 height 44
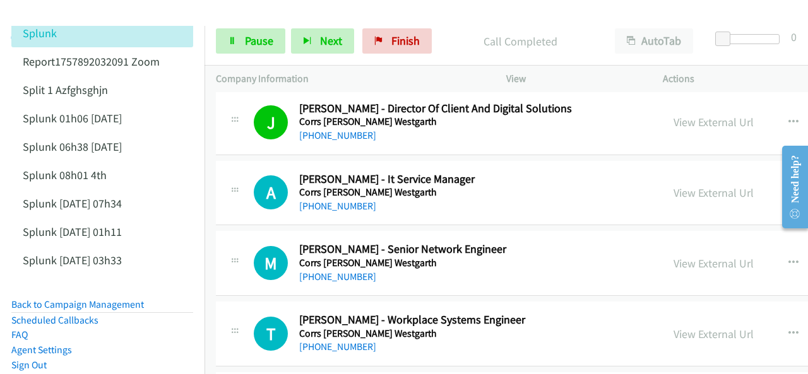
scroll to position [126, 0]
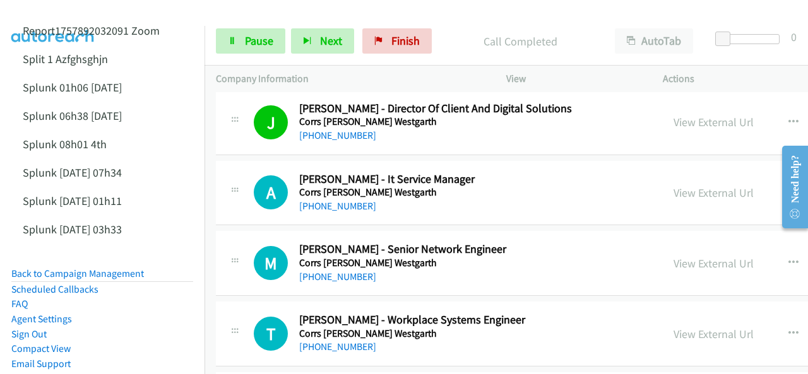
click at [42, 18] on img at bounding box center [53, 22] width 95 height 44
click at [247, 32] on link "Pause" at bounding box center [250, 40] width 69 height 25
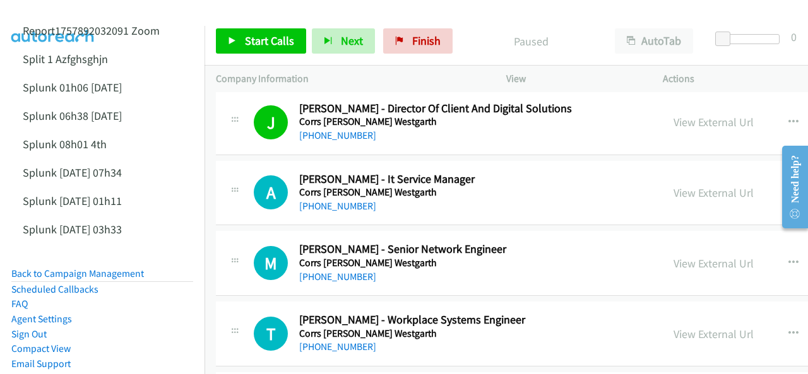
click at [247, 28] on div "Start Calls Pause Next Finish Paused AutoTab AutoTab 0" at bounding box center [505, 41] width 603 height 49
click at [247, 39] on span "Start Calls" at bounding box center [269, 40] width 49 height 15
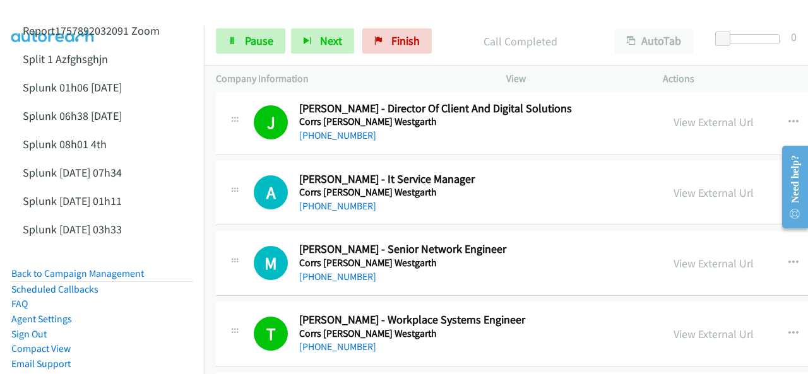
click at [61, 9] on img at bounding box center [53, 22] width 95 height 44
click at [35, 13] on img at bounding box center [53, 22] width 95 height 44
click at [251, 38] on span "Pause" at bounding box center [259, 40] width 28 height 15
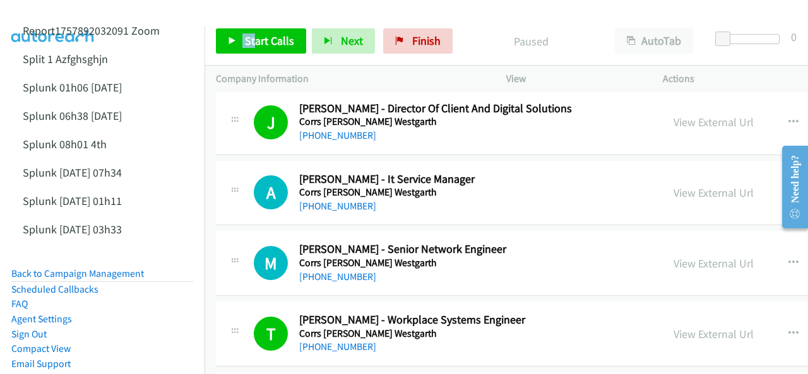
click at [71, 13] on img at bounding box center [53, 22] width 95 height 44
click at [237, 43] on link "Start Calls" at bounding box center [261, 40] width 90 height 25
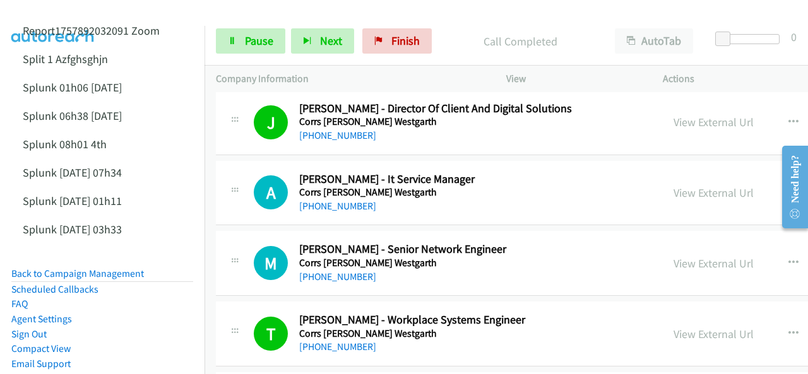
click at [244, 9] on div at bounding box center [398, 24] width 796 height 49
click at [251, 44] on span "Pause" at bounding box center [259, 40] width 28 height 15
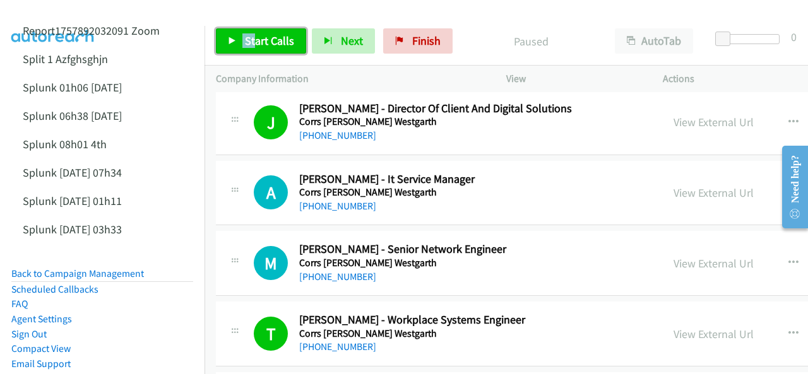
click at [245, 45] on span "Start Calls" at bounding box center [269, 40] width 49 height 15
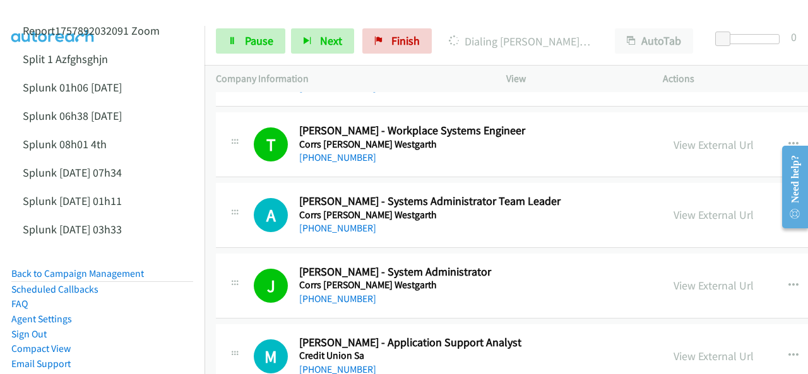
scroll to position [6310, 0]
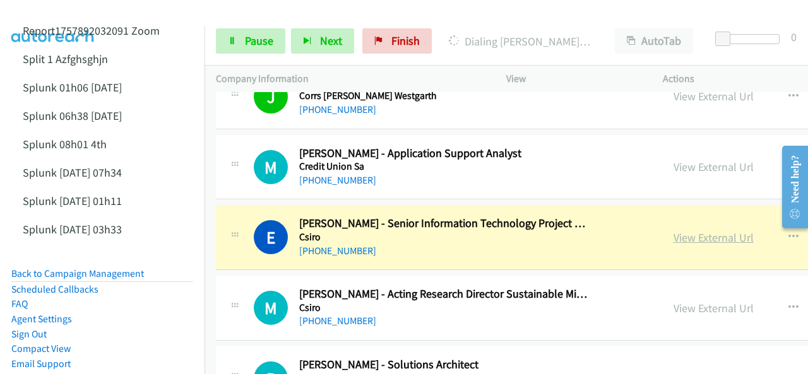
click at [673, 230] on link "View External Url" at bounding box center [713, 237] width 80 height 15
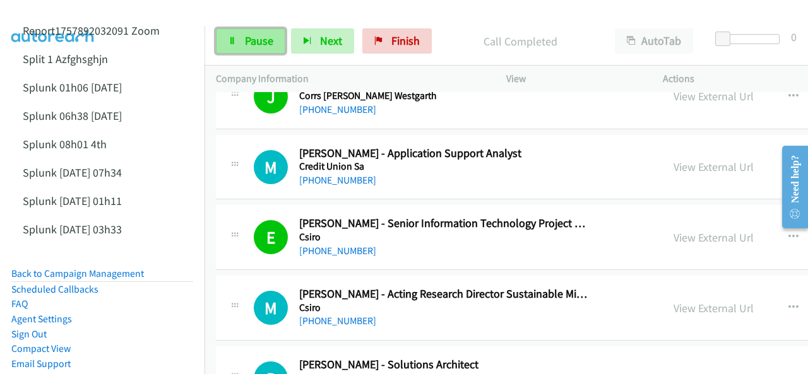
click at [238, 42] on link "Pause" at bounding box center [250, 40] width 69 height 25
